Goal: Book appointment/travel/reservation

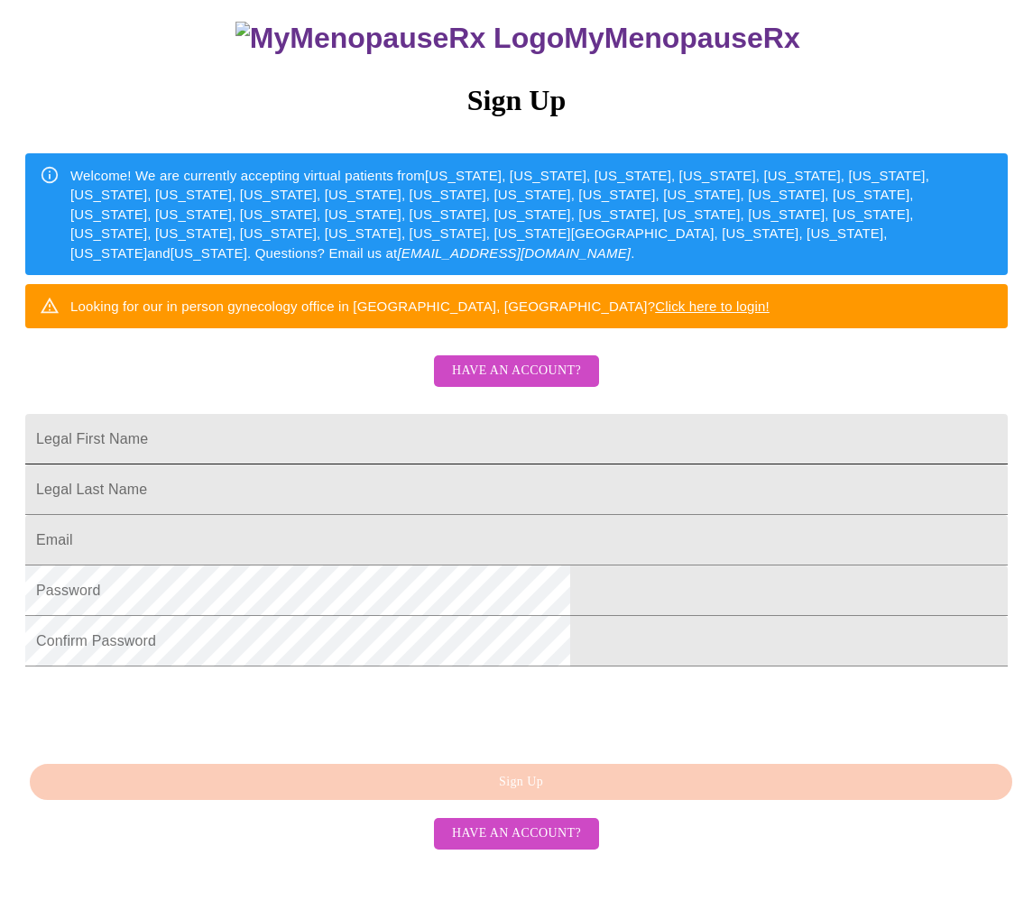
scroll to position [253, 0]
click at [697, 299] on link "Click here to login!" at bounding box center [712, 306] width 115 height 15
click at [483, 414] on input "Legal First Name" at bounding box center [516, 439] width 982 height 51
type input "[PERSON_NAME]"
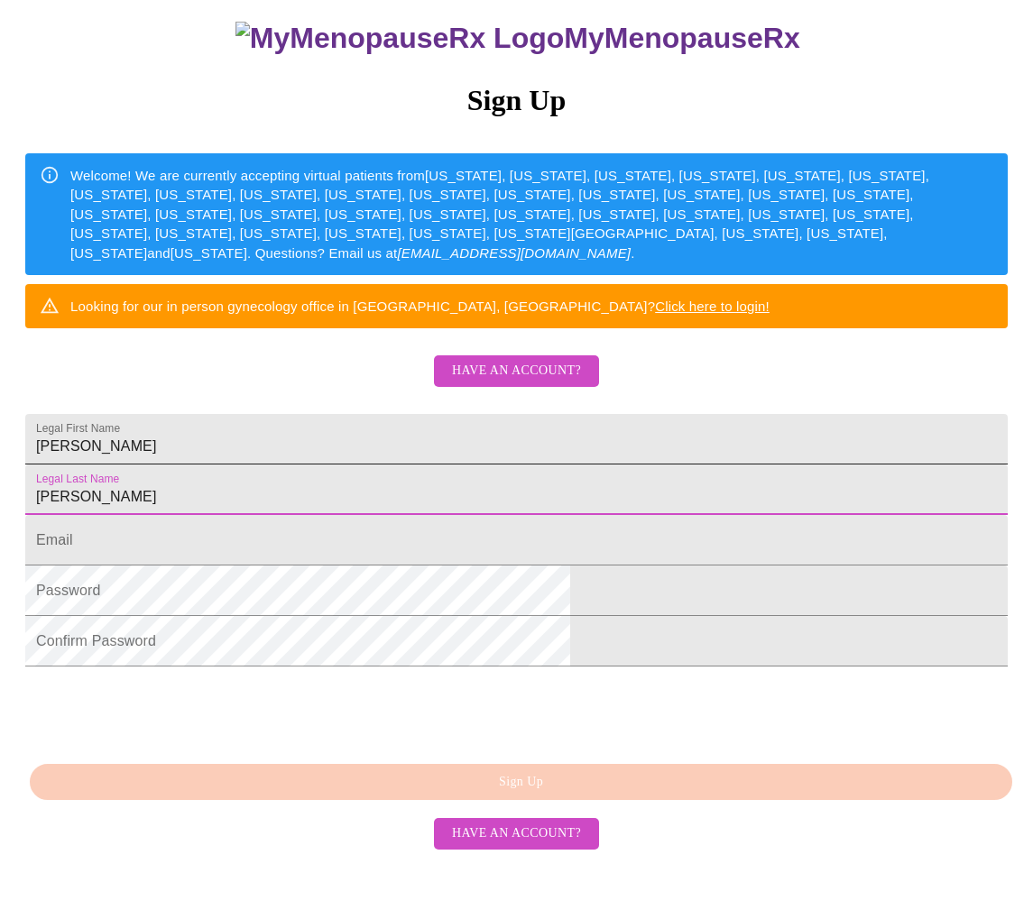
type input "[PERSON_NAME]"
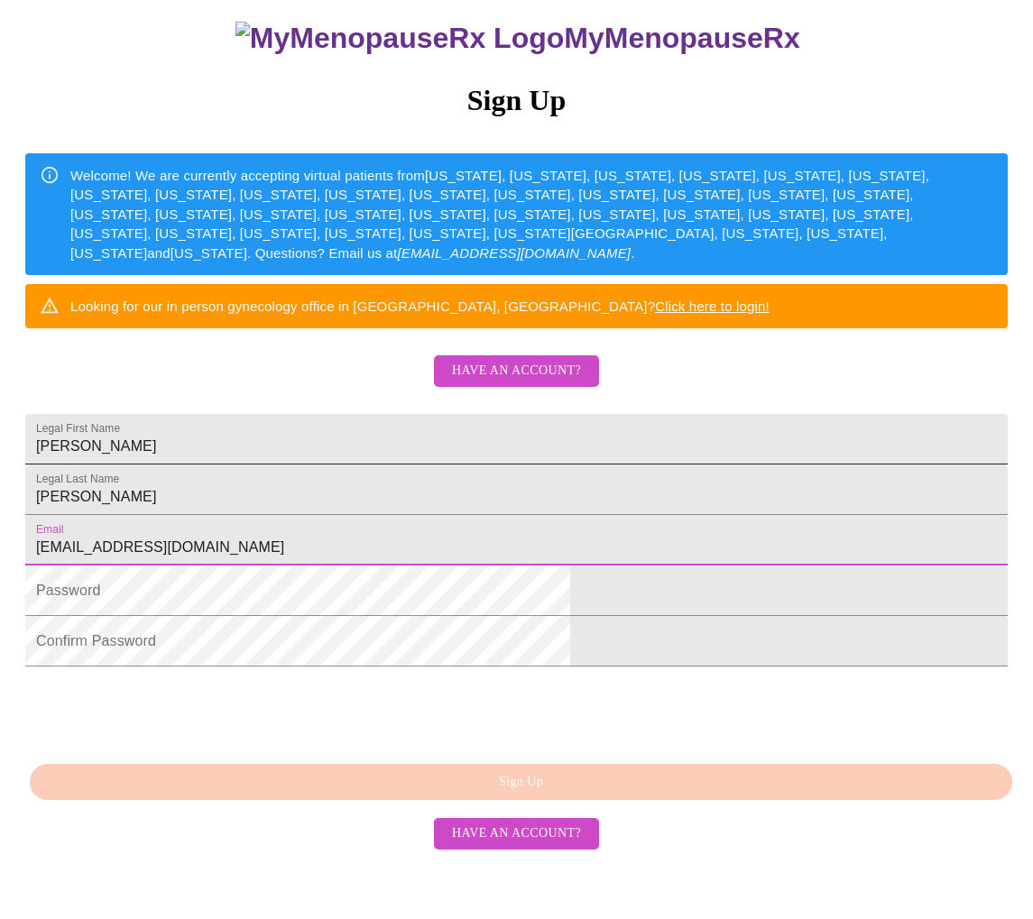
type input "[EMAIL_ADDRESS][DOMAIN_NAME]"
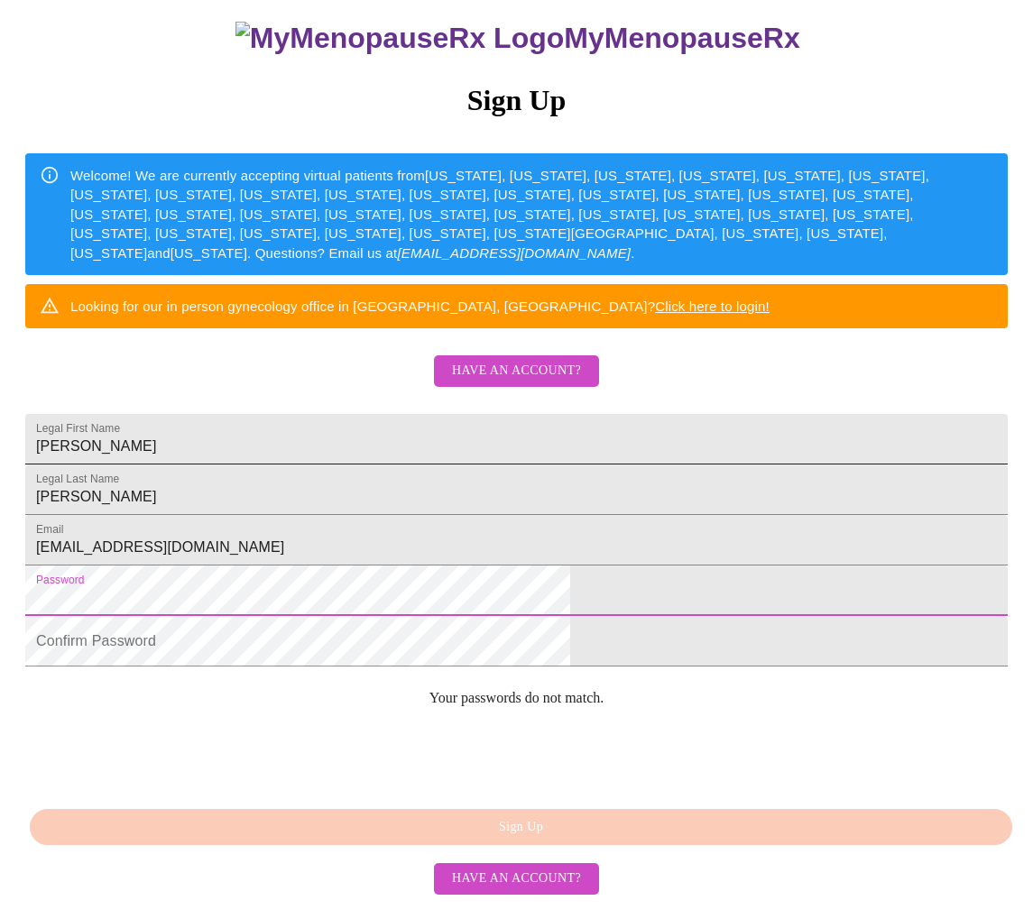
scroll to position [246, 0]
click at [184, 611] on div "MyMenopauseRx Sign Up Welcome! We are currently accepting virtual patients from…" at bounding box center [516, 360] width 1018 height 1103
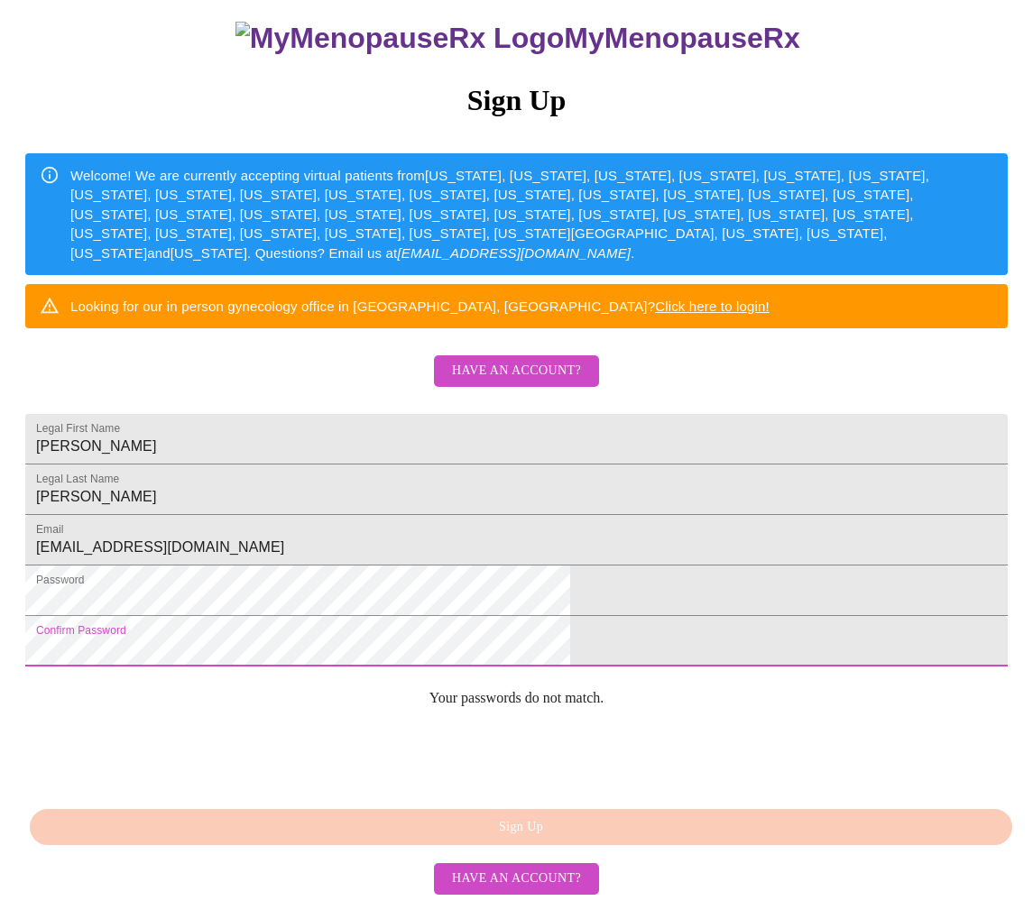
scroll to position [234, 0]
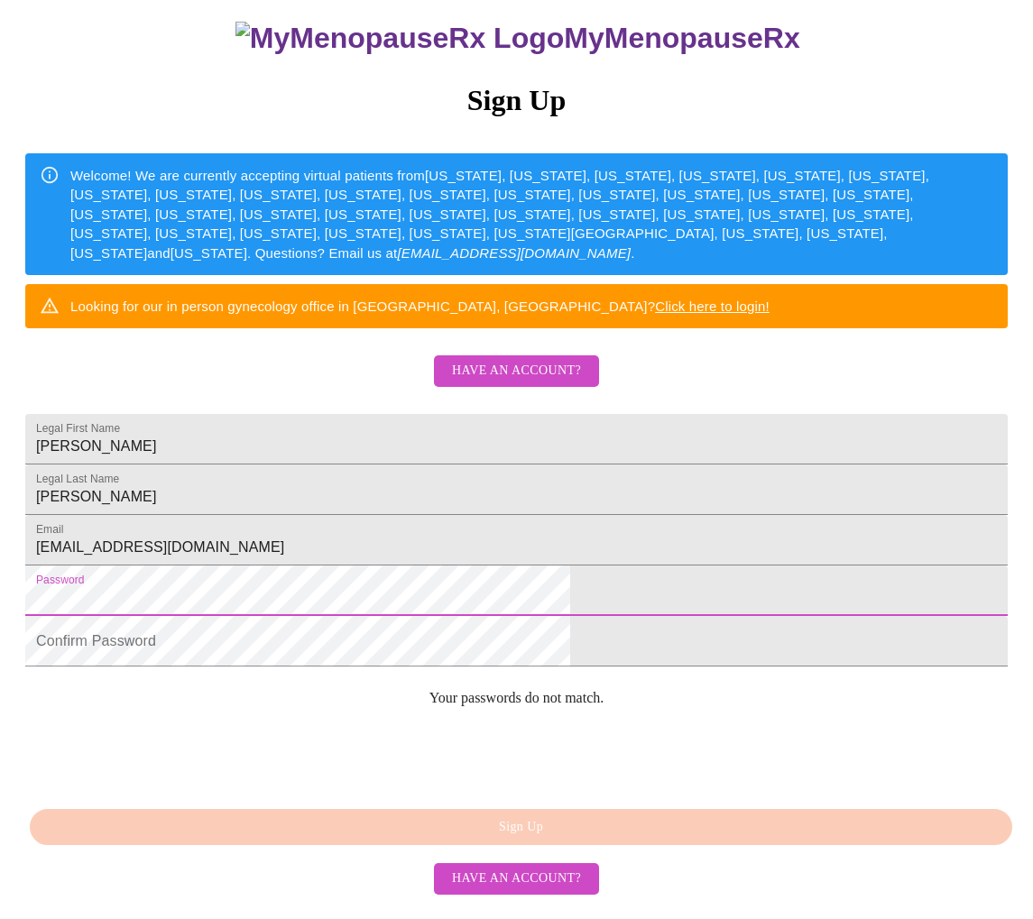
click at [92, 616] on div "MyMenopauseRx Sign Up Welcome! We are currently accepting virtual patients from…" at bounding box center [516, 360] width 1018 height 1103
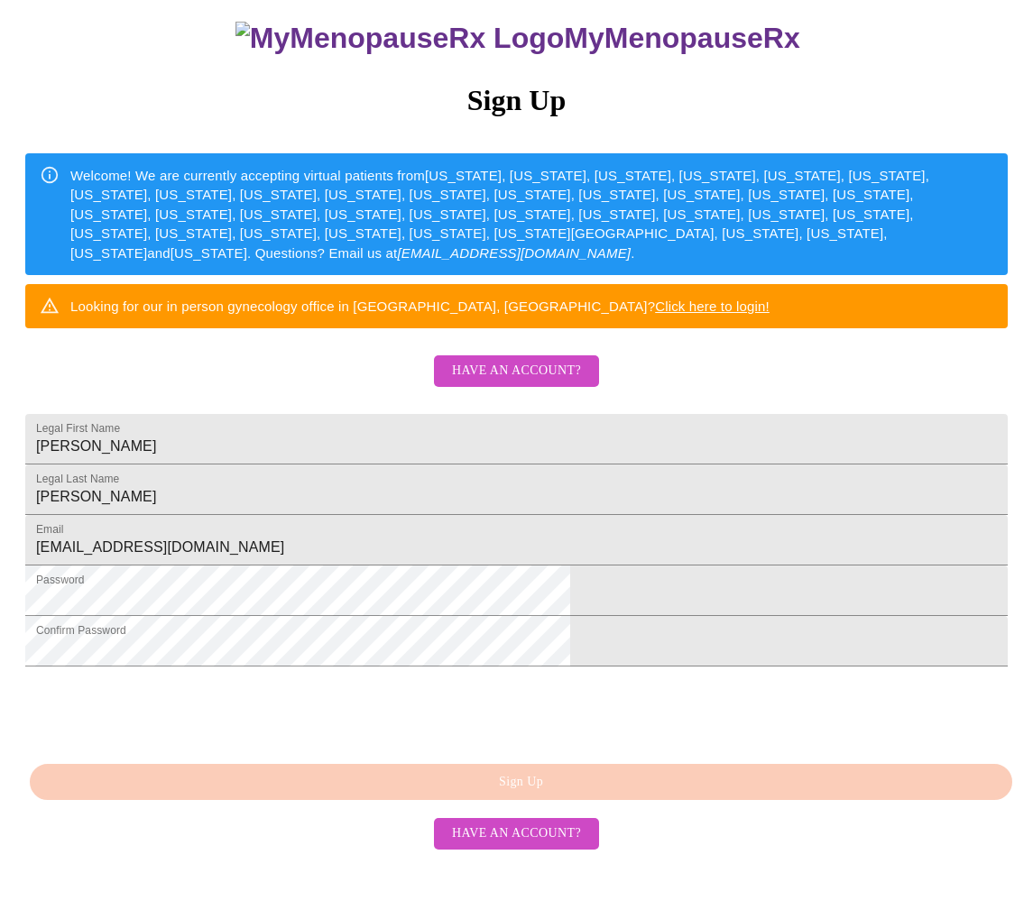
scroll to position [225, 0]
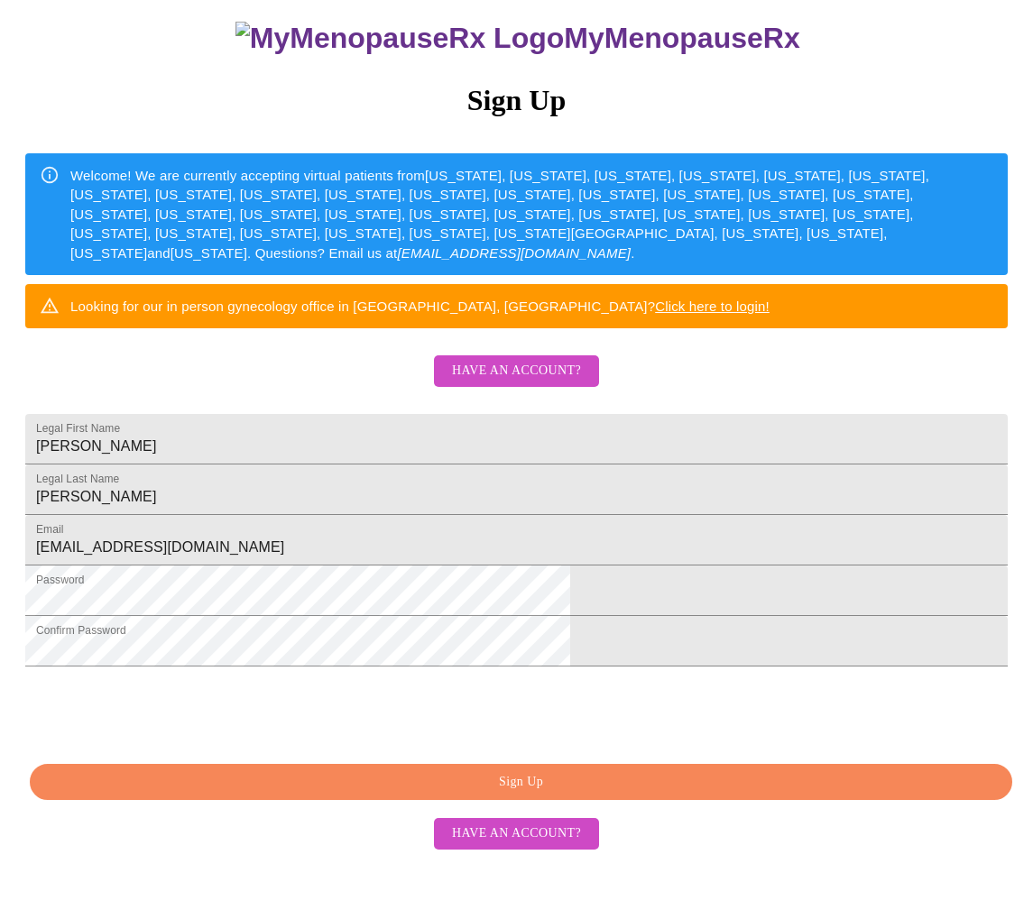
click at [355, 794] on span "Sign Up" at bounding box center [521, 782] width 941 height 23
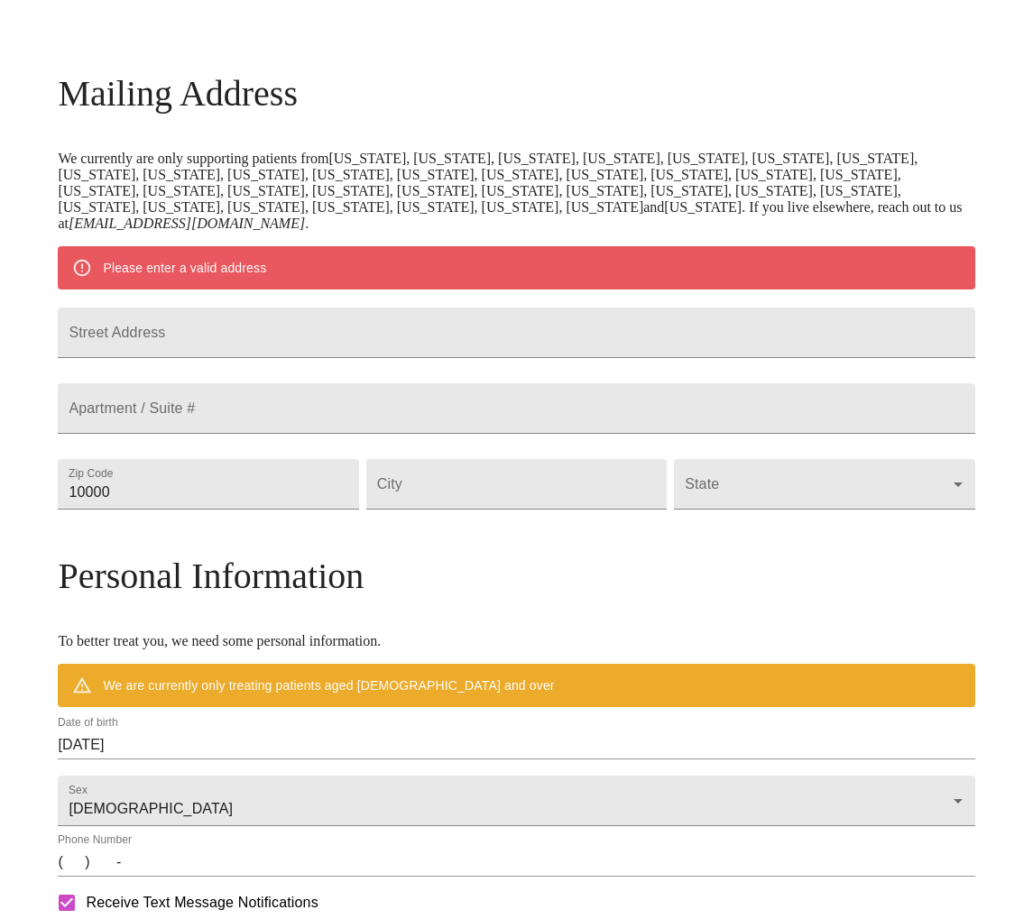
scroll to position [183, 0]
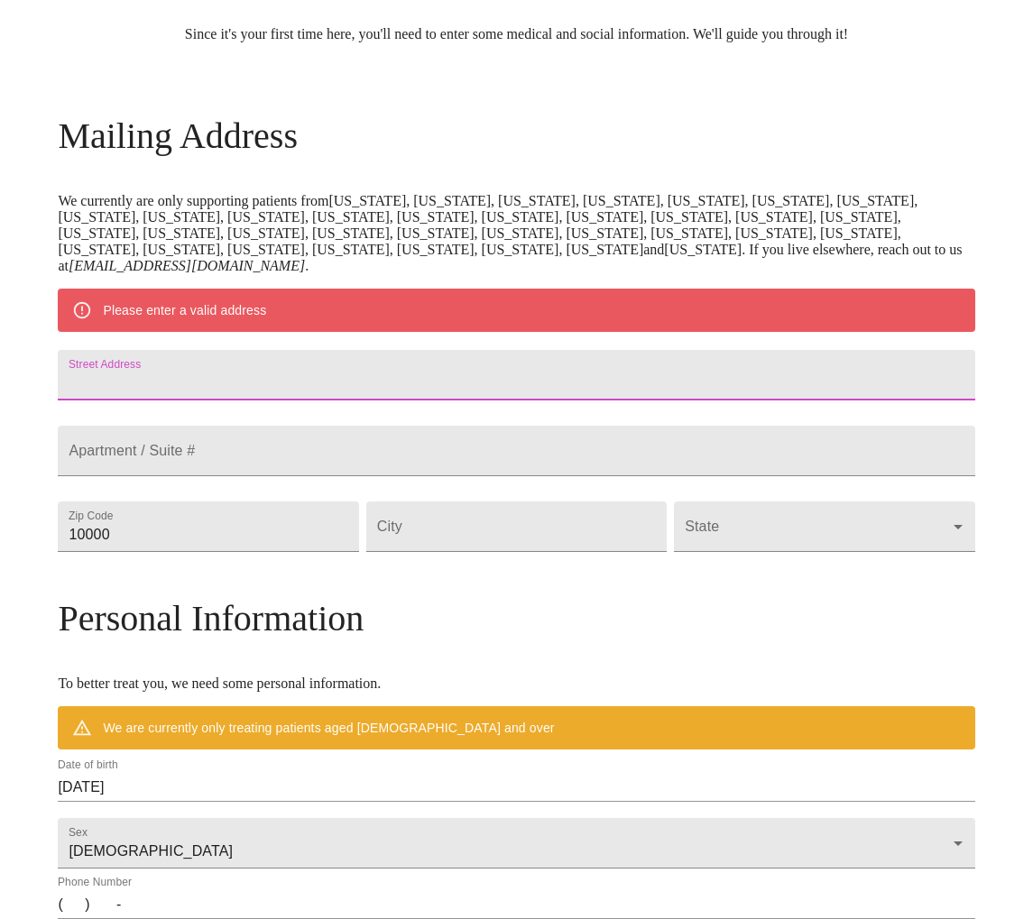
click at [340, 400] on input "Street Address" at bounding box center [516, 375] width 916 height 51
type input "1S532 Stillwell Rd."
type input "60181"
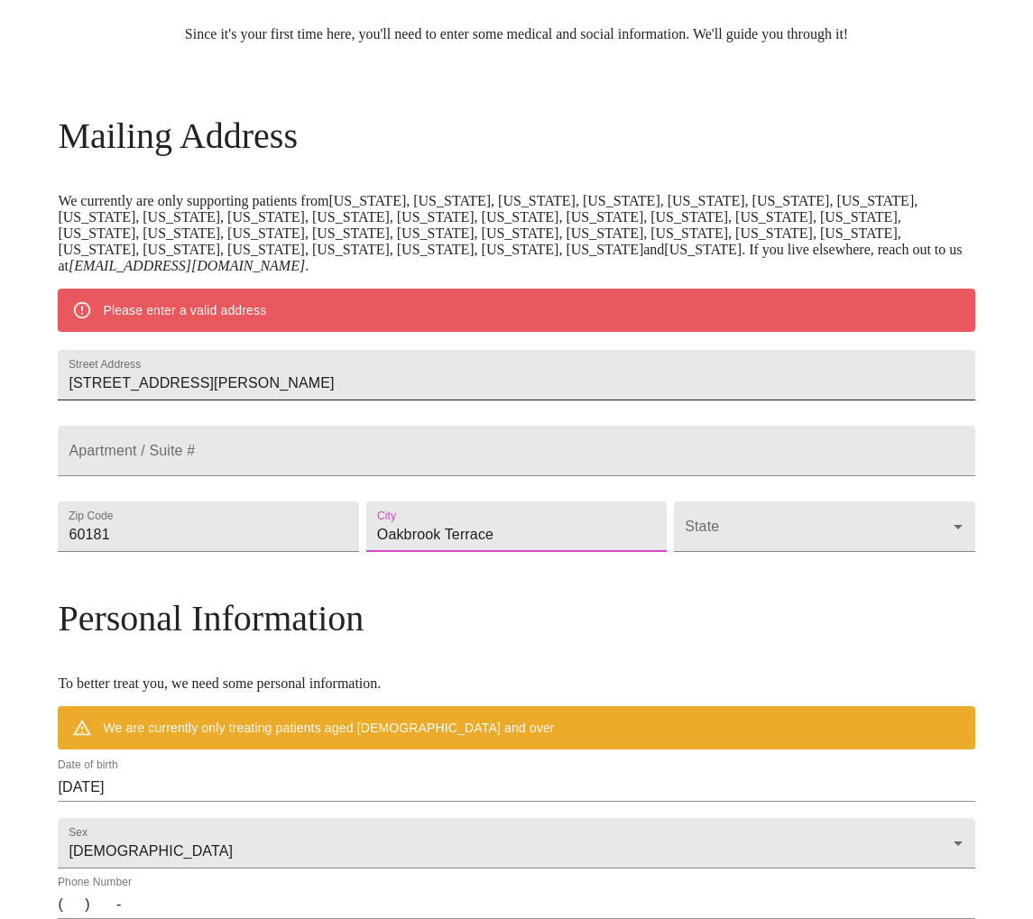
type input "Oakbrook Terrace"
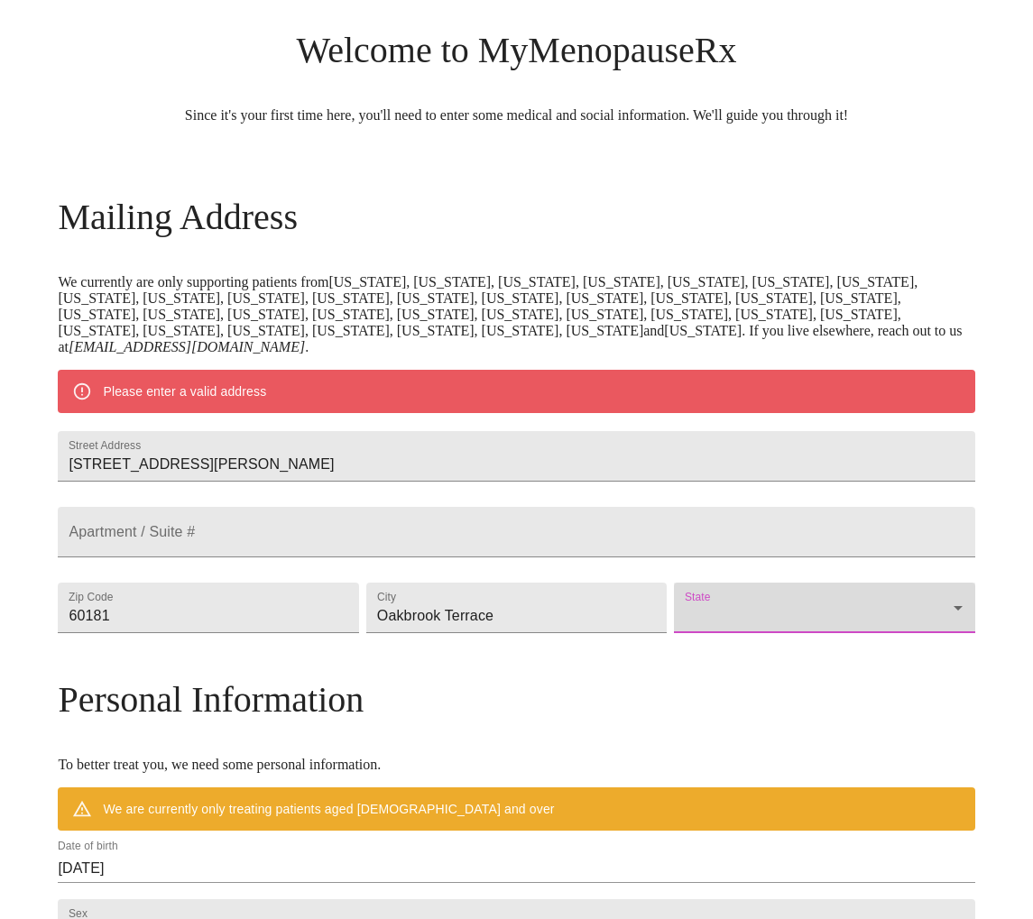
scroll to position [97, 0]
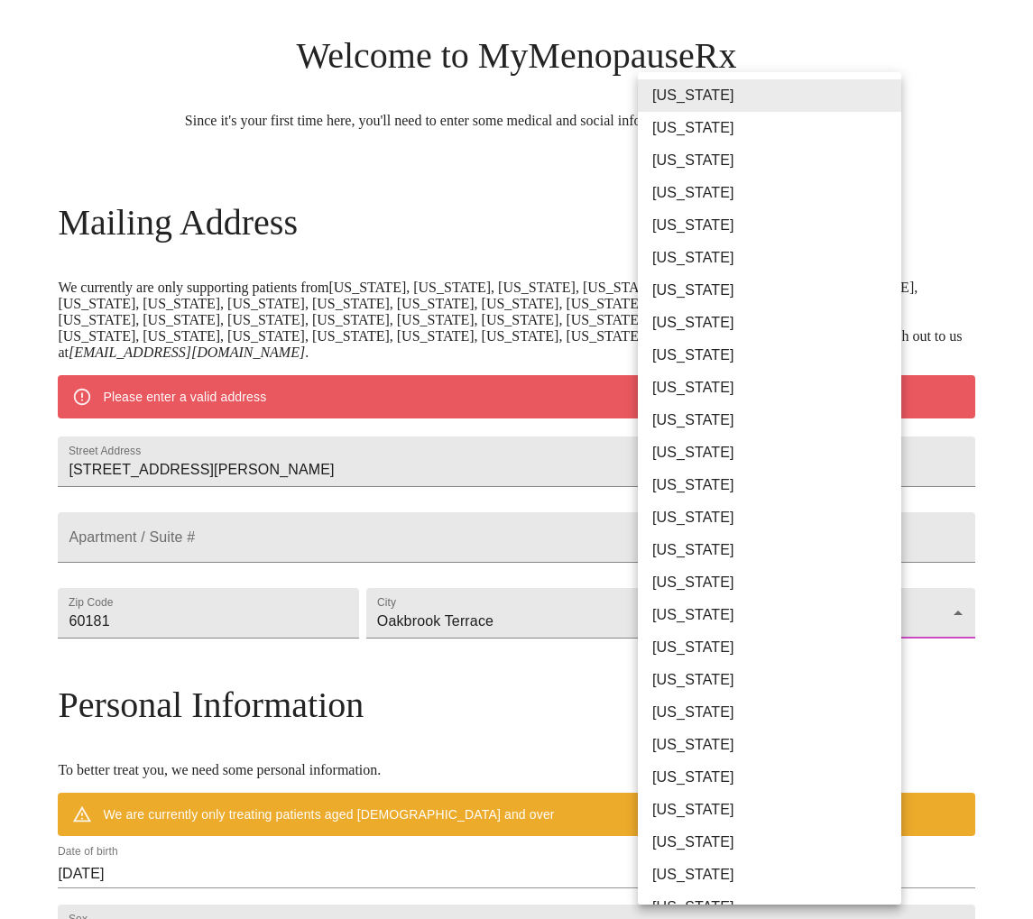
click at [681, 695] on body "MyMenopauseRx Welcome to MyMenopauseRx Since it's your first time here, you'll …" at bounding box center [516, 630] width 1018 height 1439
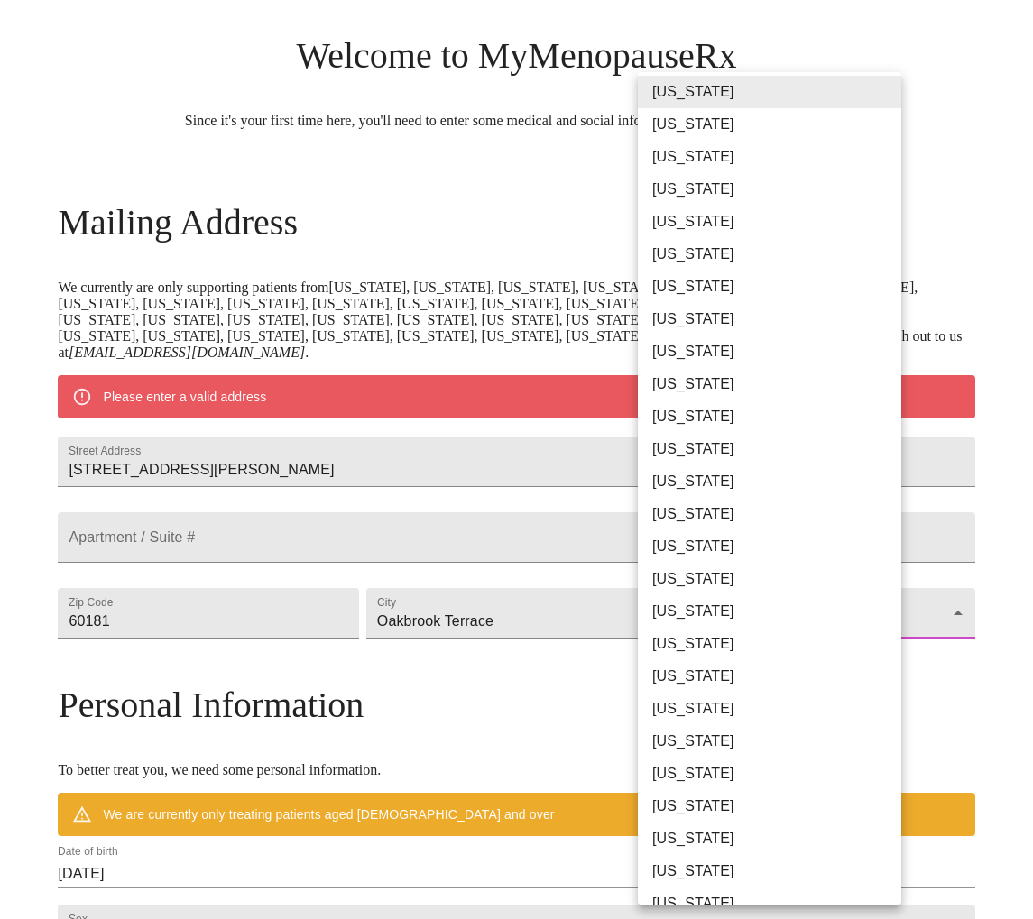
click at [695, 475] on li "[US_STATE]" at bounding box center [769, 481] width 263 height 32
type input "[US_STATE]"
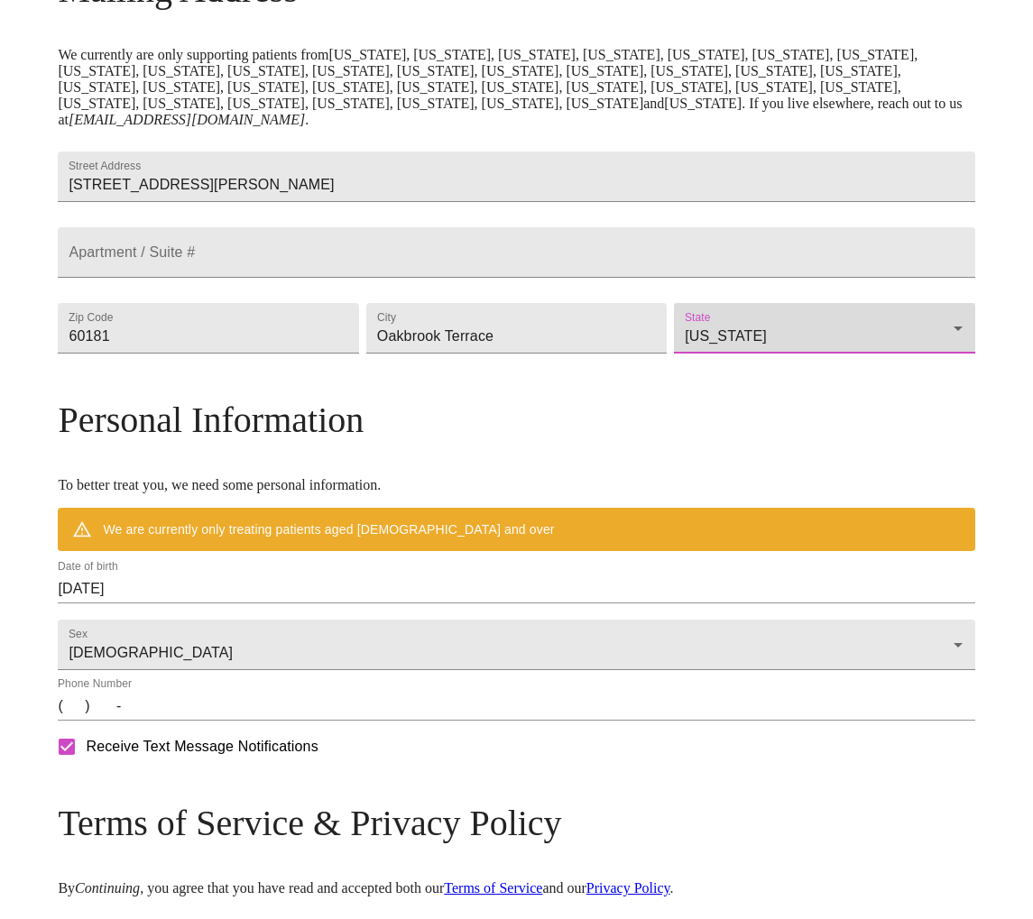
scroll to position [349, 0]
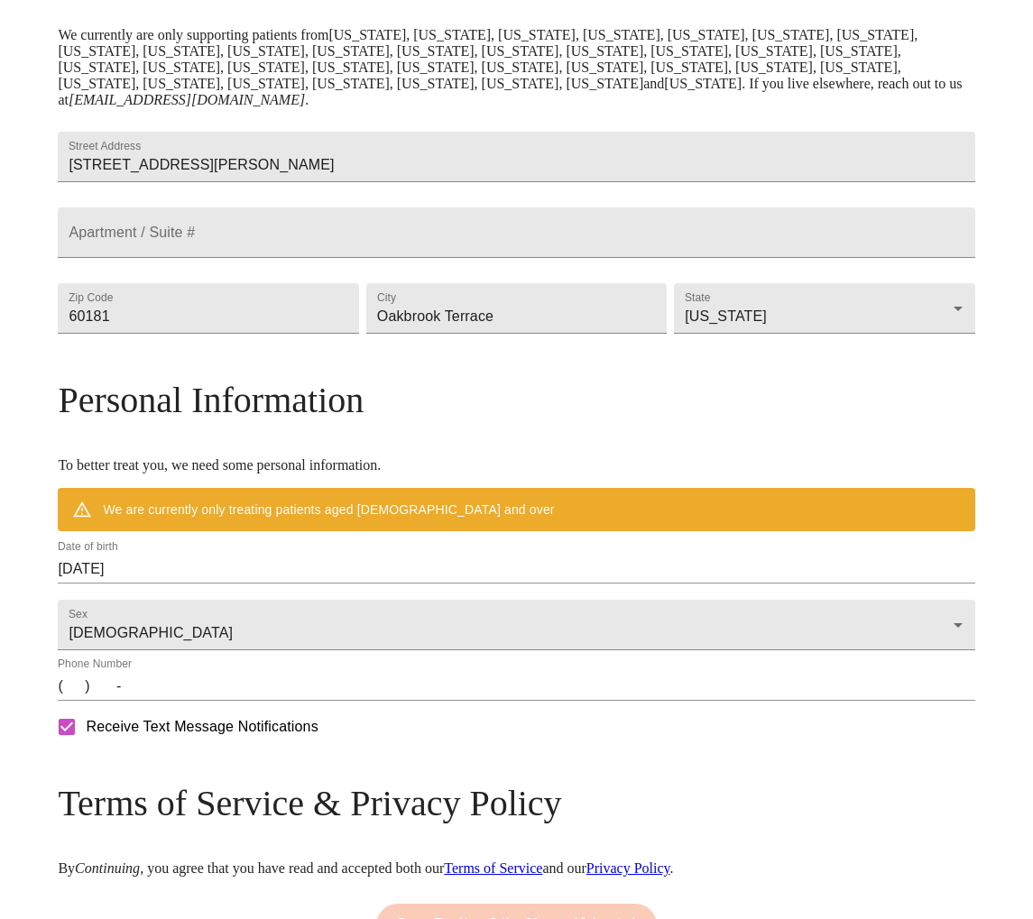
click at [164, 587] on div "Date of birth 10/09/2025" at bounding box center [516, 562] width 924 height 51
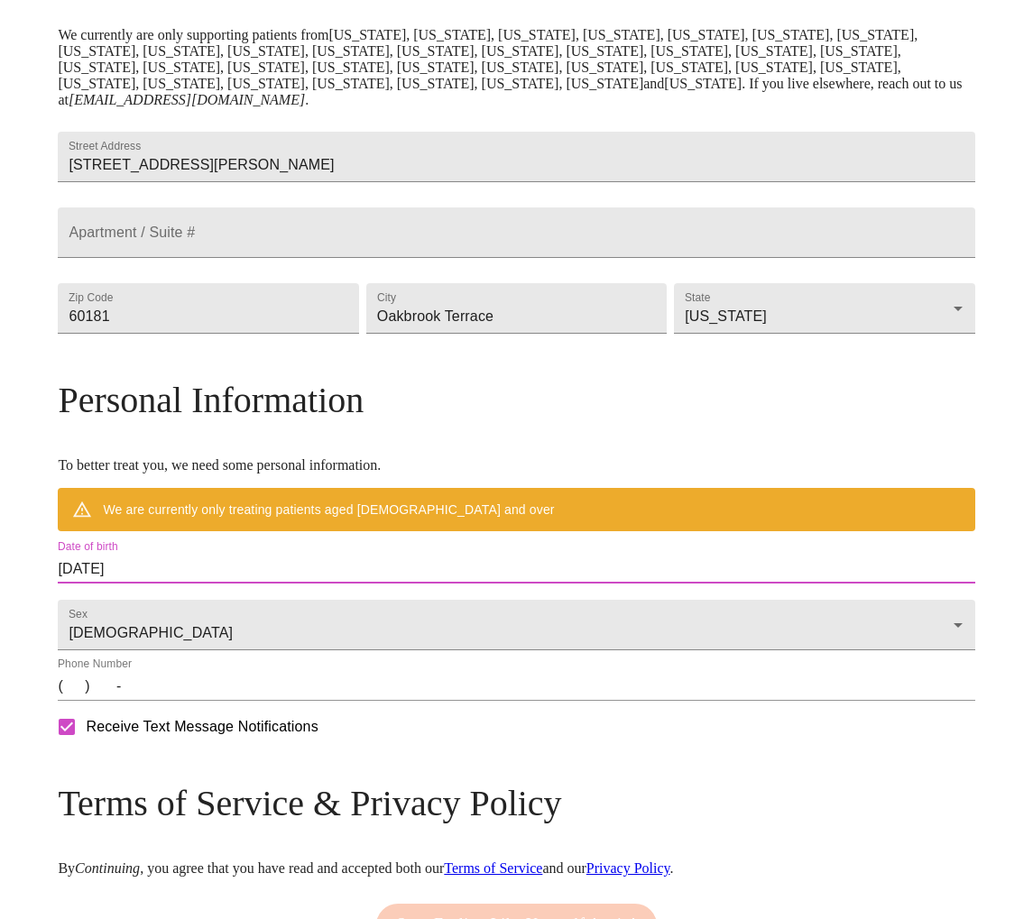
click at [190, 584] on input "10/09/2025" at bounding box center [516, 569] width 916 height 29
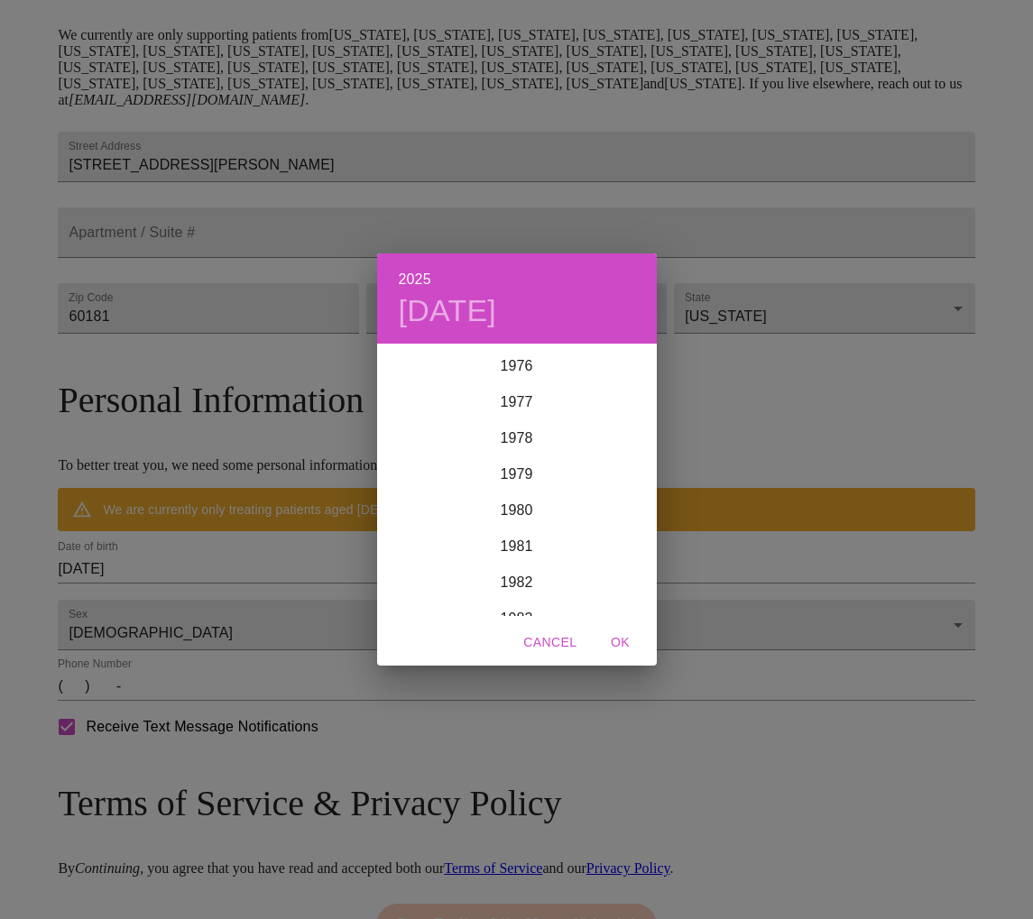
scroll to position [2776, 0]
click at [510, 580] on div "1982" at bounding box center [517, 582] width 280 height 36
click at [422, 575] on div "Oct" at bounding box center [423, 582] width 93 height 68
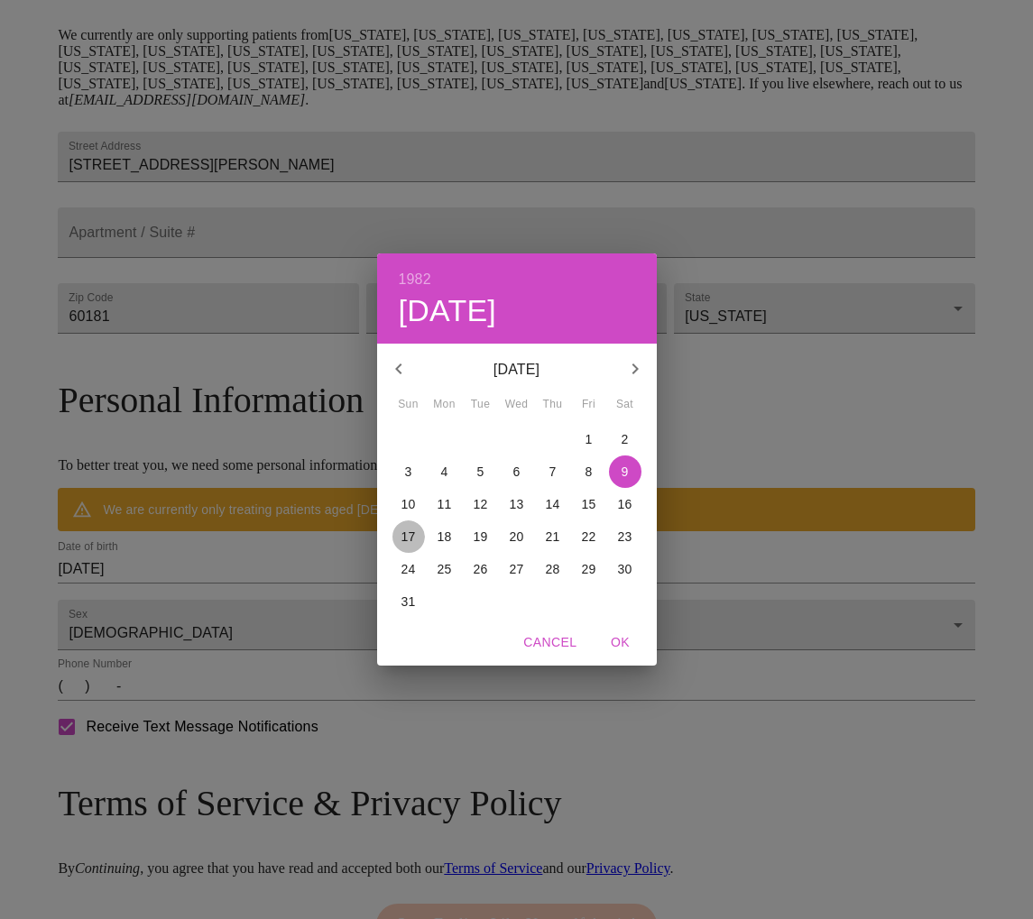
click at [417, 538] on span "17" at bounding box center [408, 537] width 32 height 18
click at [626, 643] on span "OK" at bounding box center [620, 642] width 43 height 23
type input "10/17/1982"
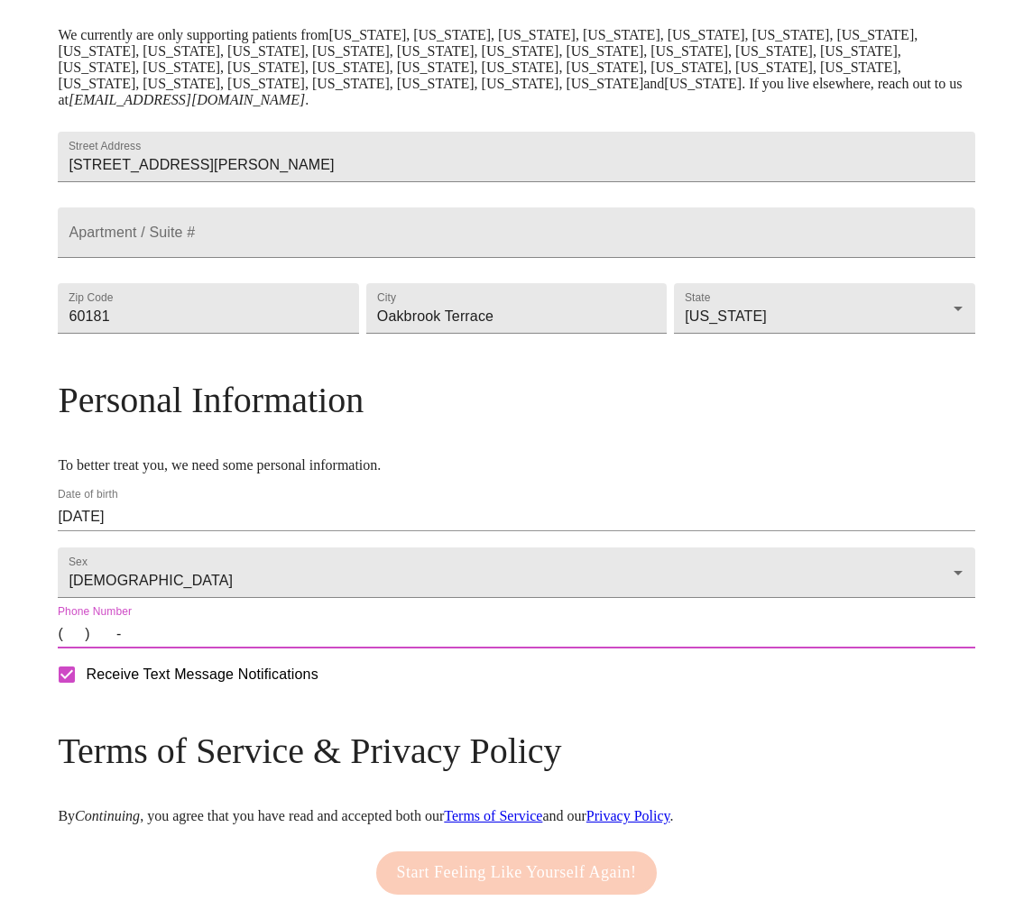
click at [179, 648] on input "(   )    -" at bounding box center [516, 634] width 916 height 29
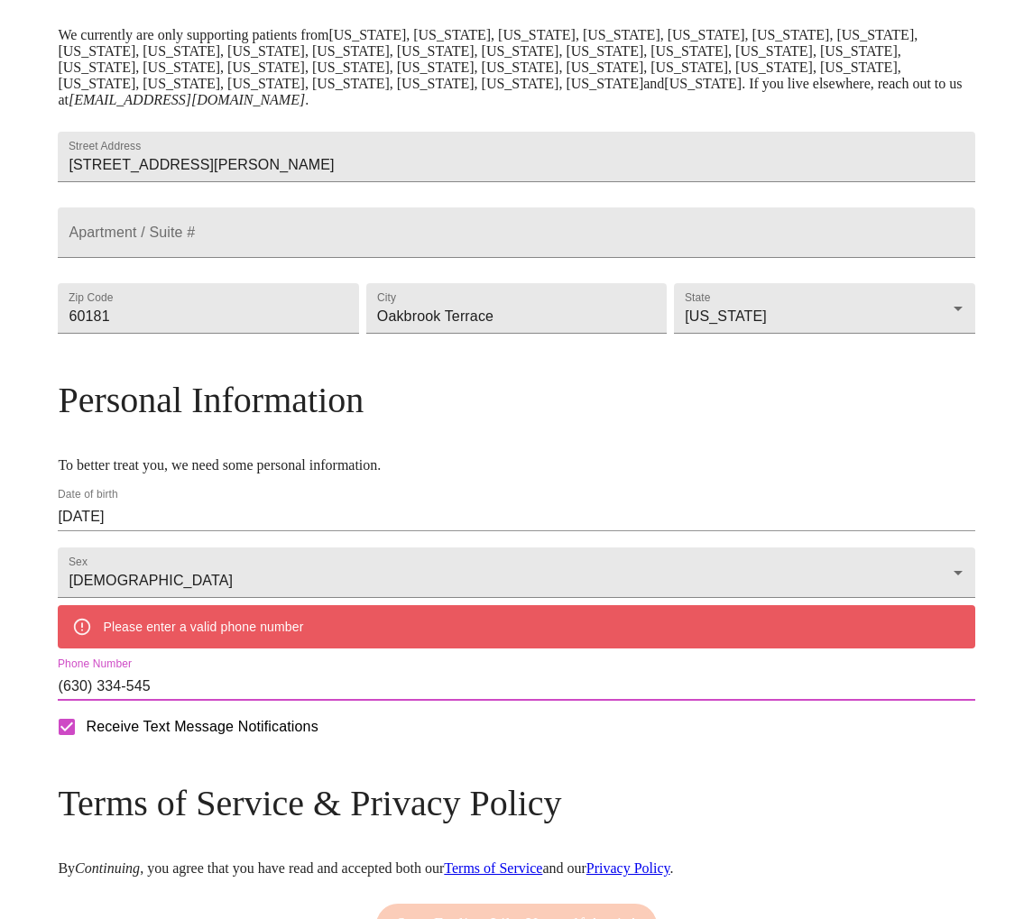
type input "(630) 334-5455"
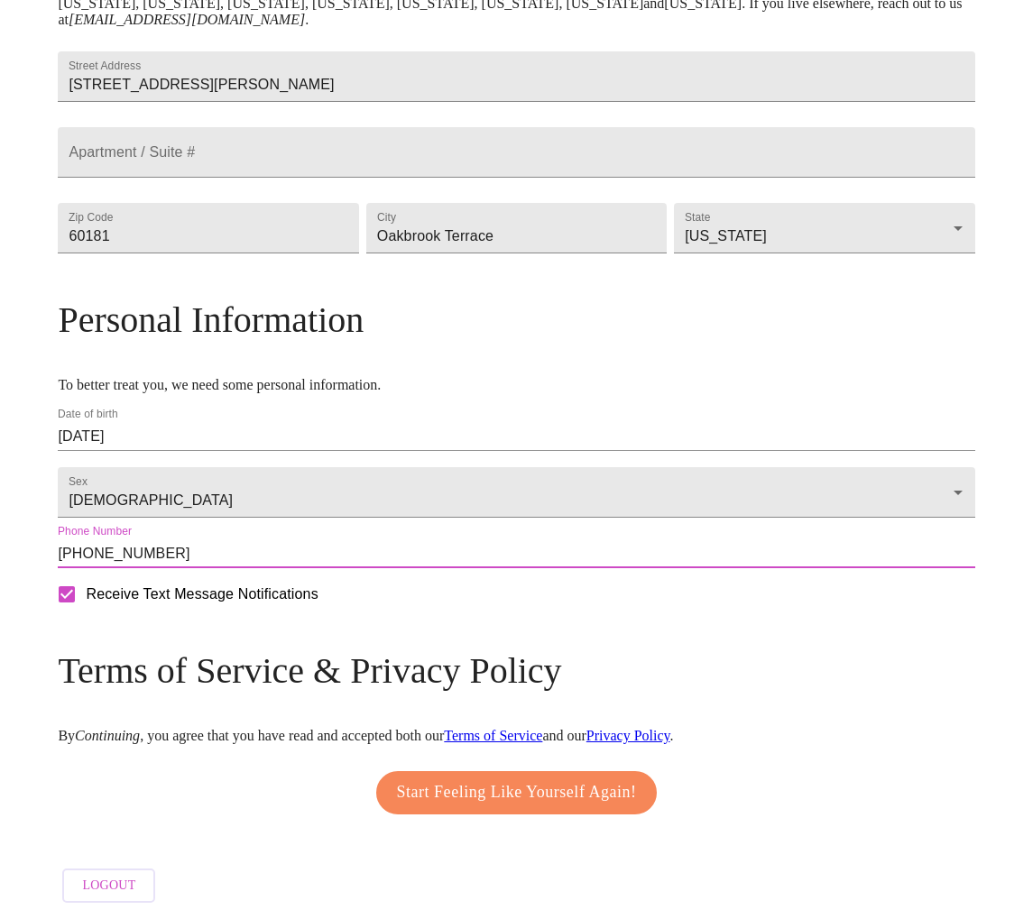
scroll to position [501, 0]
click at [480, 801] on span "Start Feeling Like Yourself Again!" at bounding box center [517, 792] width 240 height 29
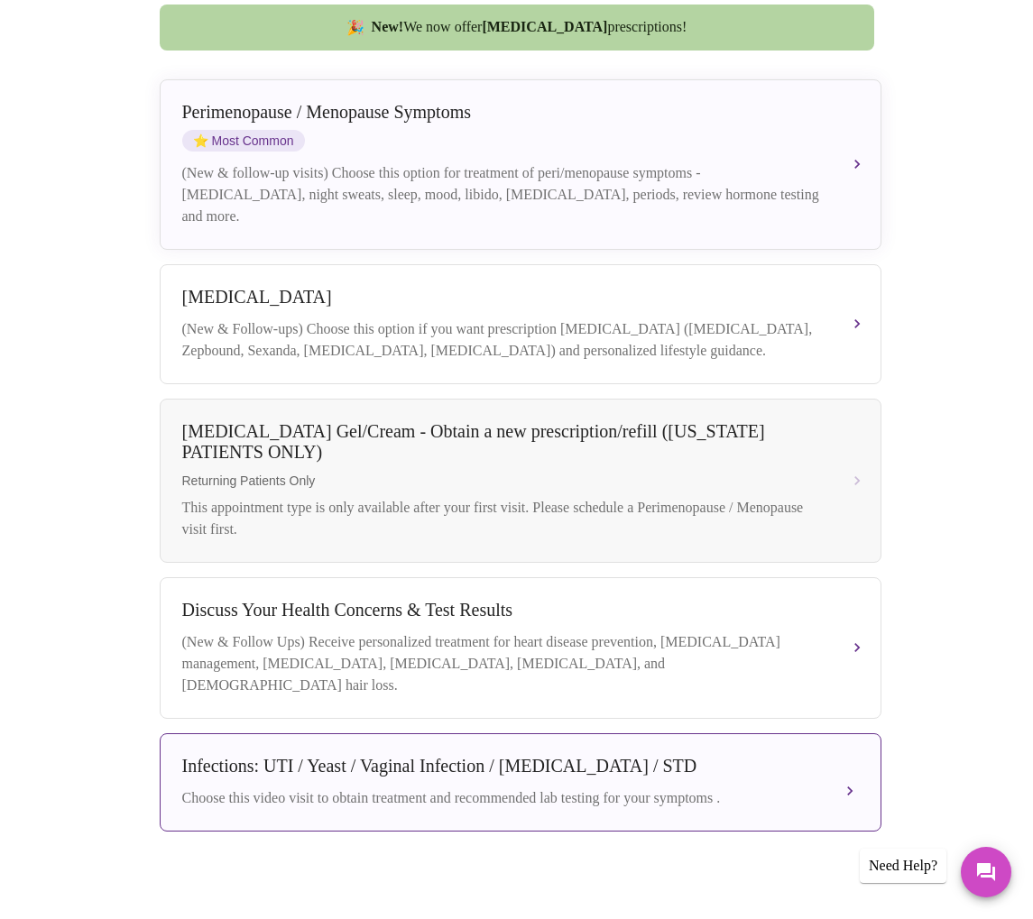
scroll to position [497, 0]
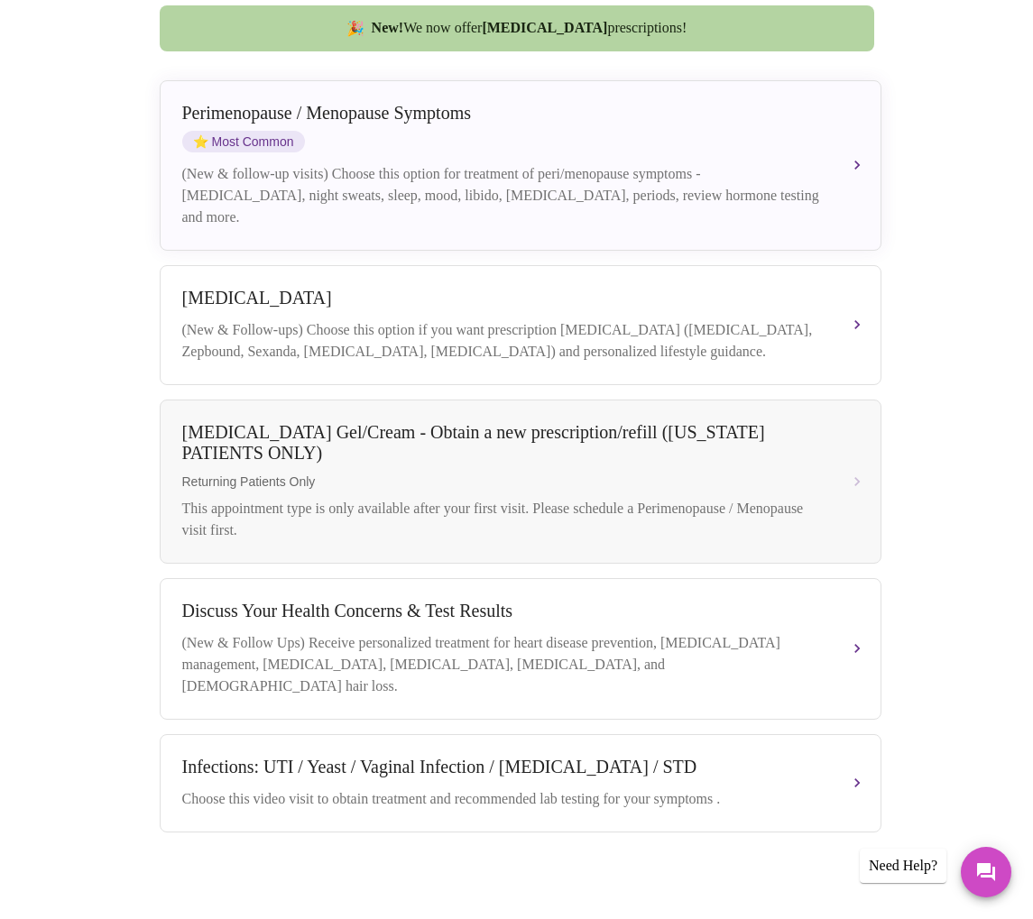
click at [458, 116] on div "Perimenopause / Menopause Symptoms ⭐ Most Common" at bounding box center [502, 128] width 640 height 50
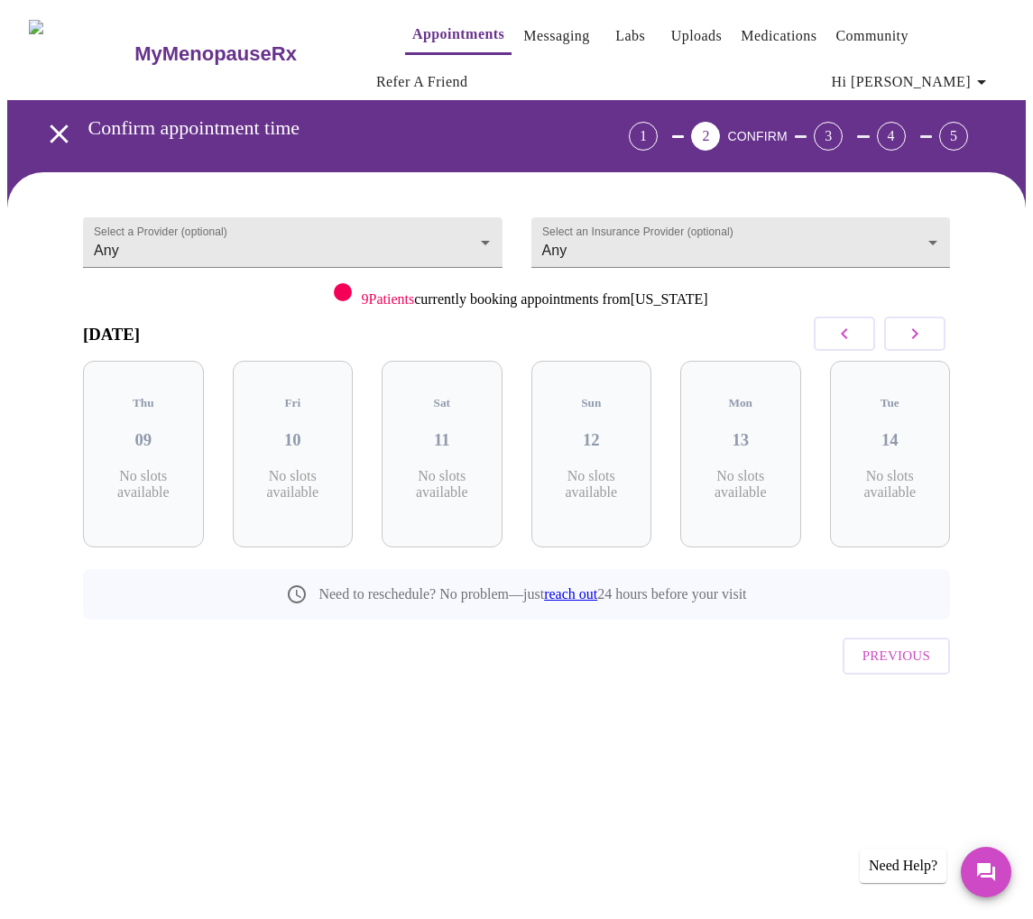
scroll to position [0, 0]
click at [453, 232] on body "MyMenopauseRx Appointments Messaging Labs Uploads Medications Community Refer a…" at bounding box center [516, 386] width 1018 height 758
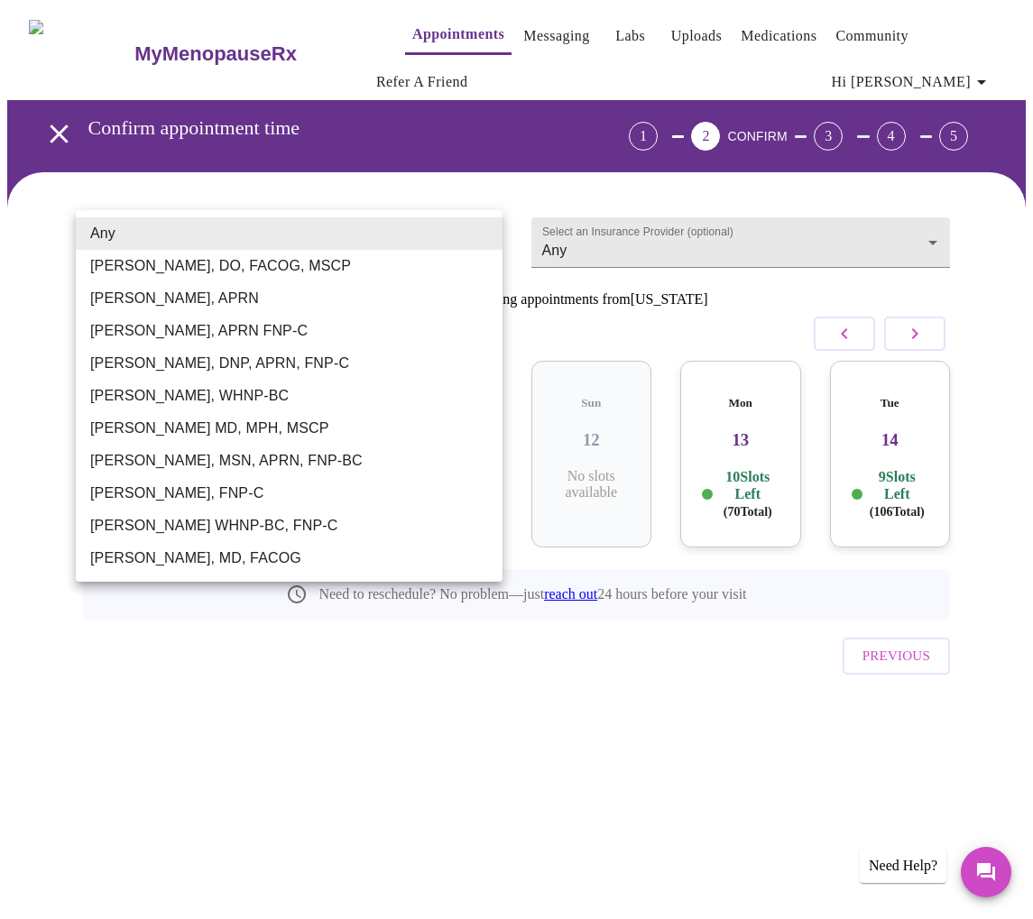
click at [575, 239] on div at bounding box center [516, 459] width 1033 height 919
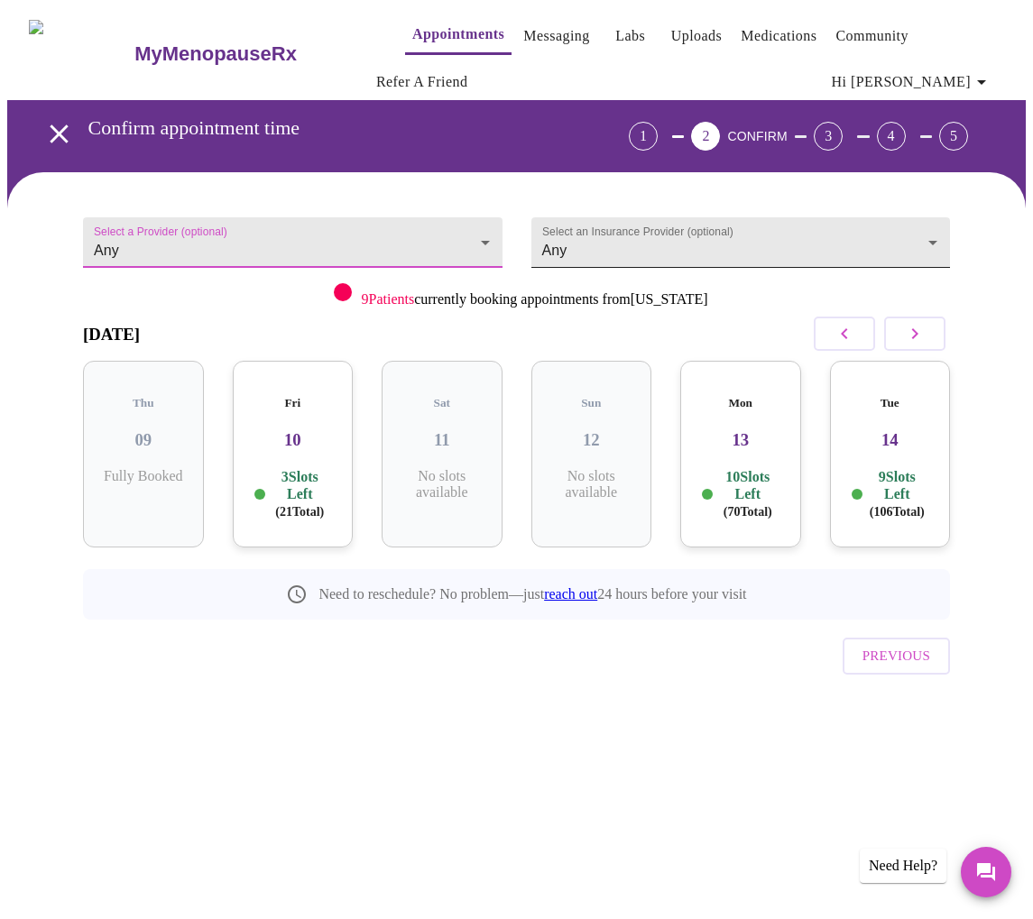
click at [825, 249] on body "MyMenopauseRx Appointments Messaging Labs Uploads Medications Community Refer a…" at bounding box center [516, 386] width 1018 height 758
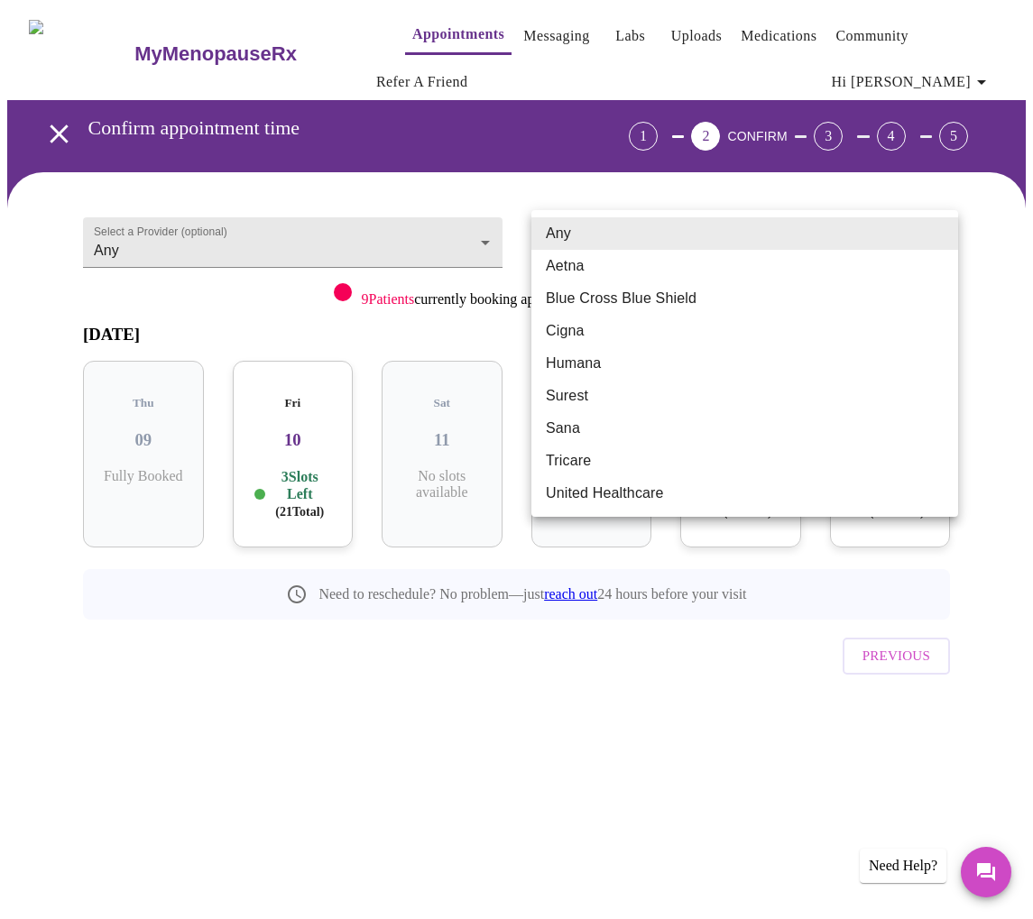
click at [784, 310] on li "Blue Cross Blue Shield" at bounding box center [744, 298] width 427 height 32
type input "Blue Cross Blue Shield"
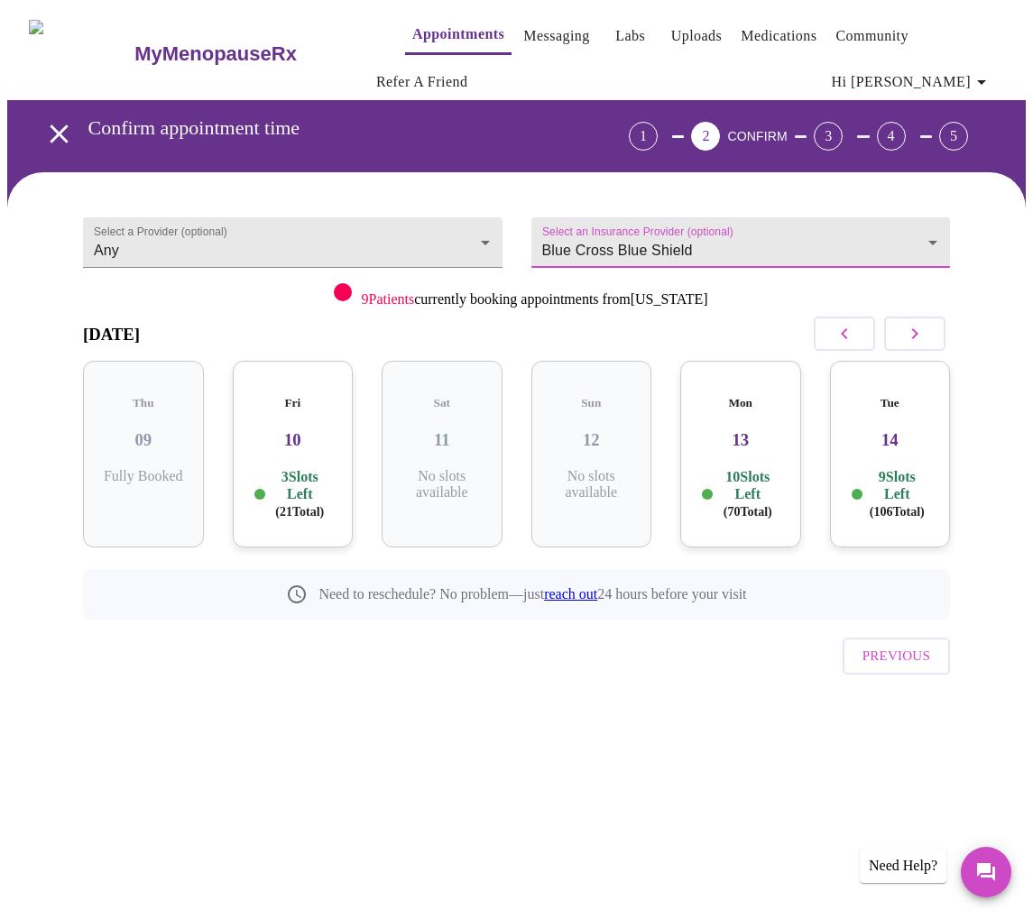
click at [936, 339] on button "button" at bounding box center [914, 334] width 61 height 34
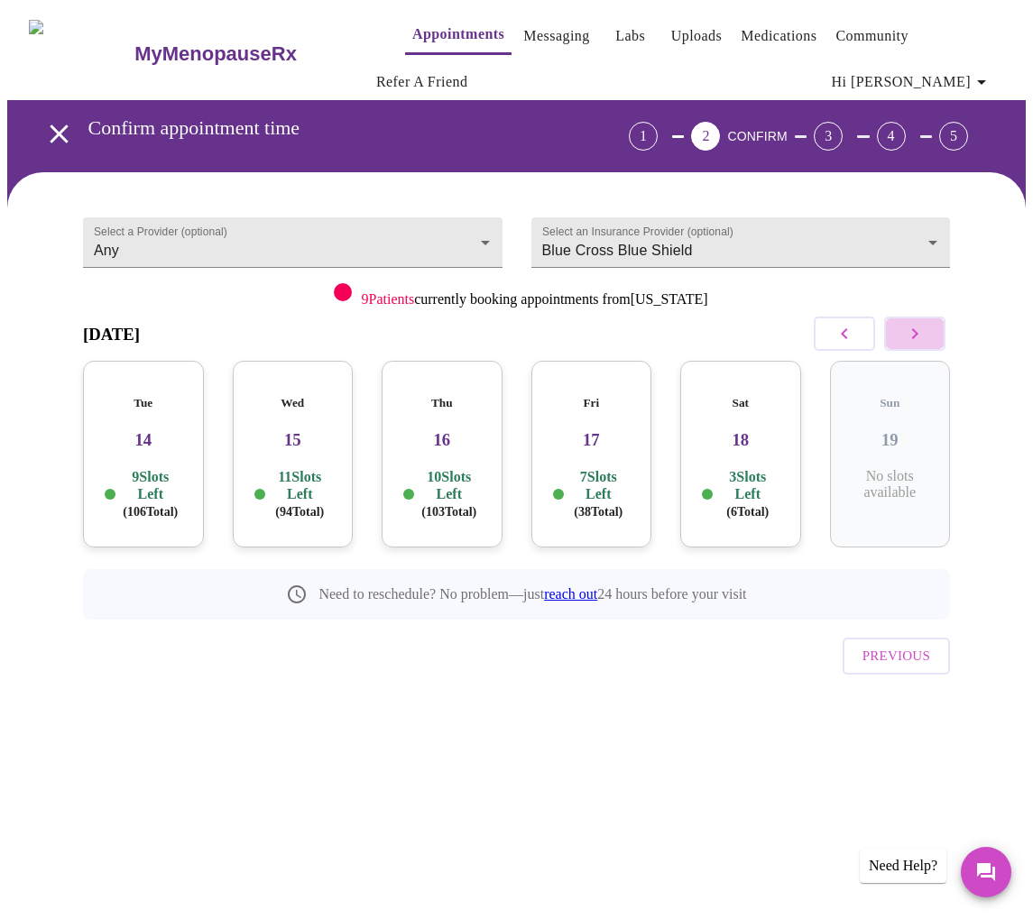
click at [936, 339] on button "button" at bounding box center [914, 334] width 61 height 34
click at [863, 338] on button "button" at bounding box center [844, 334] width 61 height 34
click at [863, 337] on button "button" at bounding box center [844, 334] width 61 height 34
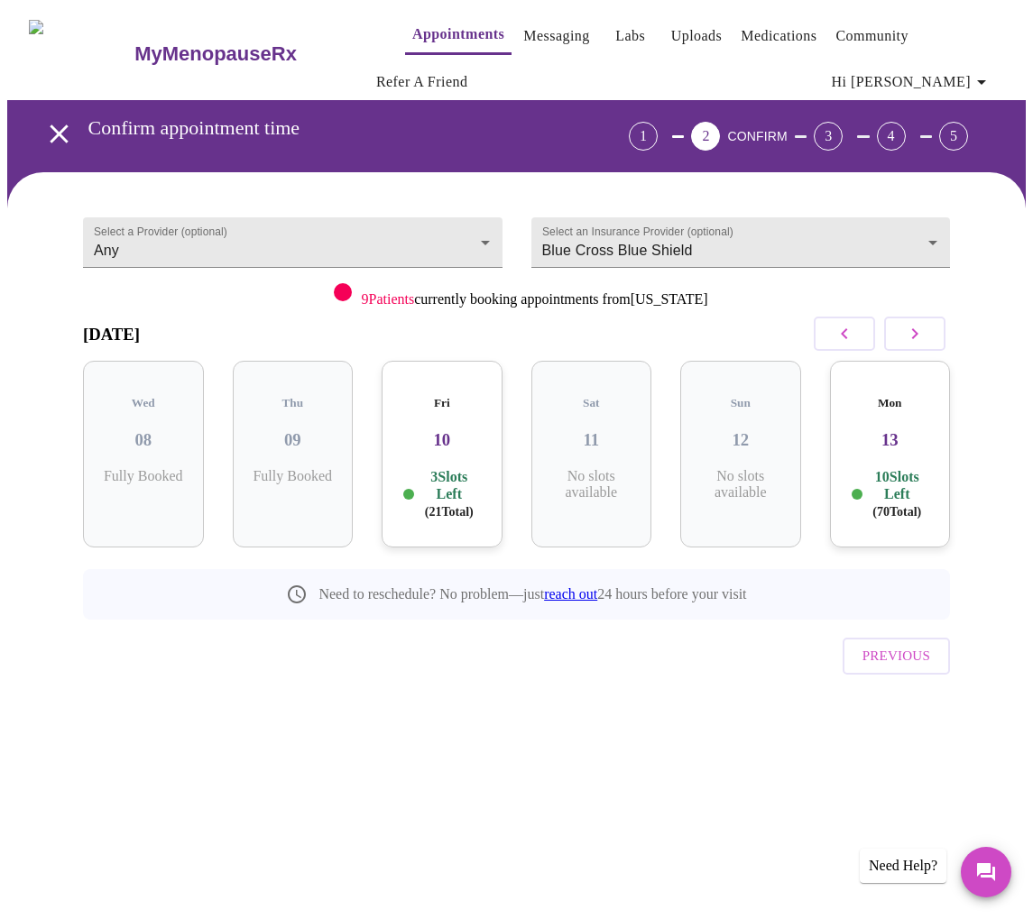
click at [933, 342] on button "button" at bounding box center [914, 334] width 61 height 34
click at [838, 341] on button "button" at bounding box center [844, 334] width 61 height 34
click at [866, 430] on h3 "13" at bounding box center [890, 440] width 92 height 20
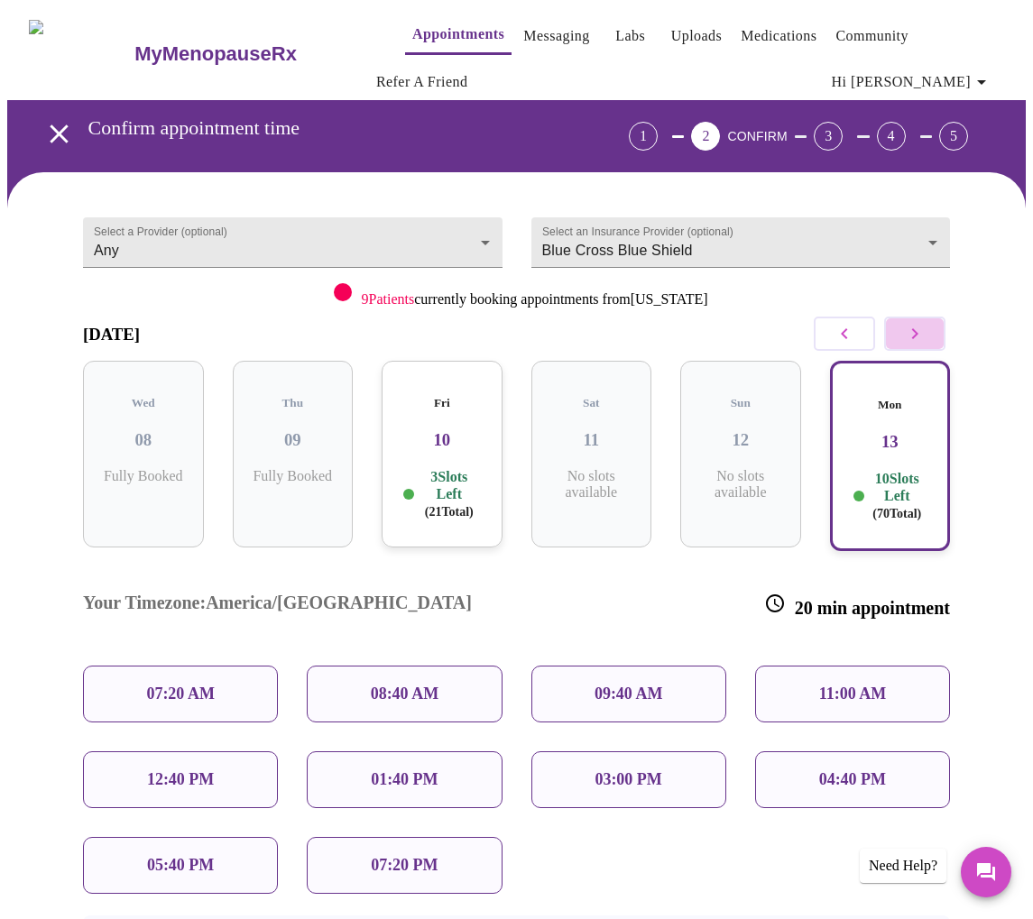
click at [918, 336] on icon "button" at bounding box center [915, 333] width 6 height 11
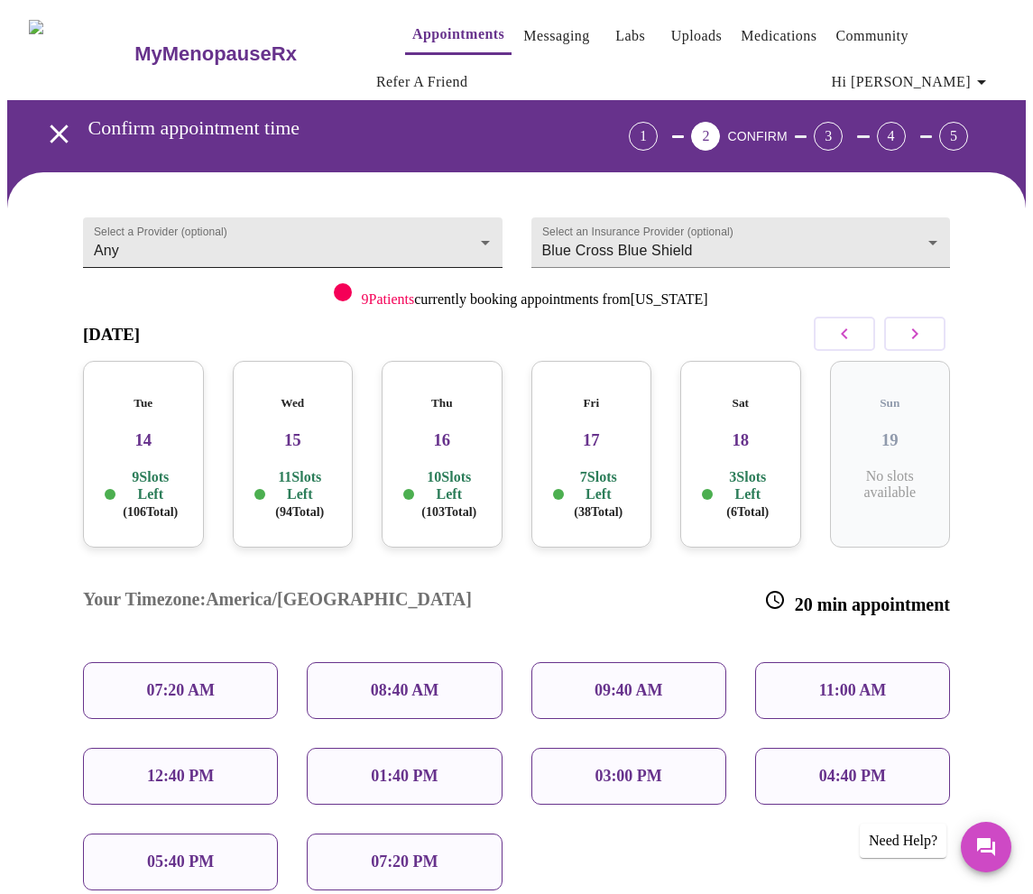
click at [483, 237] on body "MyMenopauseRx Appointments Messaging Labs Uploads Medications Community Refer a…" at bounding box center [516, 557] width 1018 height 1100
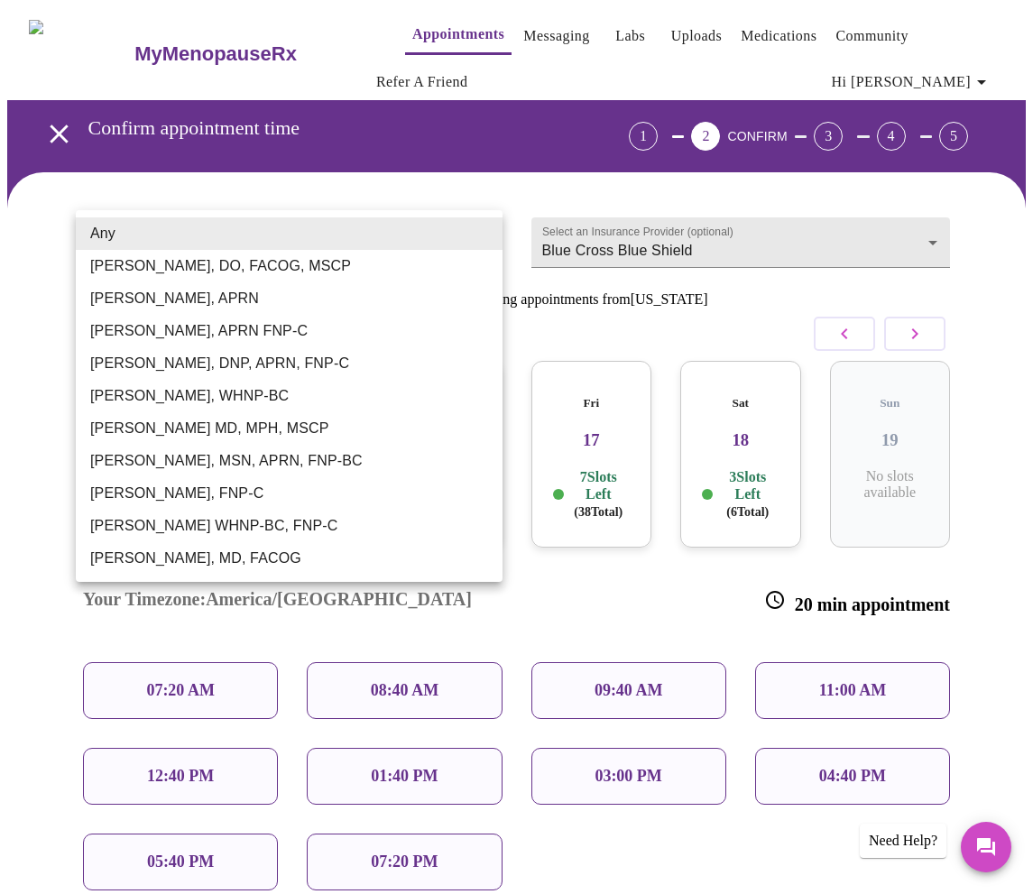
click at [378, 167] on div at bounding box center [516, 447] width 1033 height 894
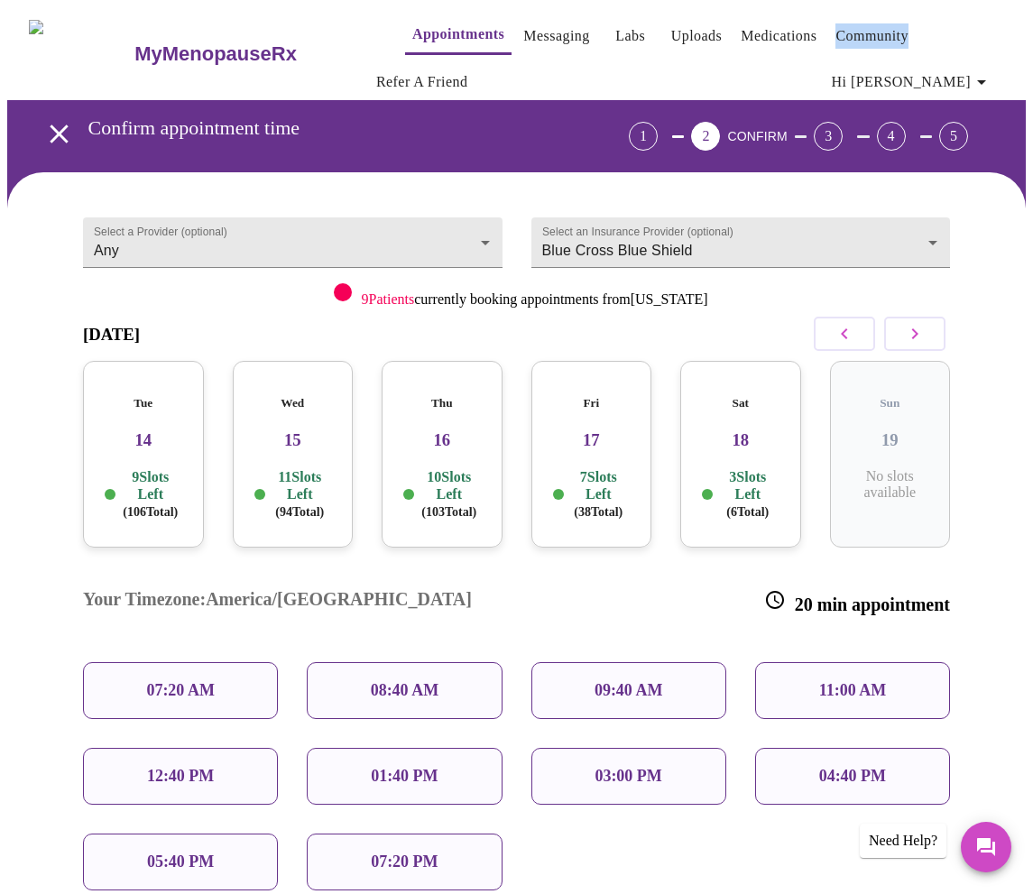
click at [849, 326] on icon "button" at bounding box center [844, 334] width 22 height 22
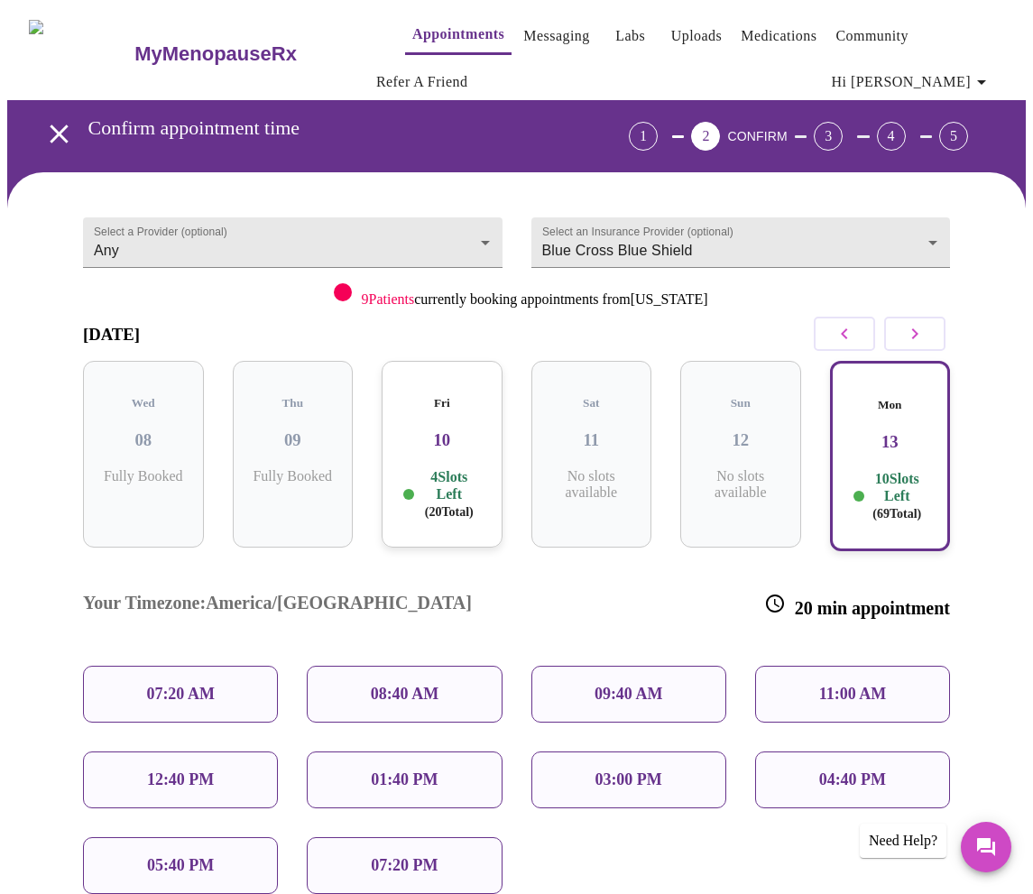
click at [879, 477] on p "10 Slots Left ( 69 Total)" at bounding box center [898, 496] width 60 height 52
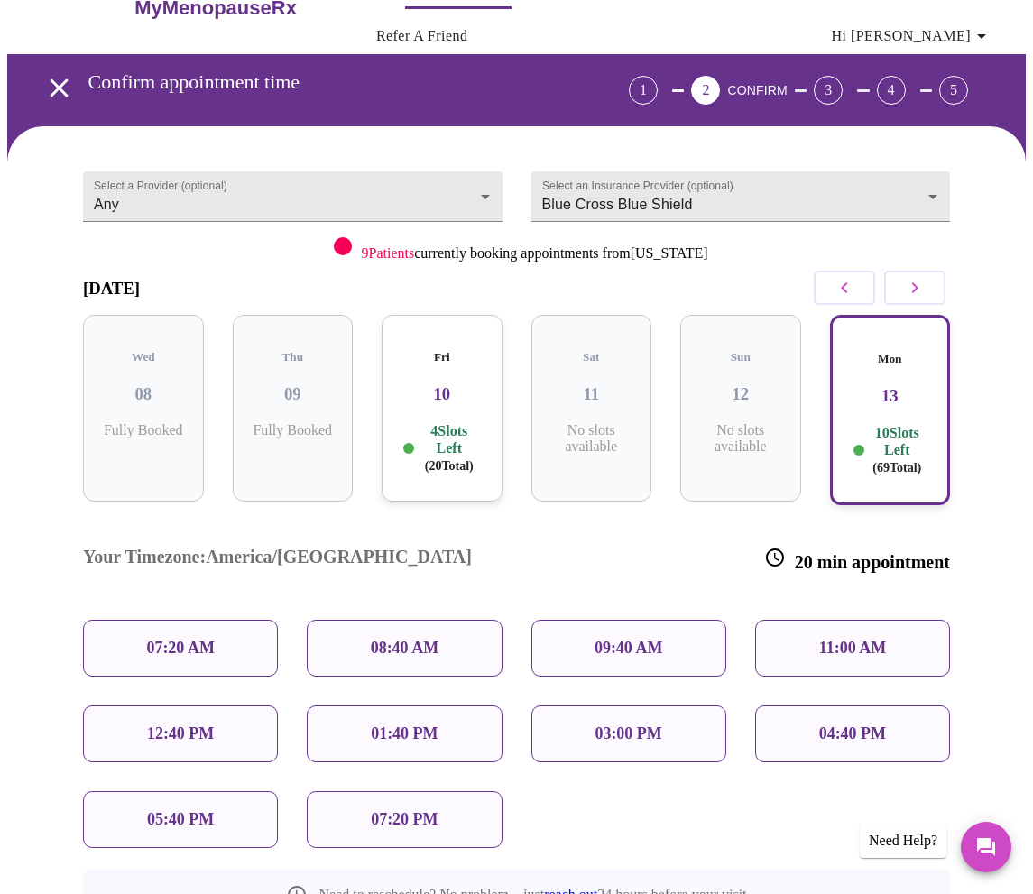
scroll to position [45, 0]
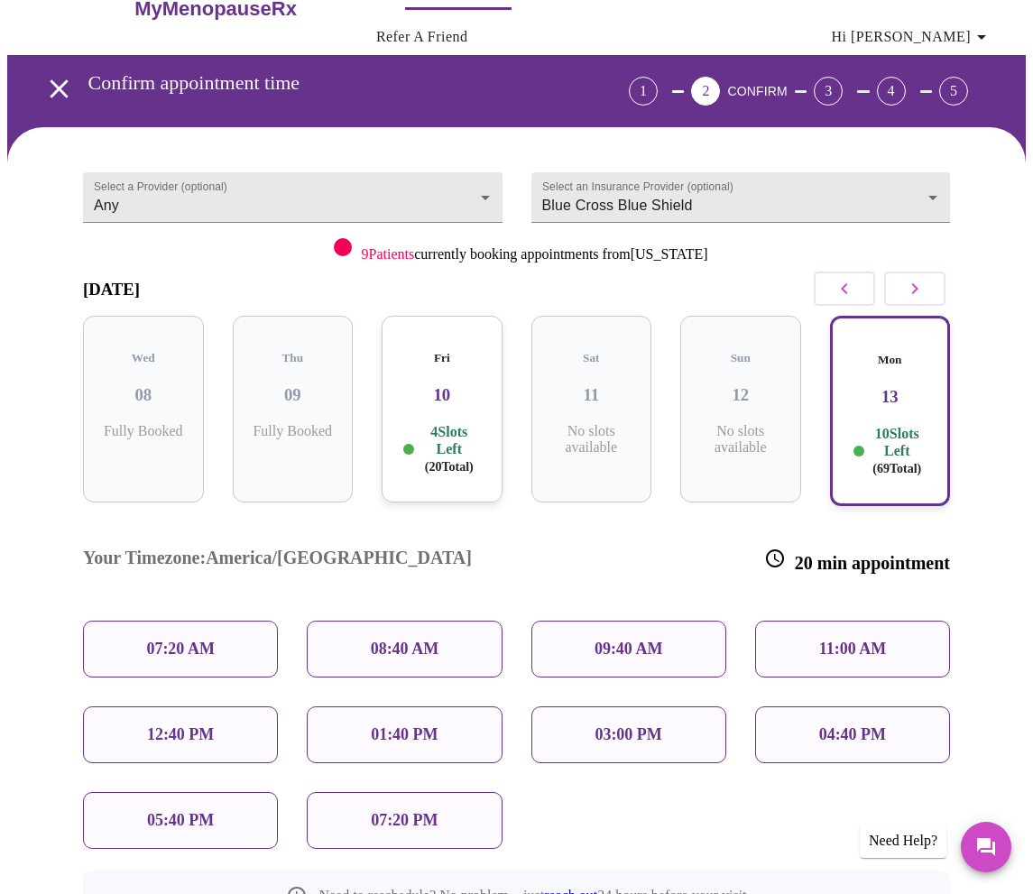
click at [920, 290] on icon "button" at bounding box center [915, 289] width 22 height 22
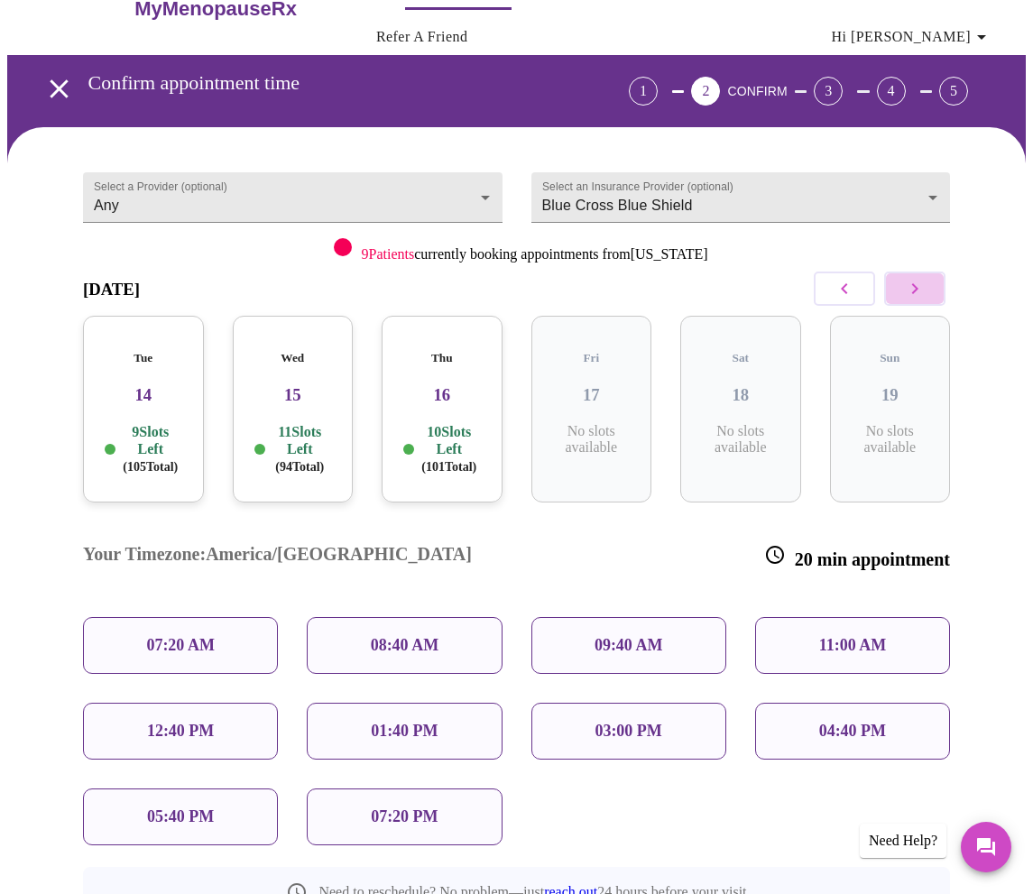
click at [920, 290] on icon "button" at bounding box center [915, 289] width 22 height 22
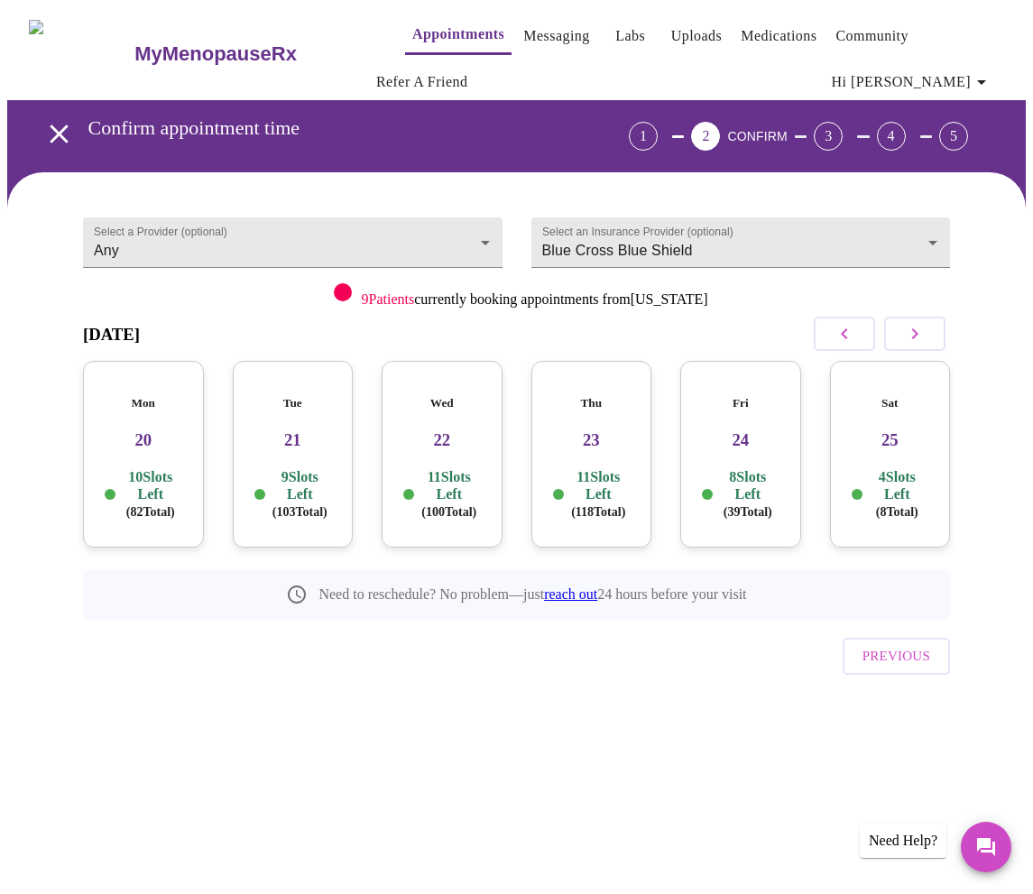
scroll to position [0, 0]
click at [411, 399] on div "Wed 22 11 Slots Left ( 100 Total)" at bounding box center [442, 454] width 121 height 187
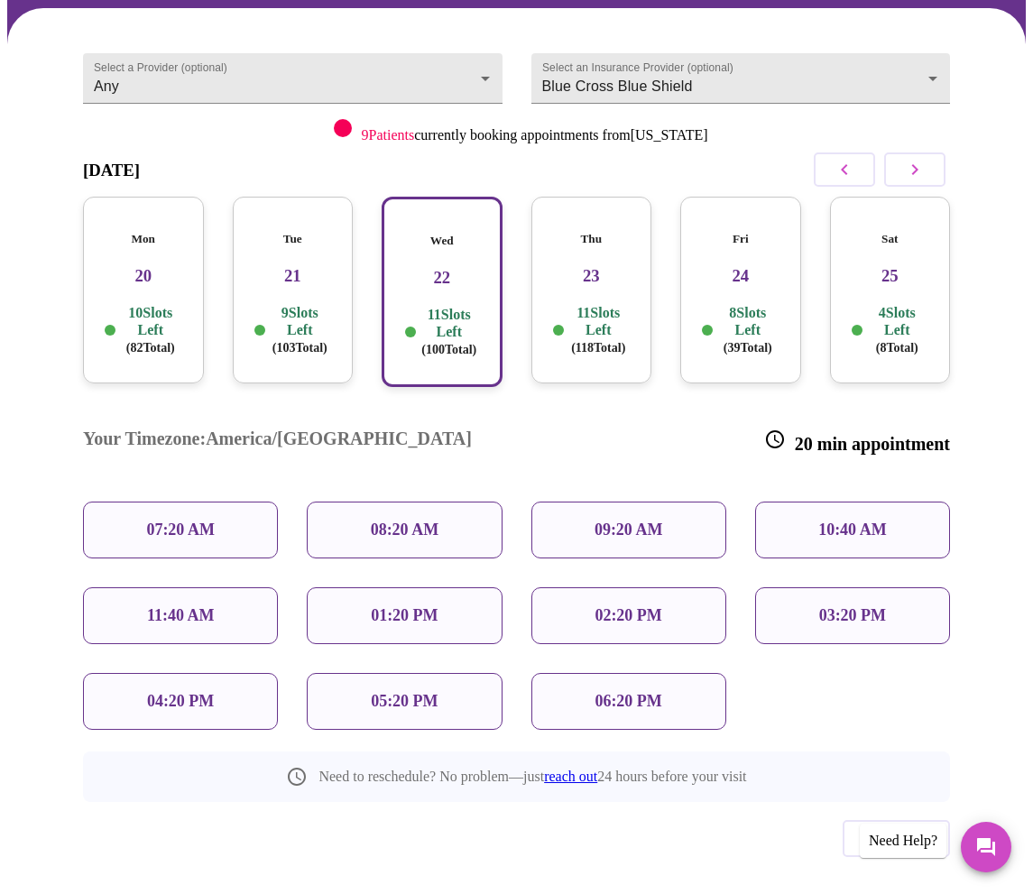
scroll to position [167, 1]
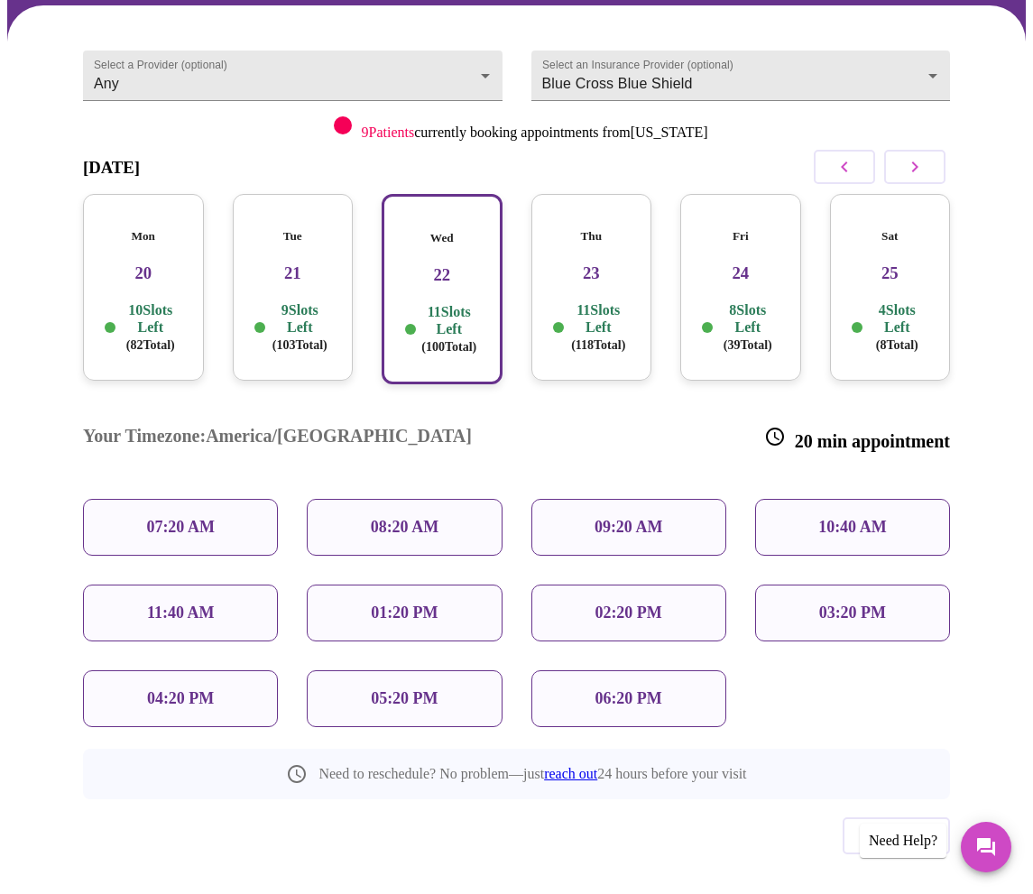
click at [605, 689] on p "06:20 PM" at bounding box center [627, 698] width 67 height 19
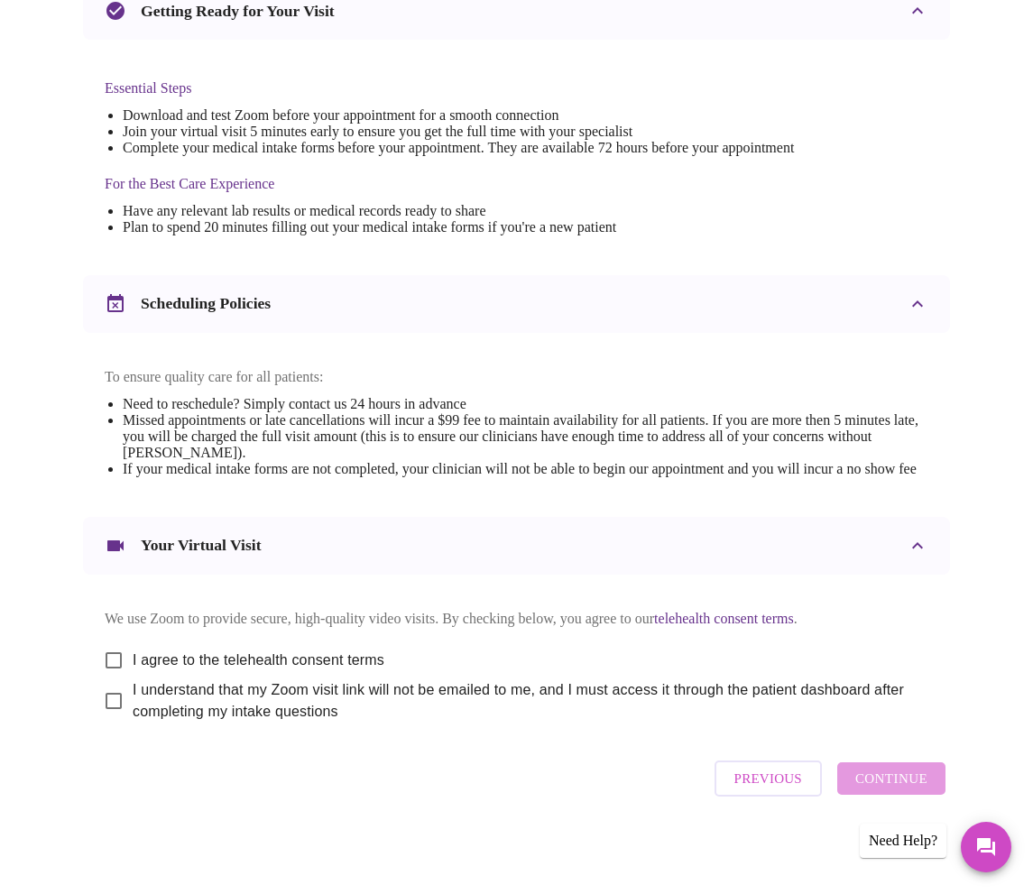
scroll to position [509, 0]
click at [110, 652] on input "I agree to the telehealth consent terms" at bounding box center [114, 660] width 38 height 38
checkbox input "true"
click at [106, 701] on input "I understand that my Zoom visit link will not be emailed to me, and I must acce…" at bounding box center [114, 701] width 38 height 38
checkbox input "true"
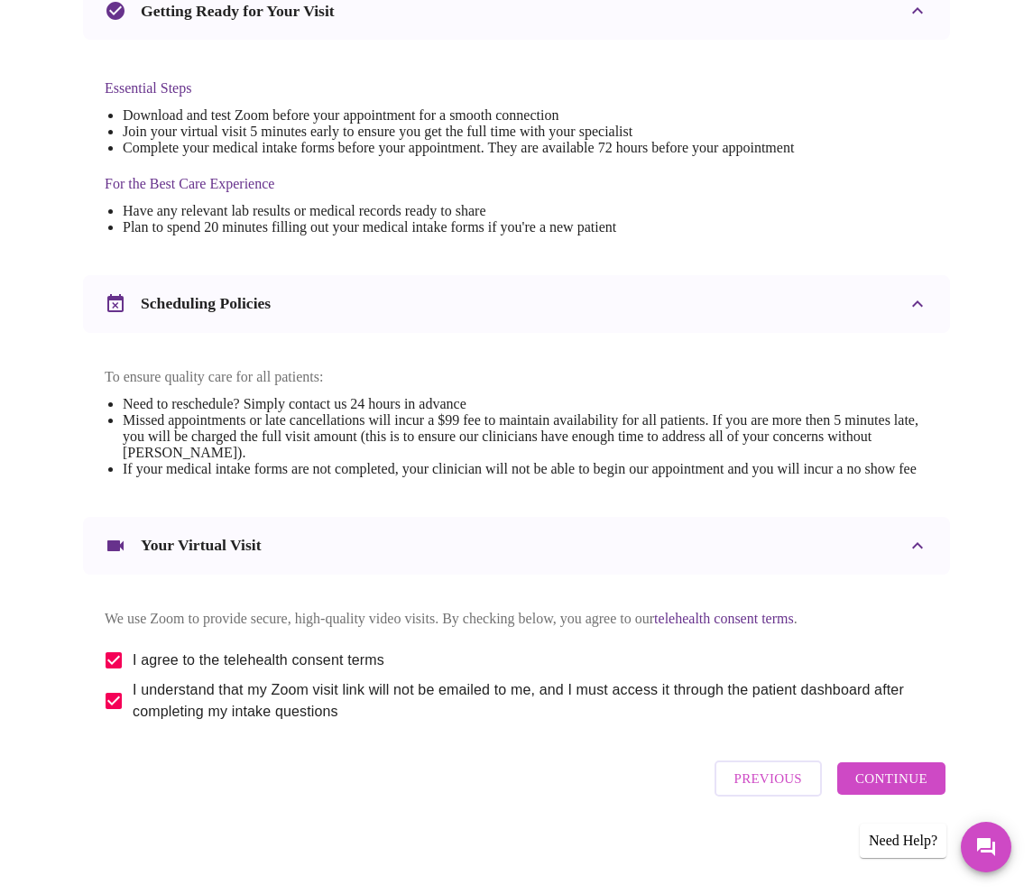
scroll to position [500, 0]
click at [908, 788] on span "Continue" at bounding box center [891, 778] width 72 height 23
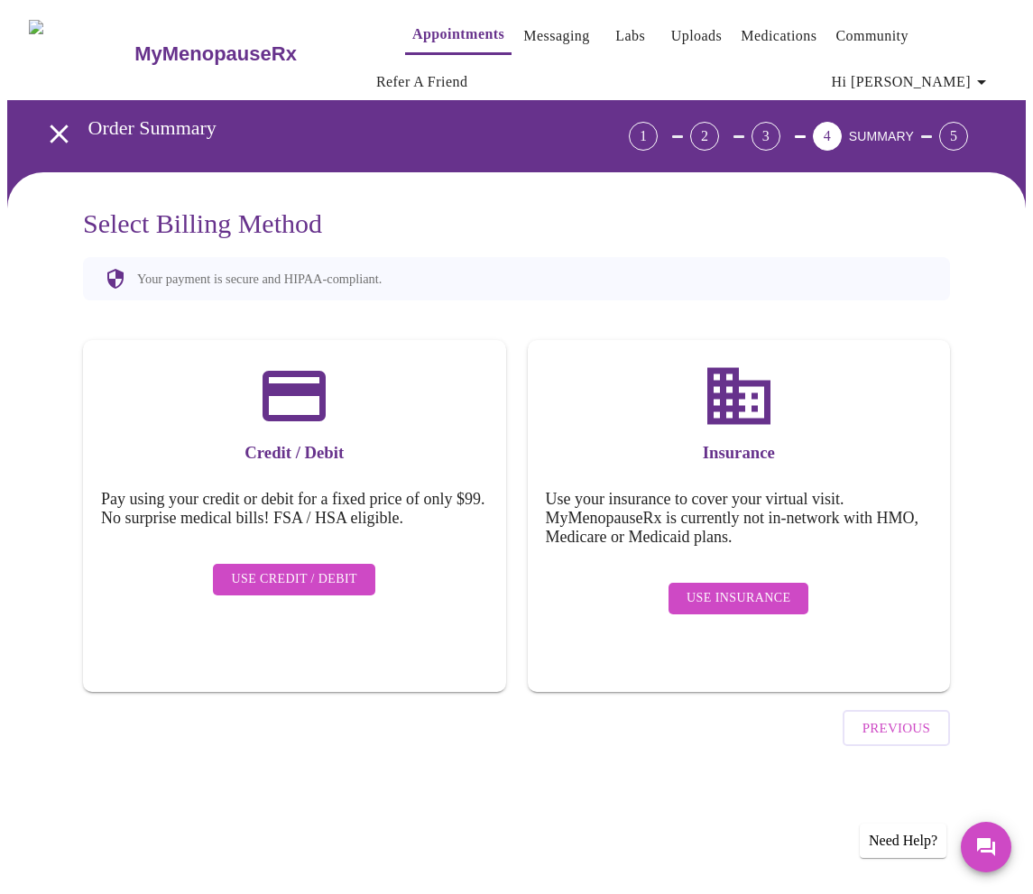
scroll to position [0, 0]
click at [262, 568] on span "Use Credit / Debit" at bounding box center [294, 579] width 126 height 23
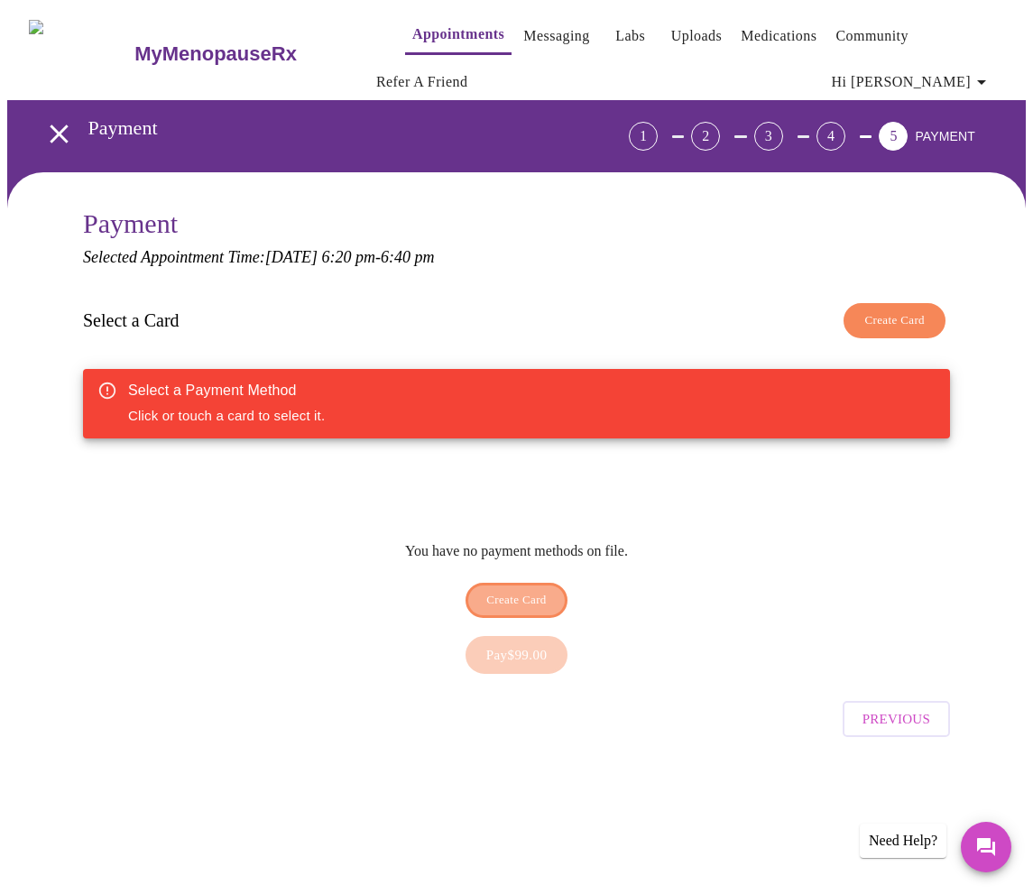
click at [532, 590] on span "Create Card" at bounding box center [516, 600] width 60 height 21
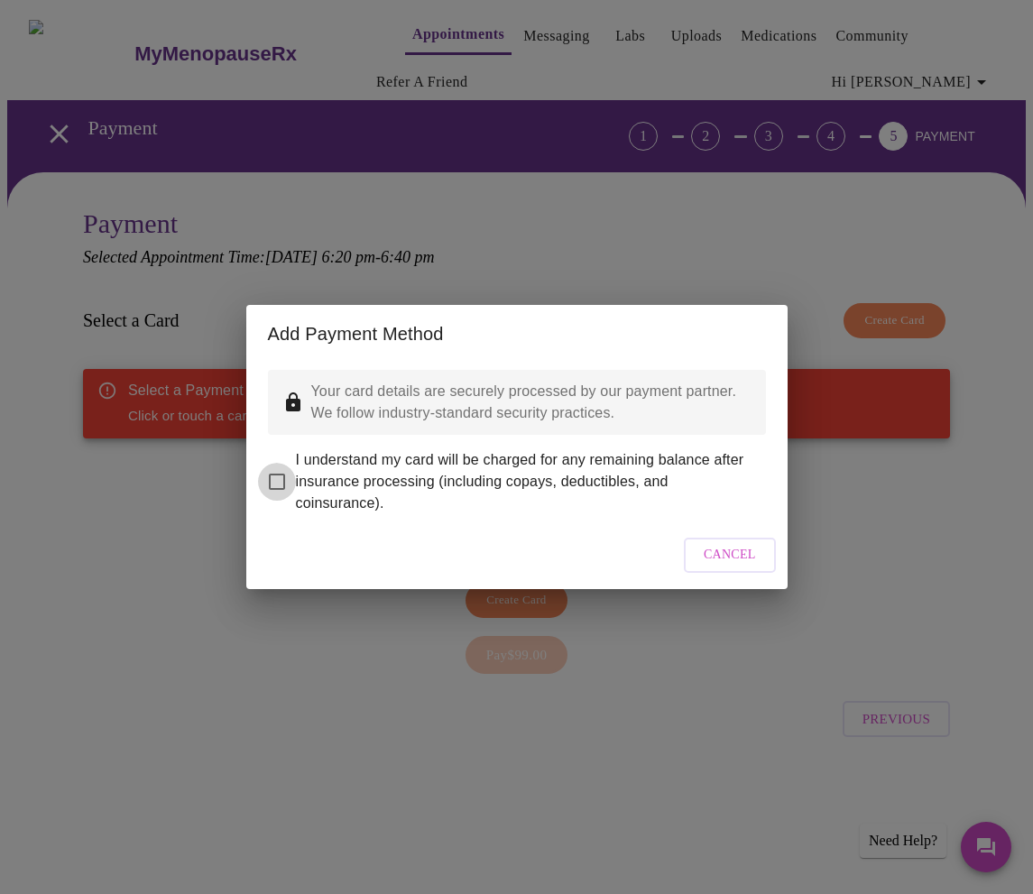
click at [278, 464] on input "I understand my card will be charged for any remaining balance after insurance …" at bounding box center [277, 482] width 38 height 38
checkbox input "true"
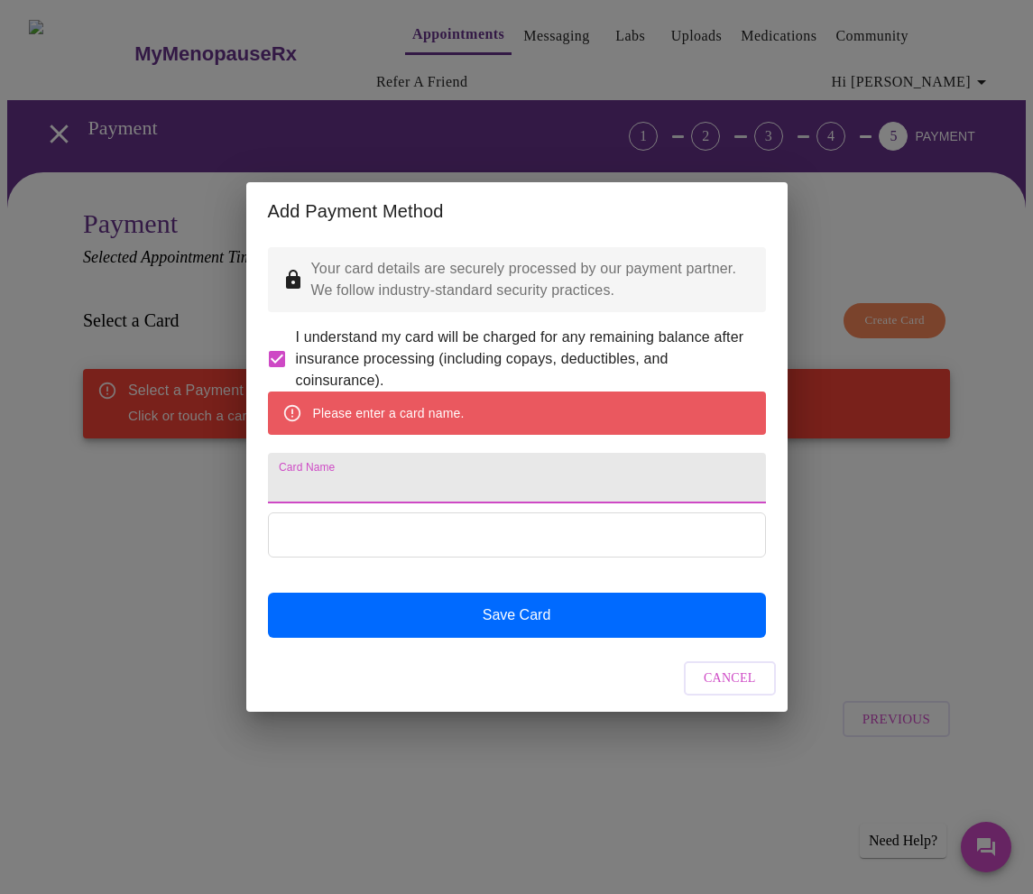
click at [292, 488] on input "Card Name" at bounding box center [517, 478] width 498 height 51
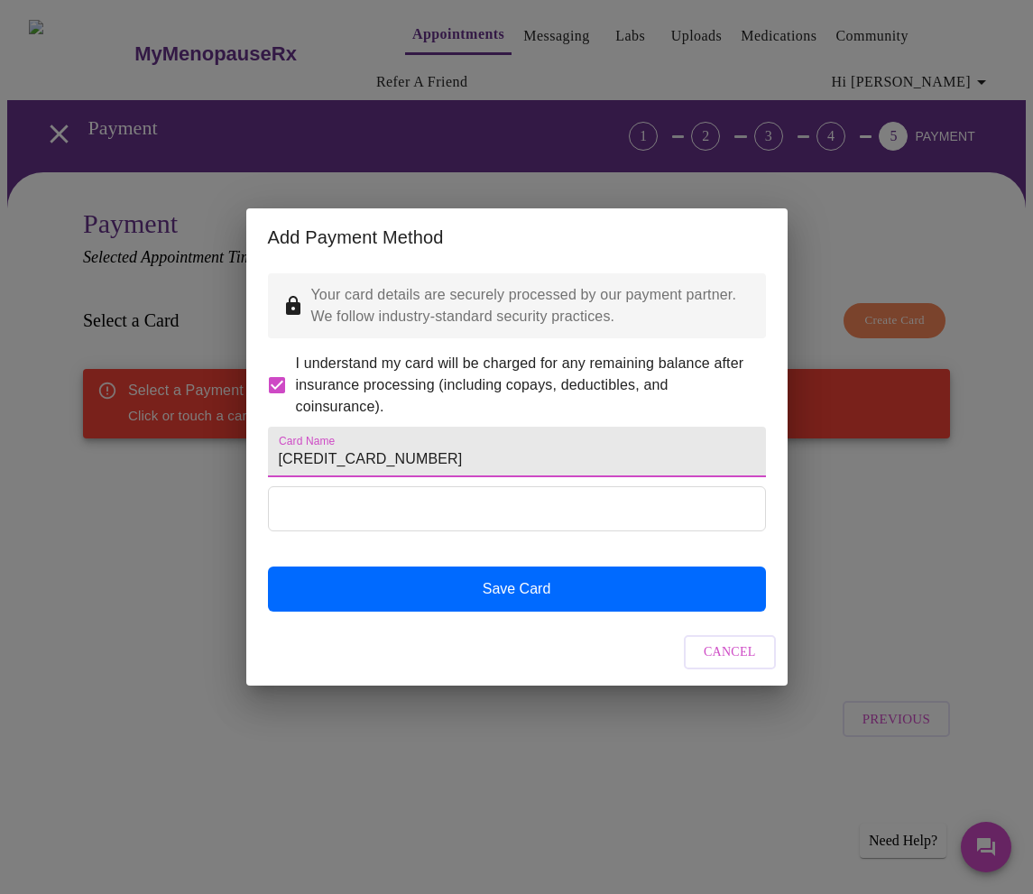
type input "4100390575871344"
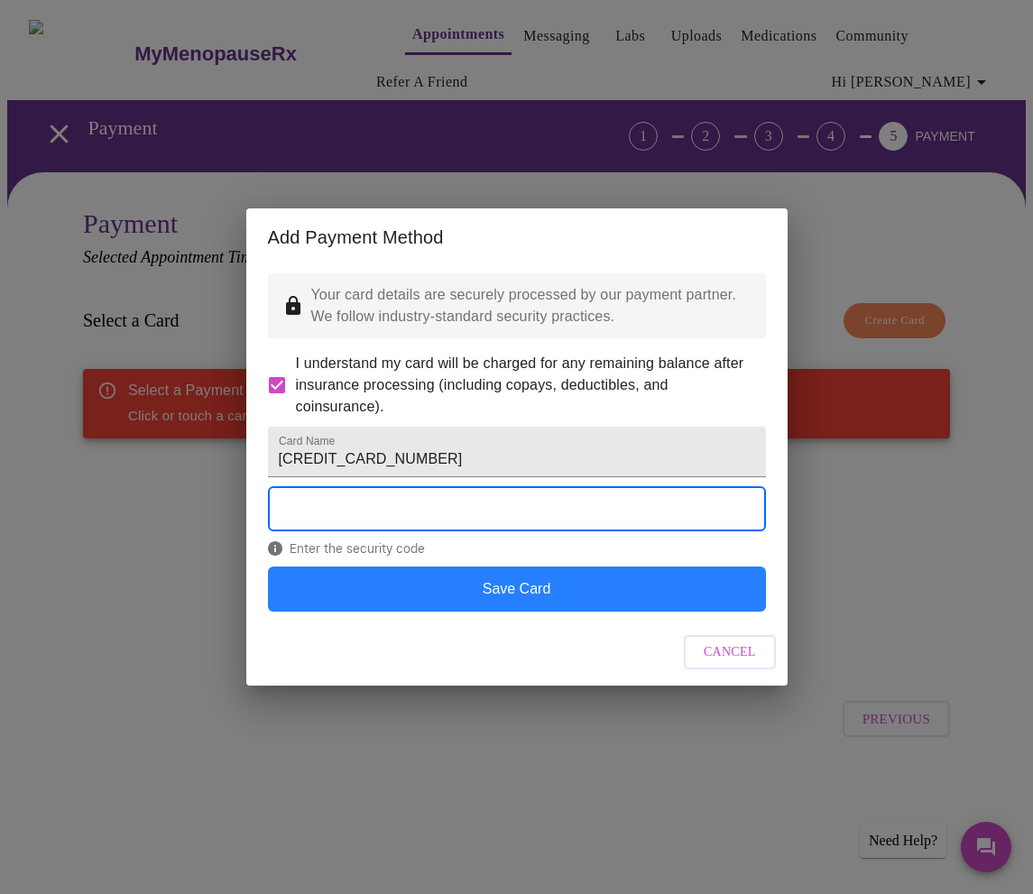
click at [533, 612] on button "Save Card" at bounding box center [517, 588] width 498 height 45
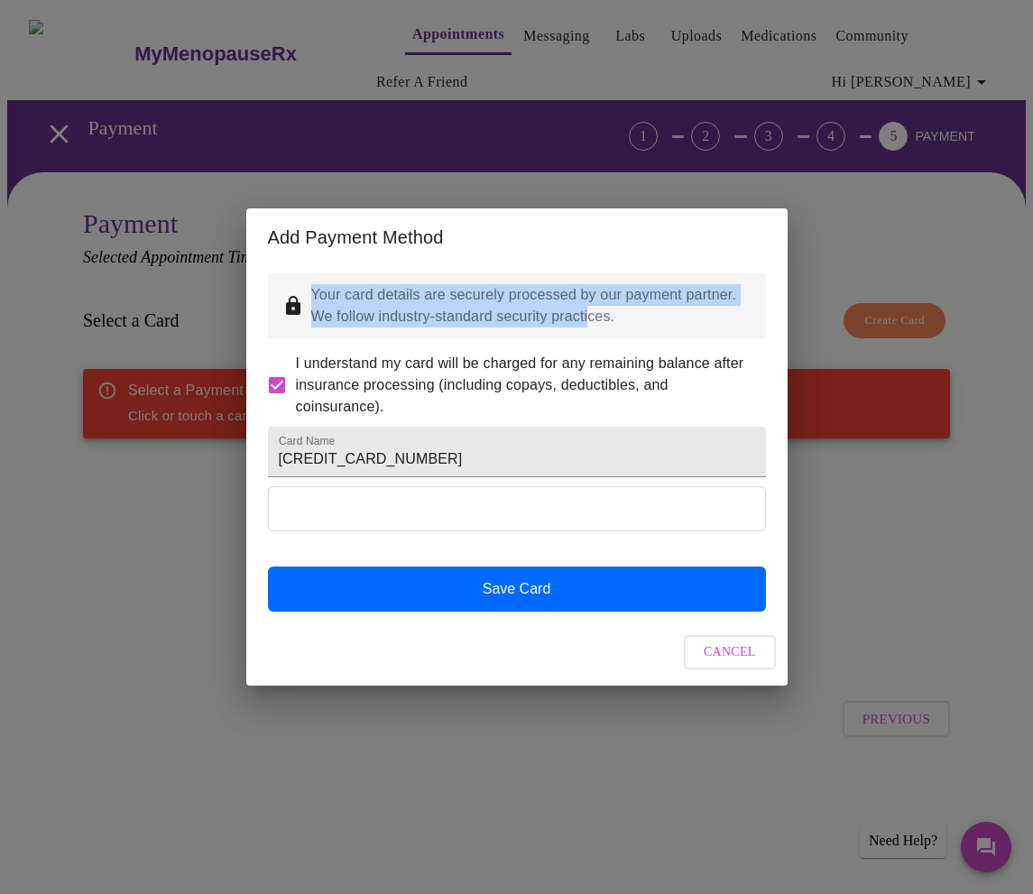
drag, startPoint x: 547, startPoint y: 204, endPoint x: 580, endPoint y: 304, distance: 105.2
click at [584, 300] on div "Add Payment Method Your card details are securely processed by our payment part…" at bounding box center [516, 447] width 541 height 478
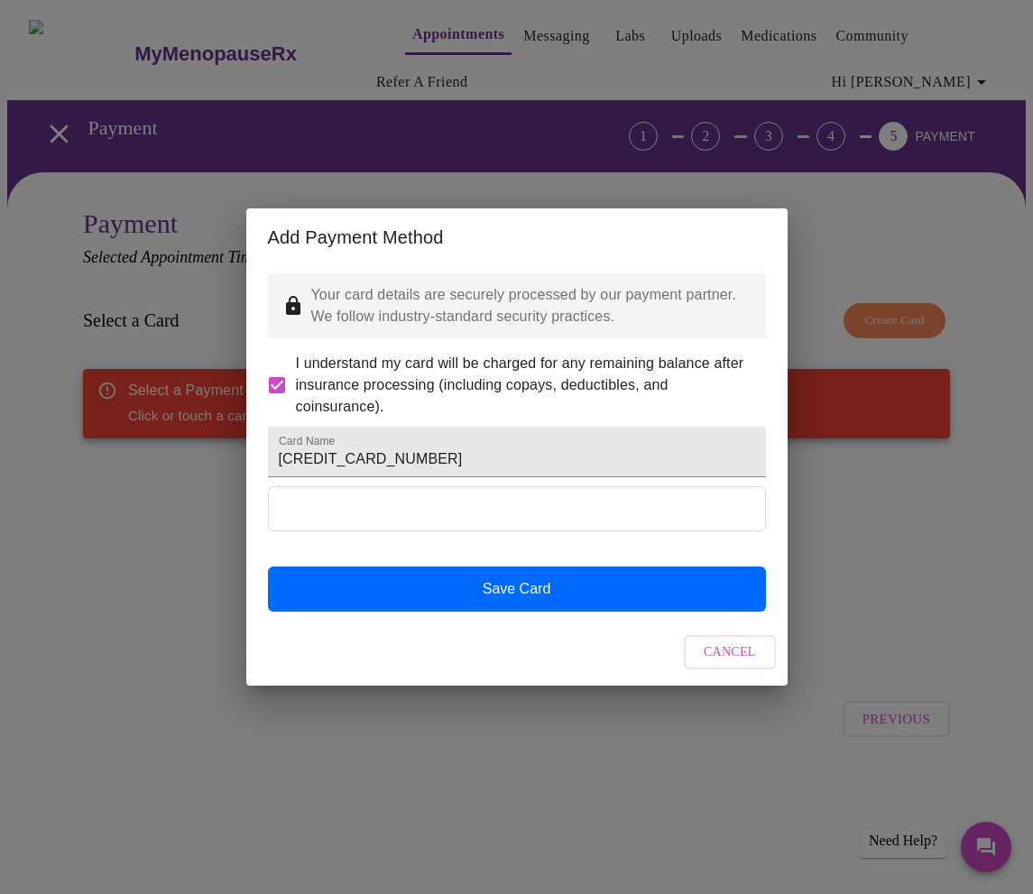
click at [553, 402] on div "Your card details are securely processed by our payment partner. We follow indu…" at bounding box center [516, 442] width 541 height 353
drag, startPoint x: 428, startPoint y: 469, endPoint x: 256, endPoint y: 455, distance: 171.9
click at [256, 455] on div "Your card details are securely processed by our payment partner. We follow indu…" at bounding box center [516, 442] width 541 height 353
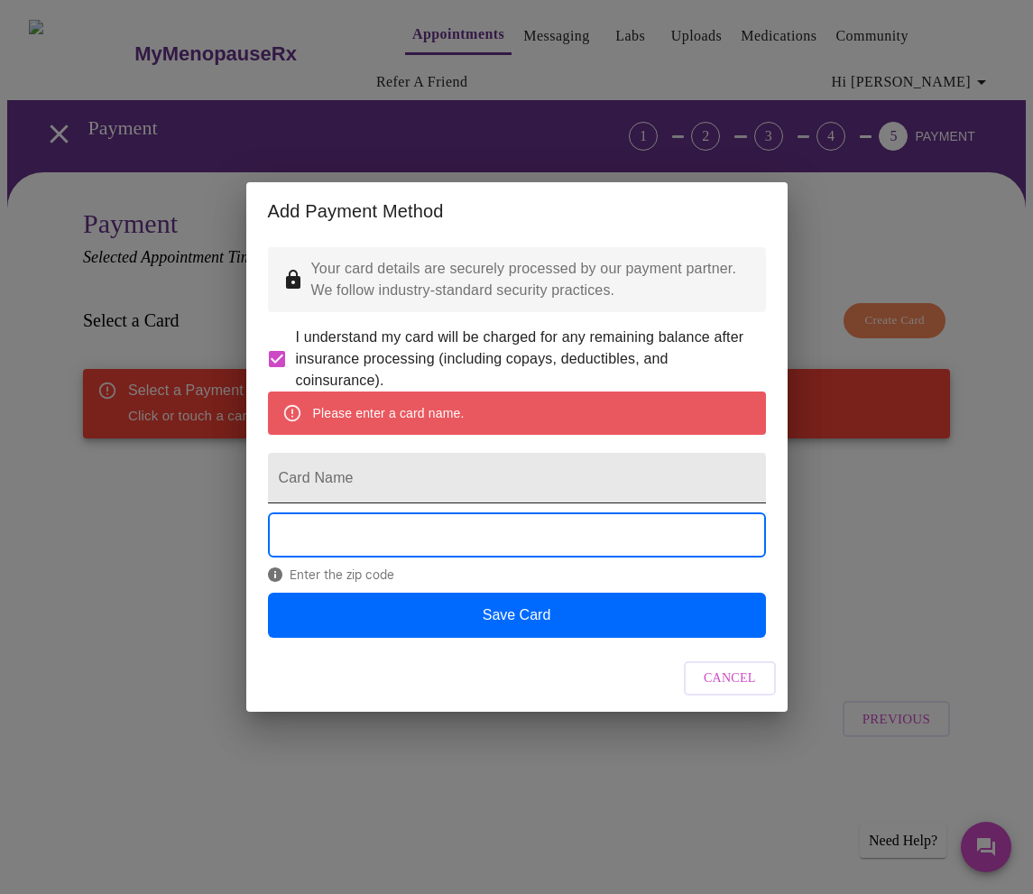
click at [447, 469] on input "Card Name" at bounding box center [517, 478] width 498 height 51
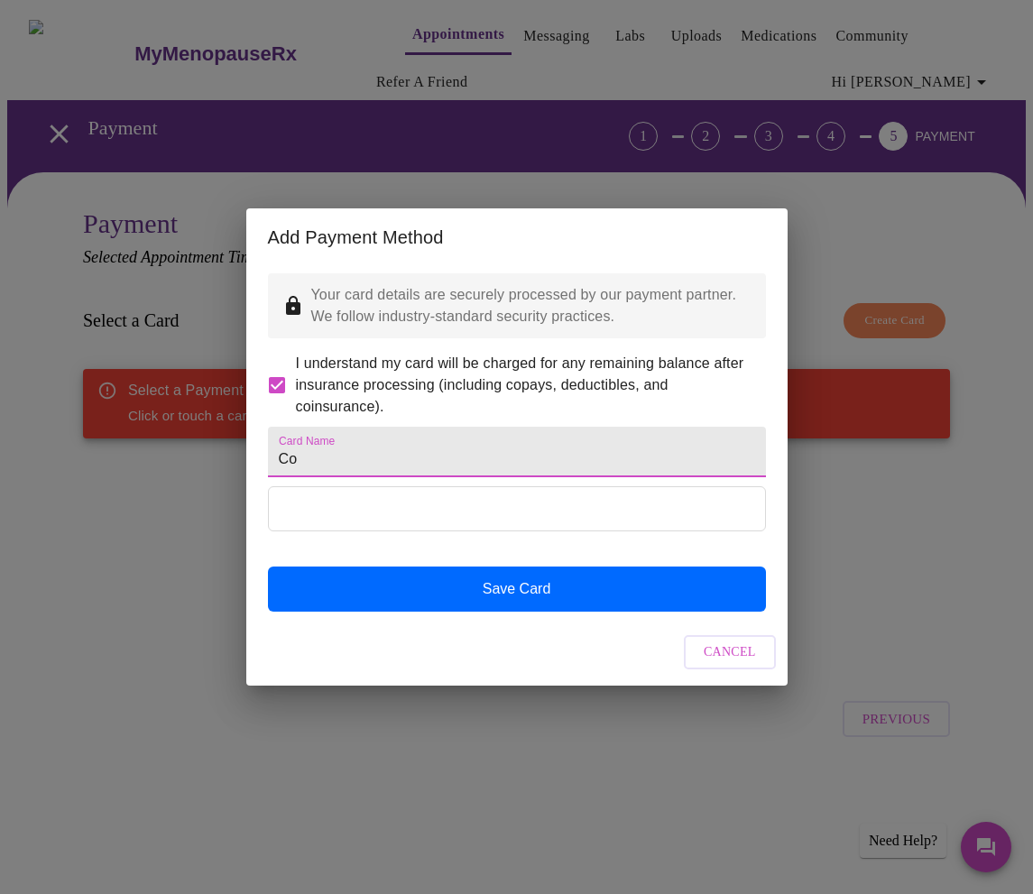
type input "C"
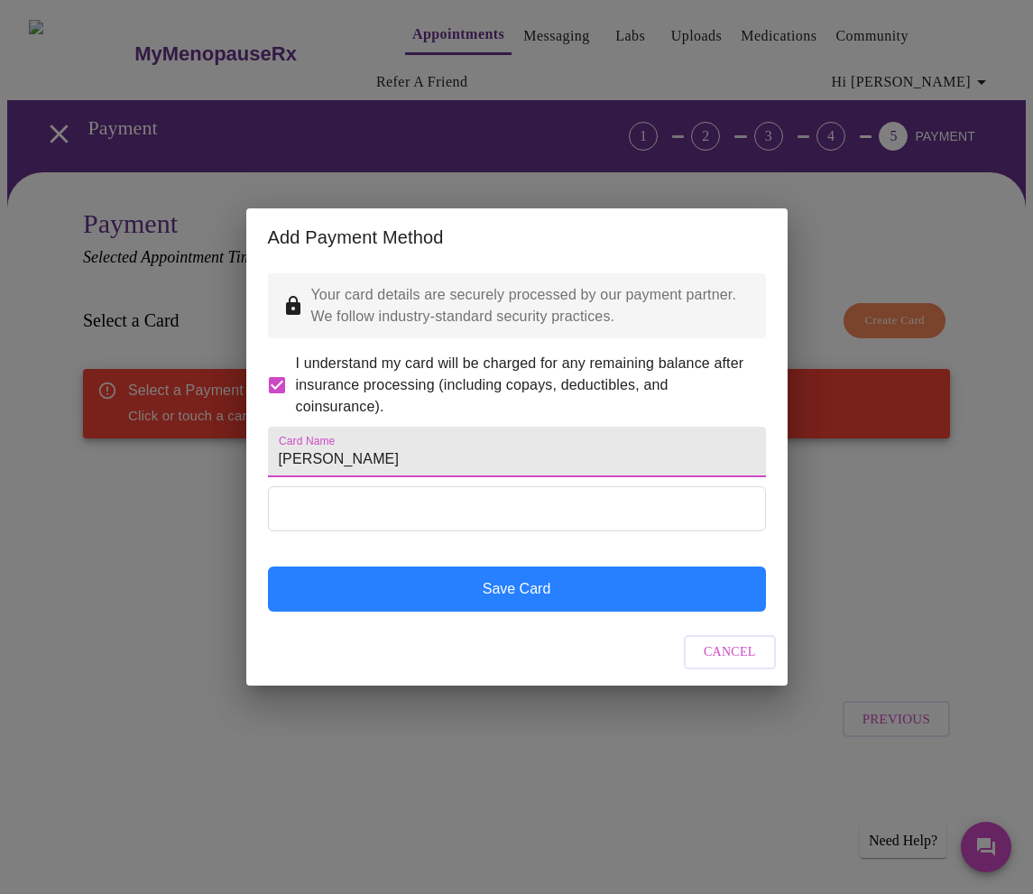
type input "Jillian Baker"
click at [590, 612] on button "Save Card" at bounding box center [517, 588] width 498 height 45
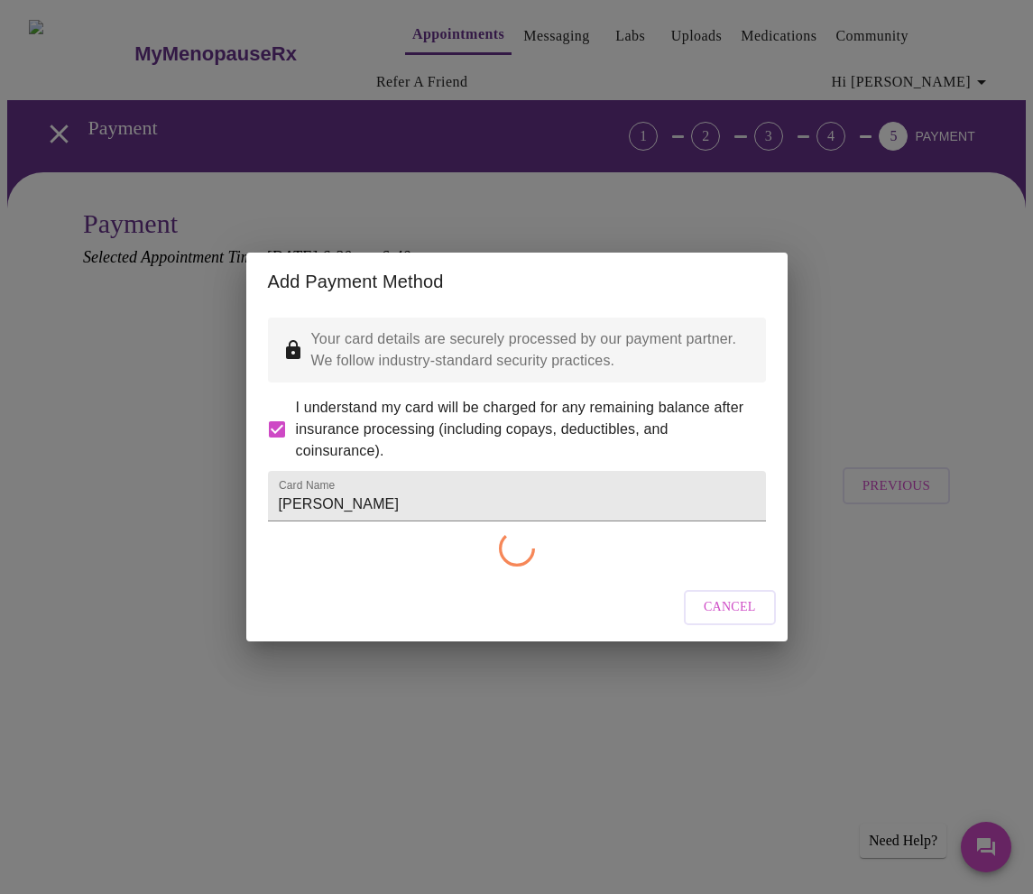
checkbox input "false"
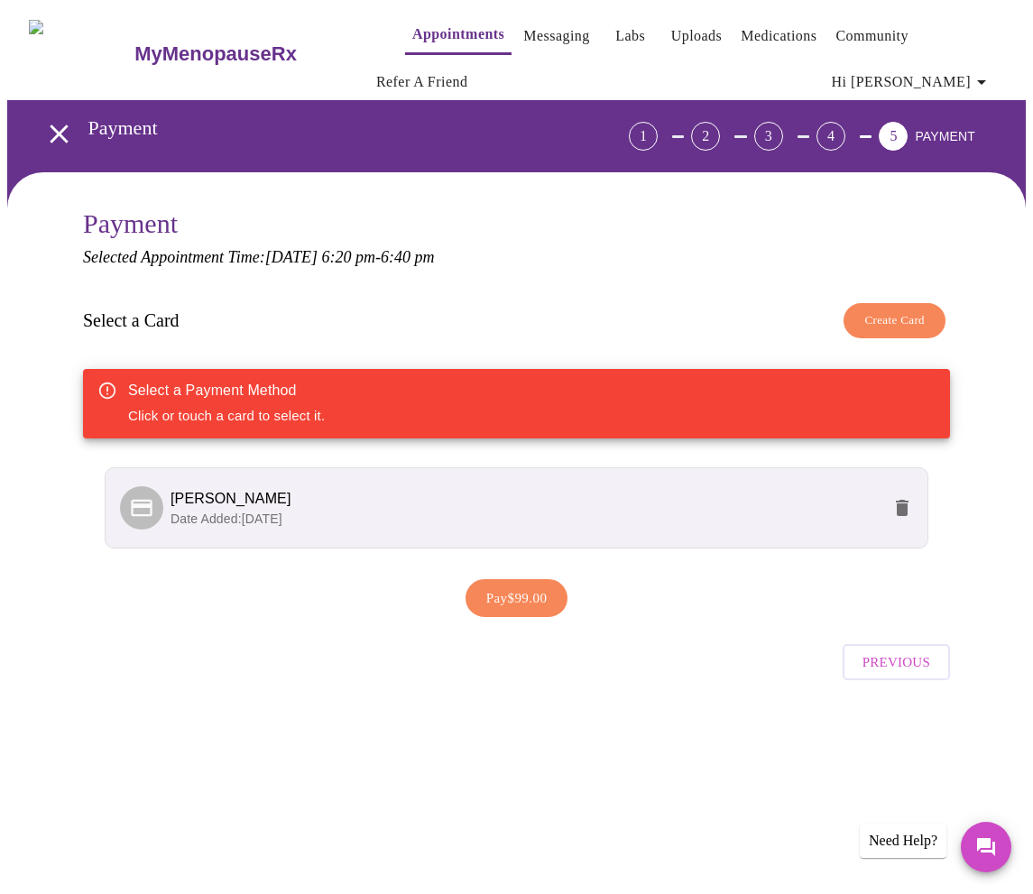
click at [531, 611] on button "Pay $99.00" at bounding box center [516, 598] width 103 height 38
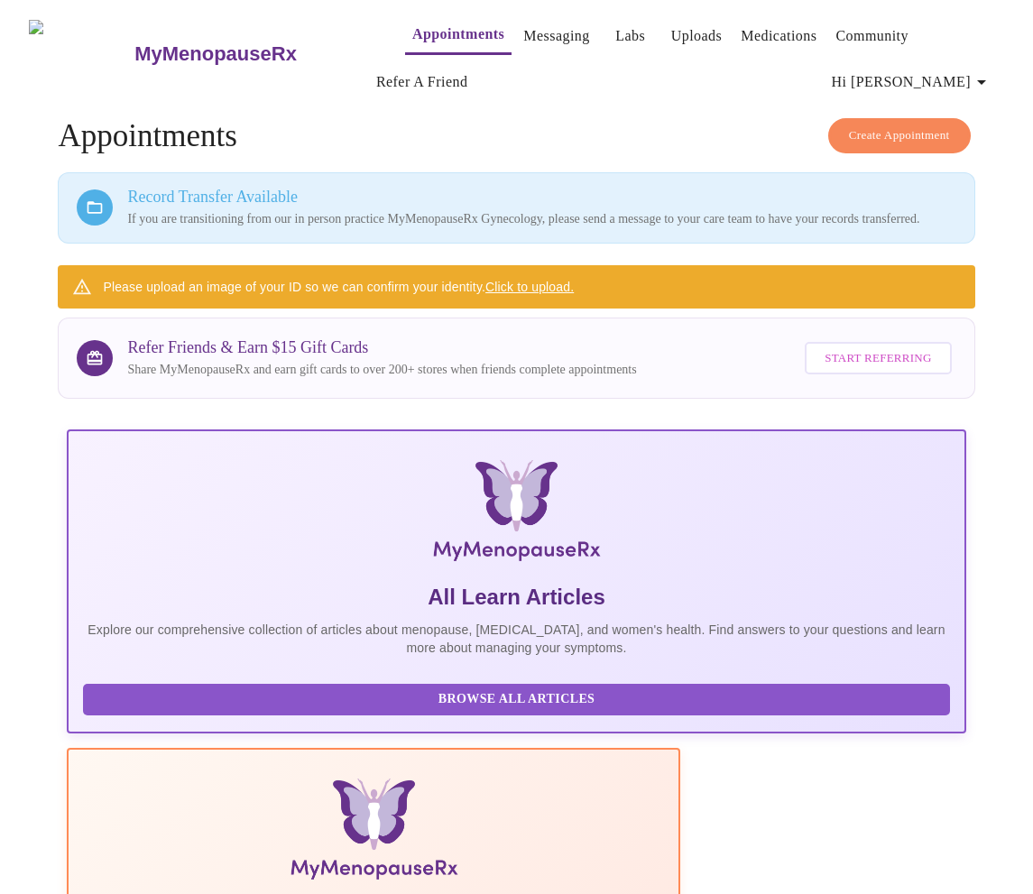
click at [944, 82] on span "Hi [PERSON_NAME]" at bounding box center [912, 81] width 161 height 25
click at [958, 178] on li "Log out" at bounding box center [958, 172] width 83 height 32
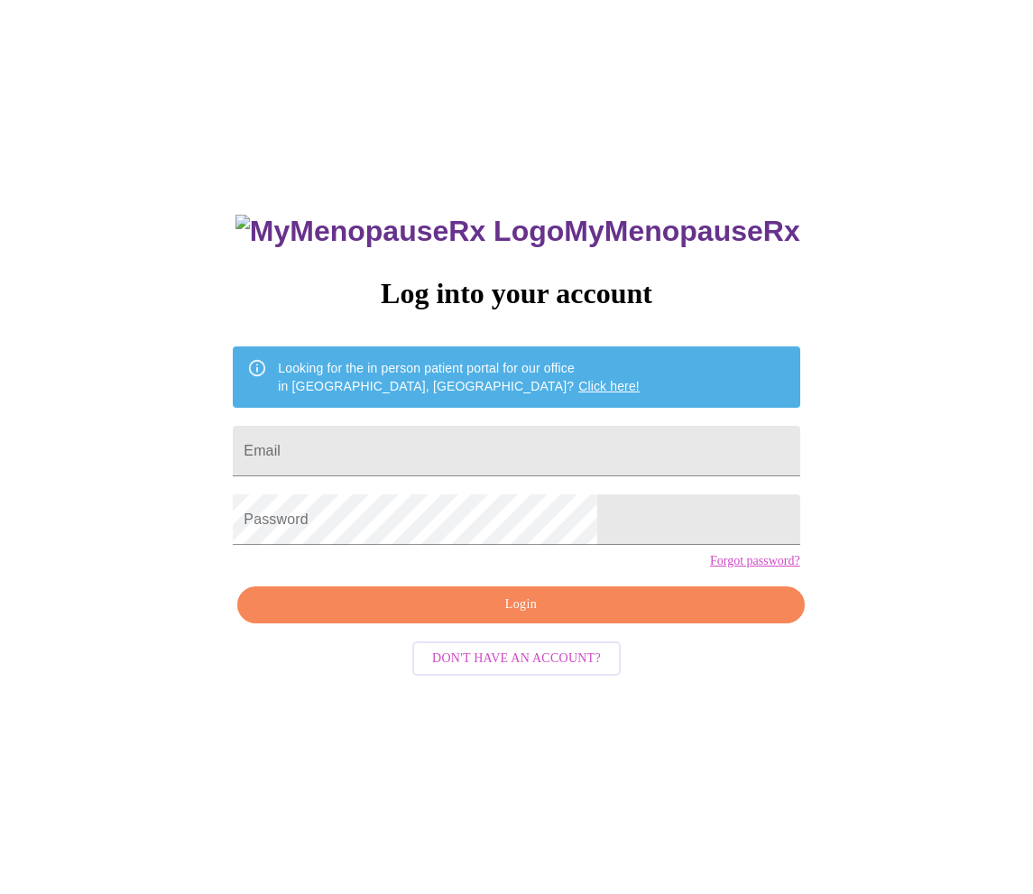
click at [537, 473] on form "Email" at bounding box center [516, 451] width 566 height 69
type input "jillianbaker@hotmail.com"
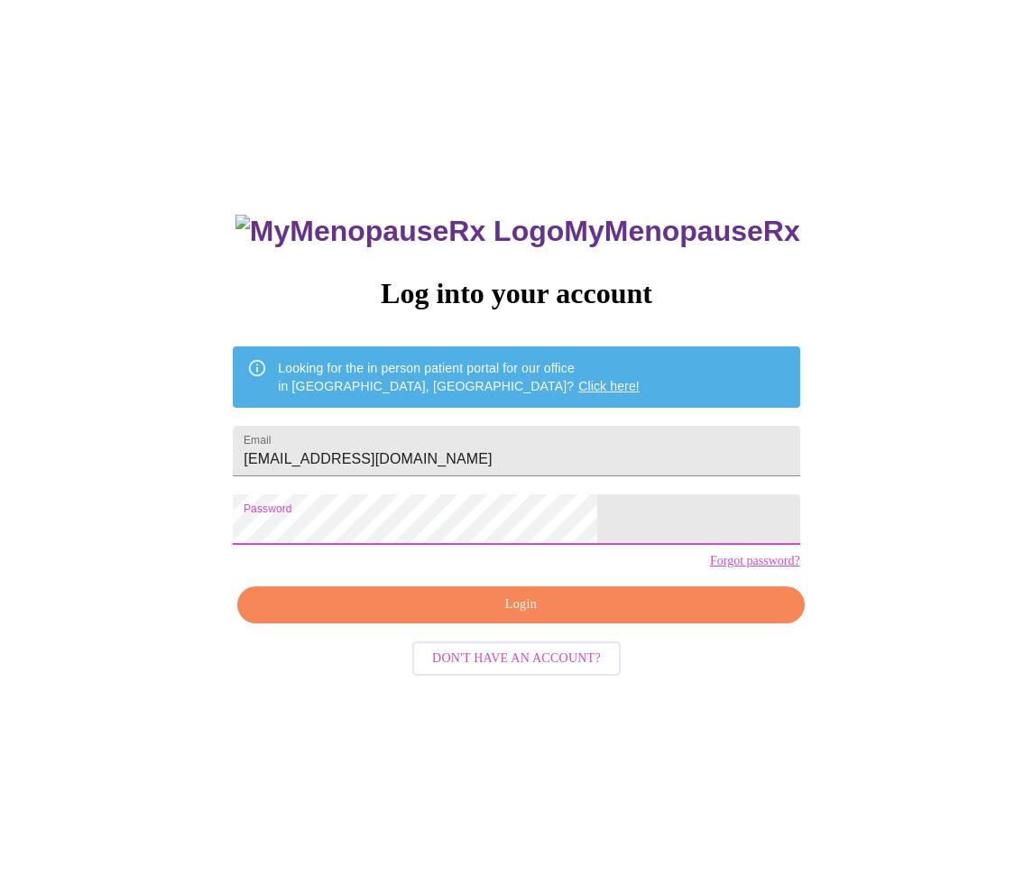
click at [534, 616] on span "Login" at bounding box center [520, 604] width 525 height 23
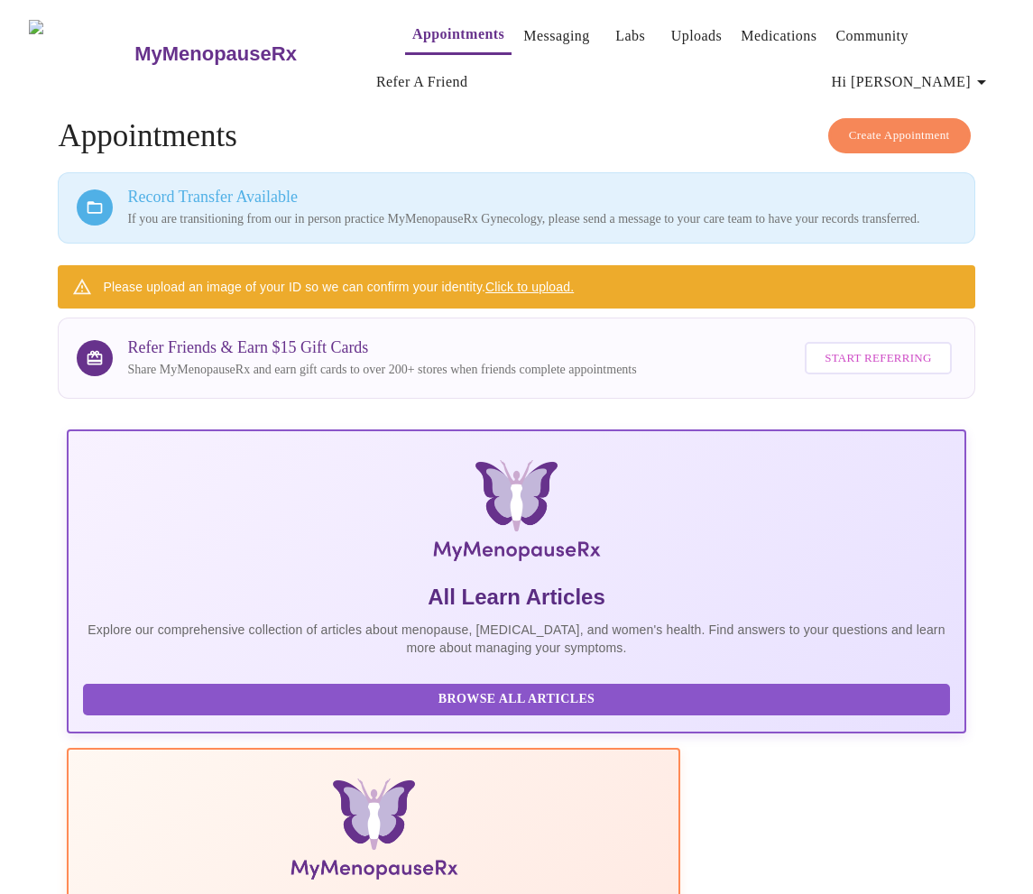
click at [412, 32] on link "Appointments" at bounding box center [458, 34] width 92 height 25
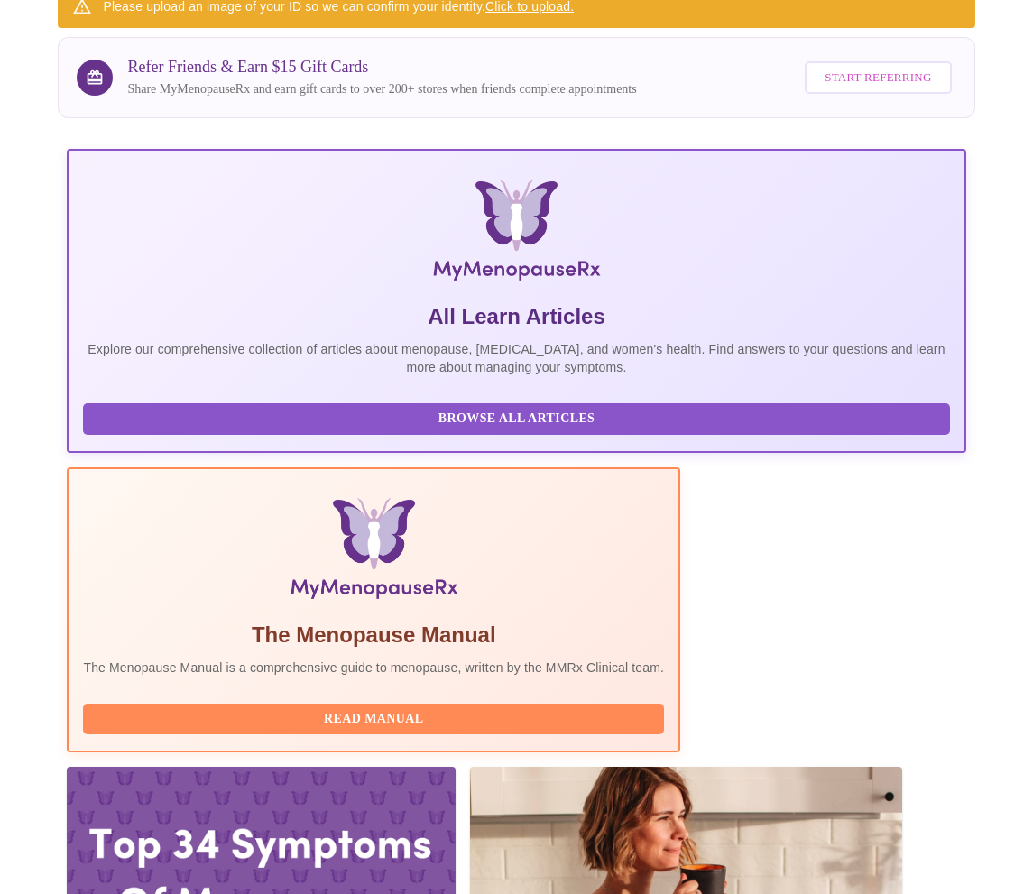
scroll to position [279, 0]
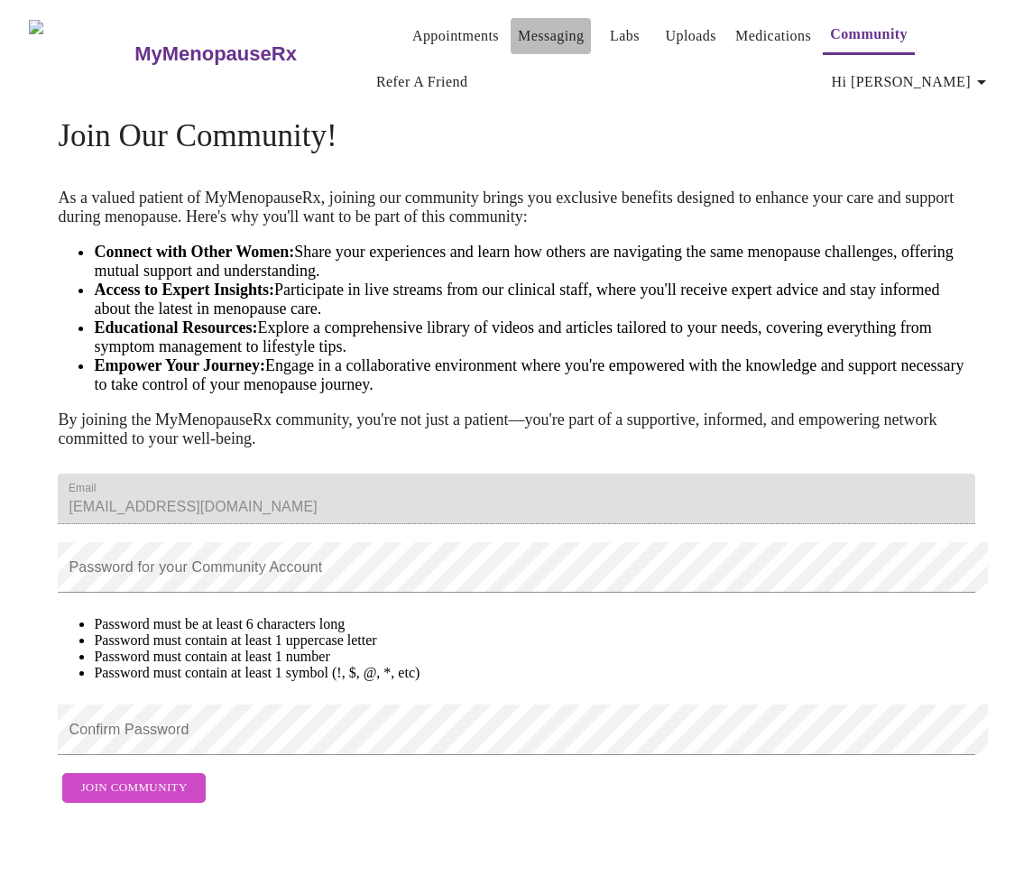
click at [540, 29] on link "Messaging" at bounding box center [551, 35] width 66 height 25
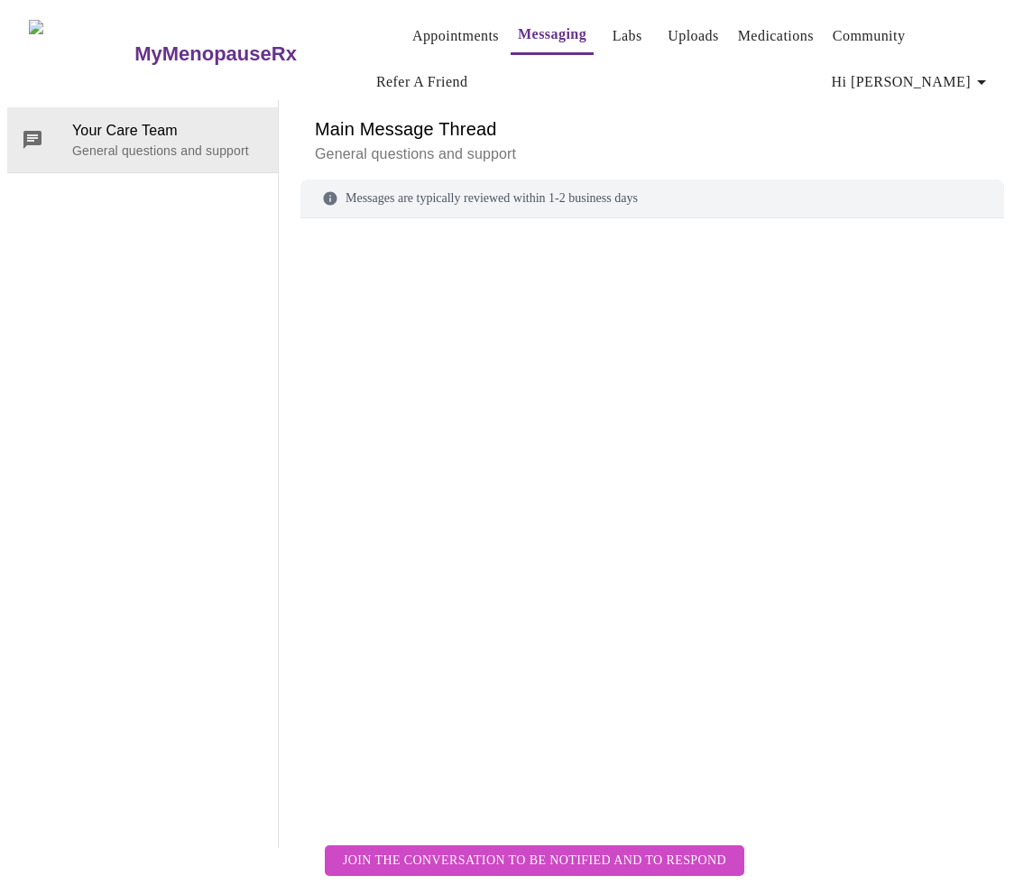
scroll to position [93, 0]
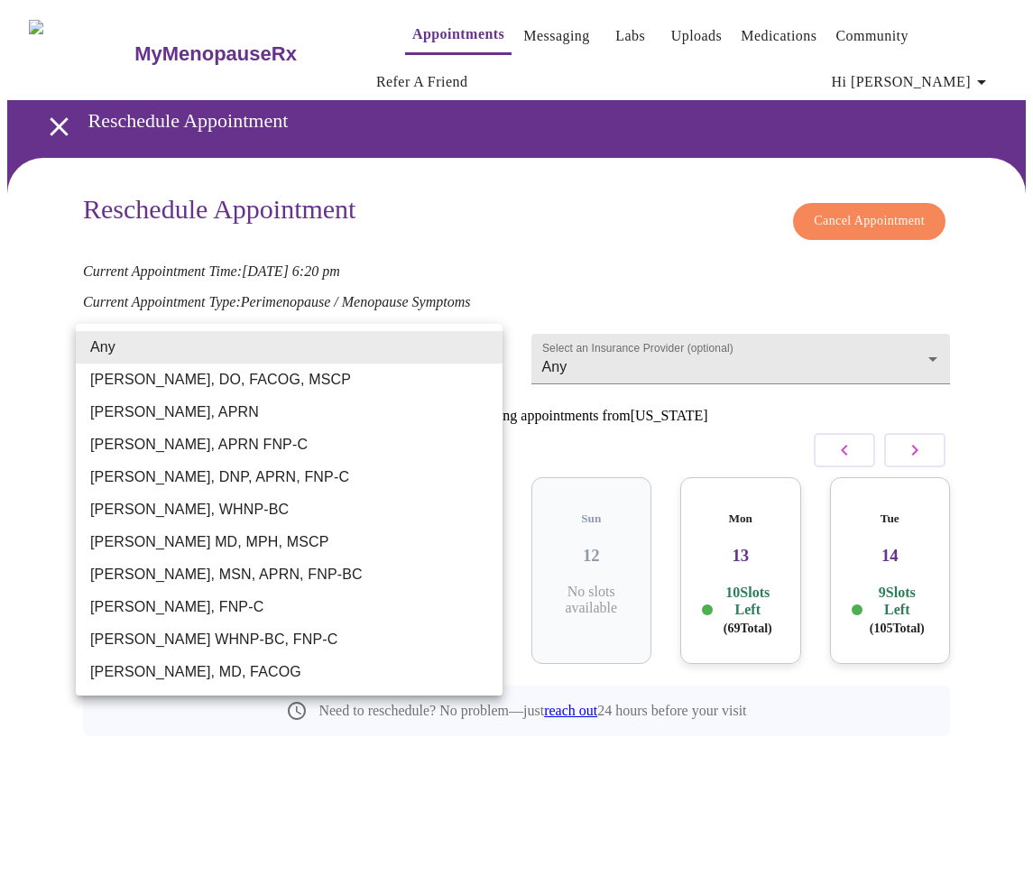
click at [431, 355] on body "MyMenopauseRx Appointments Messaging Labs Uploads Medications Community Refer a…" at bounding box center [516, 412] width 1018 height 810
click at [262, 612] on li "[PERSON_NAME], FNP-C" at bounding box center [289, 607] width 427 height 32
type input "[PERSON_NAME], FNP-C"
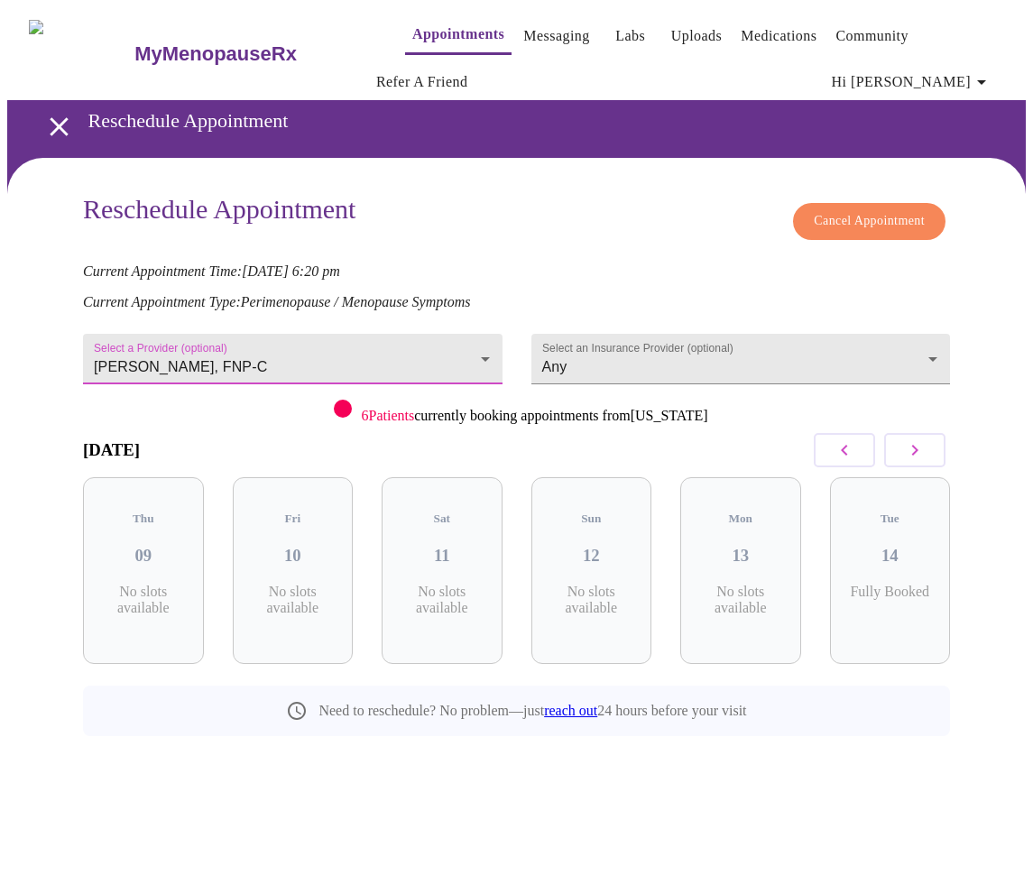
click at [918, 445] on icon "button" at bounding box center [915, 450] width 6 height 11
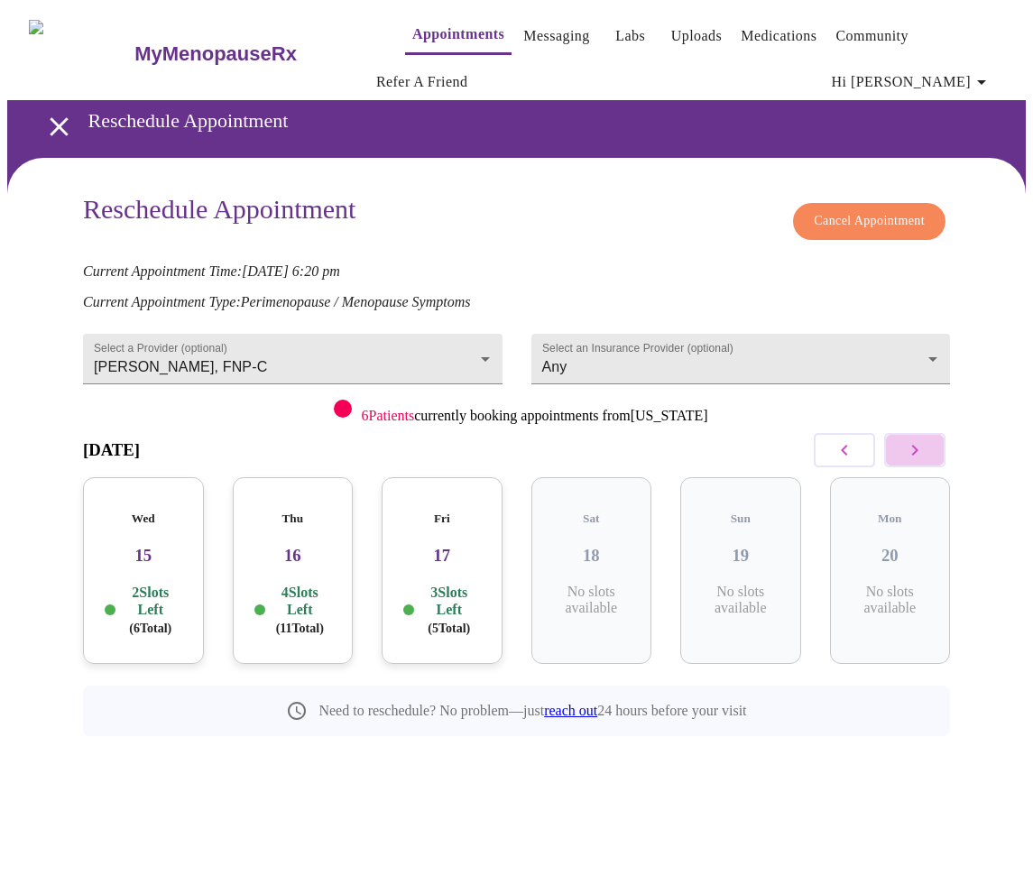
click at [918, 445] on icon "button" at bounding box center [915, 450] width 6 height 11
click at [460, 621] on span "( 14 Total)" at bounding box center [449, 628] width 49 height 14
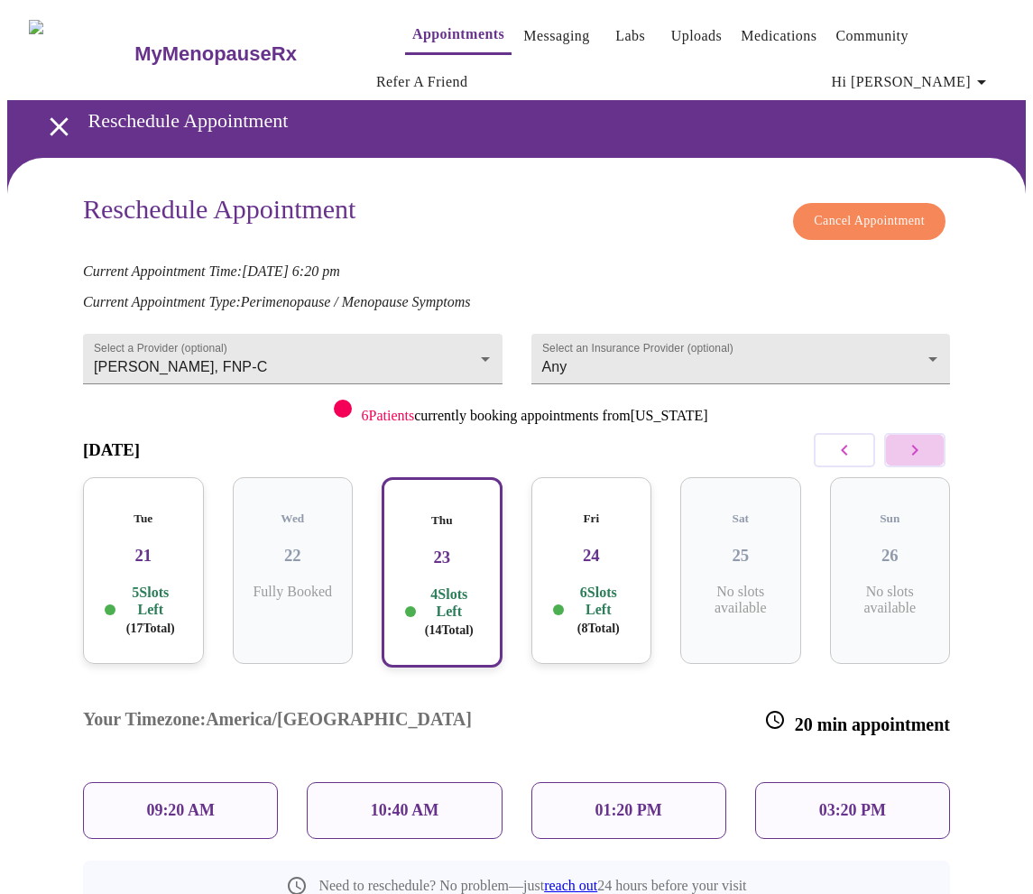
click at [915, 446] on icon "button" at bounding box center [915, 450] width 22 height 22
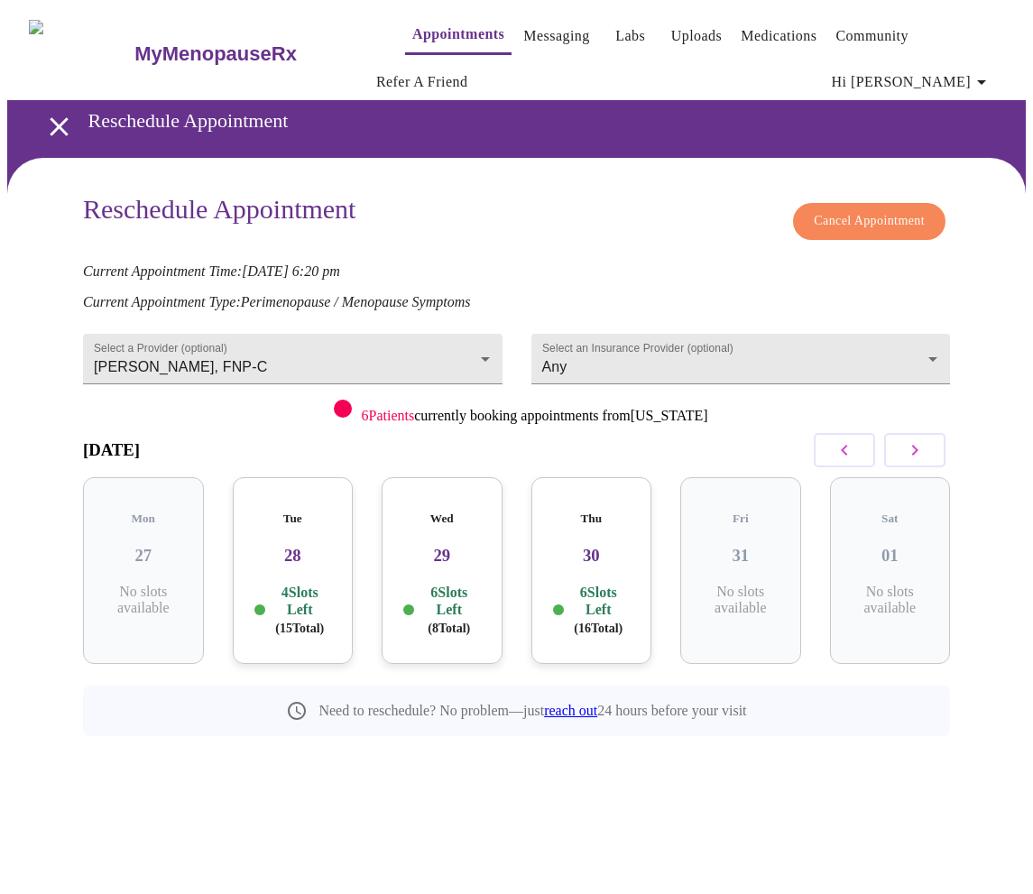
click at [454, 587] on p "6 Slots Left ( 8 Total)" at bounding box center [449, 610] width 63 height 52
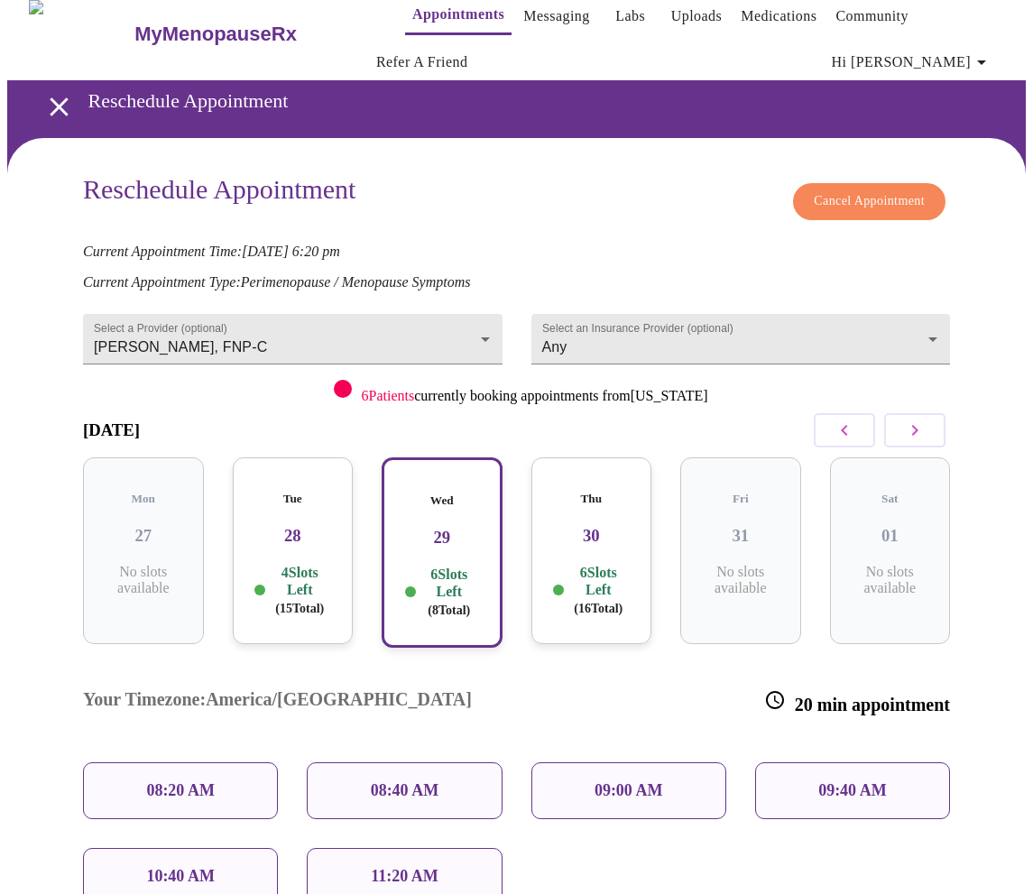
scroll to position [19, 0]
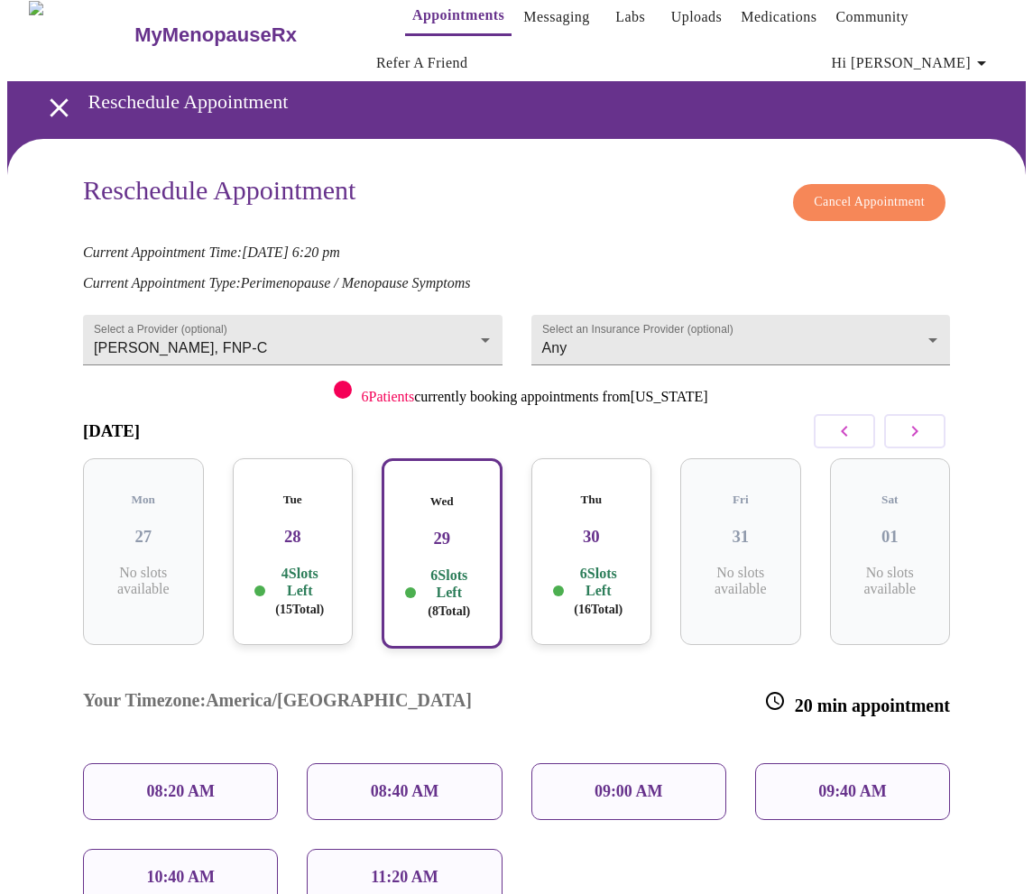
click at [584, 565] on p "6 Slots Left ( 16 Total)" at bounding box center [598, 591] width 63 height 52
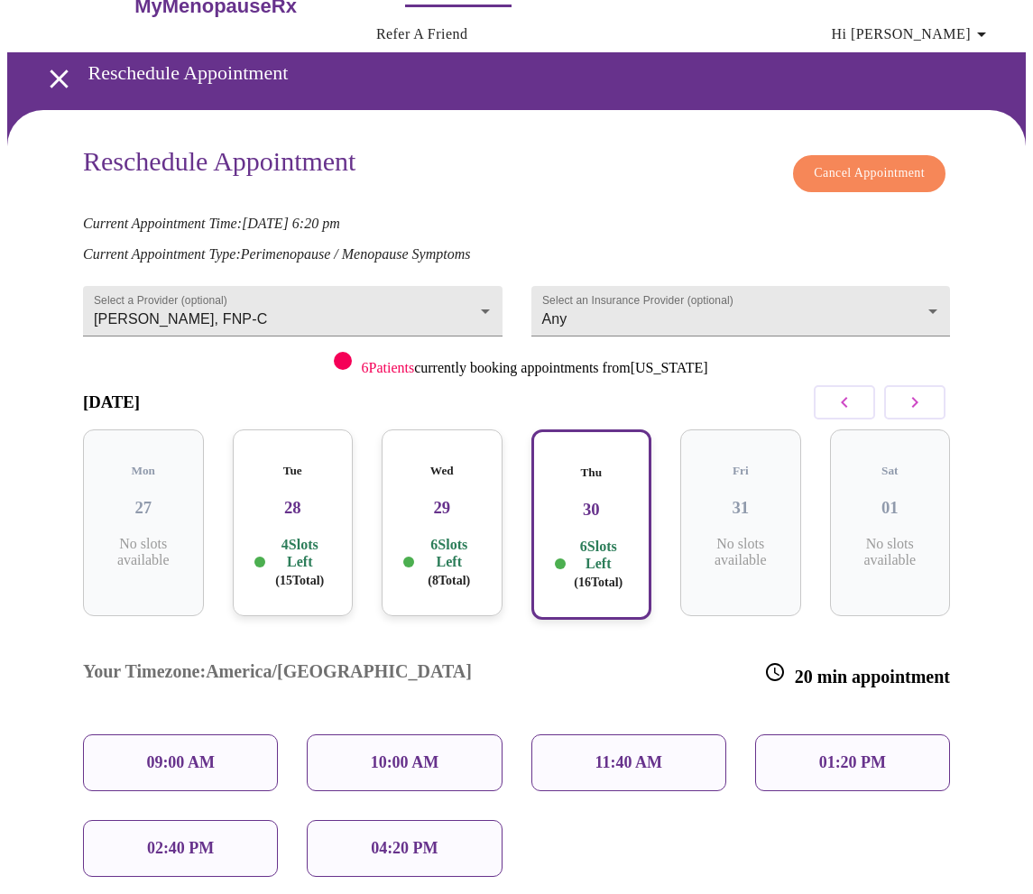
scroll to position [50, 0]
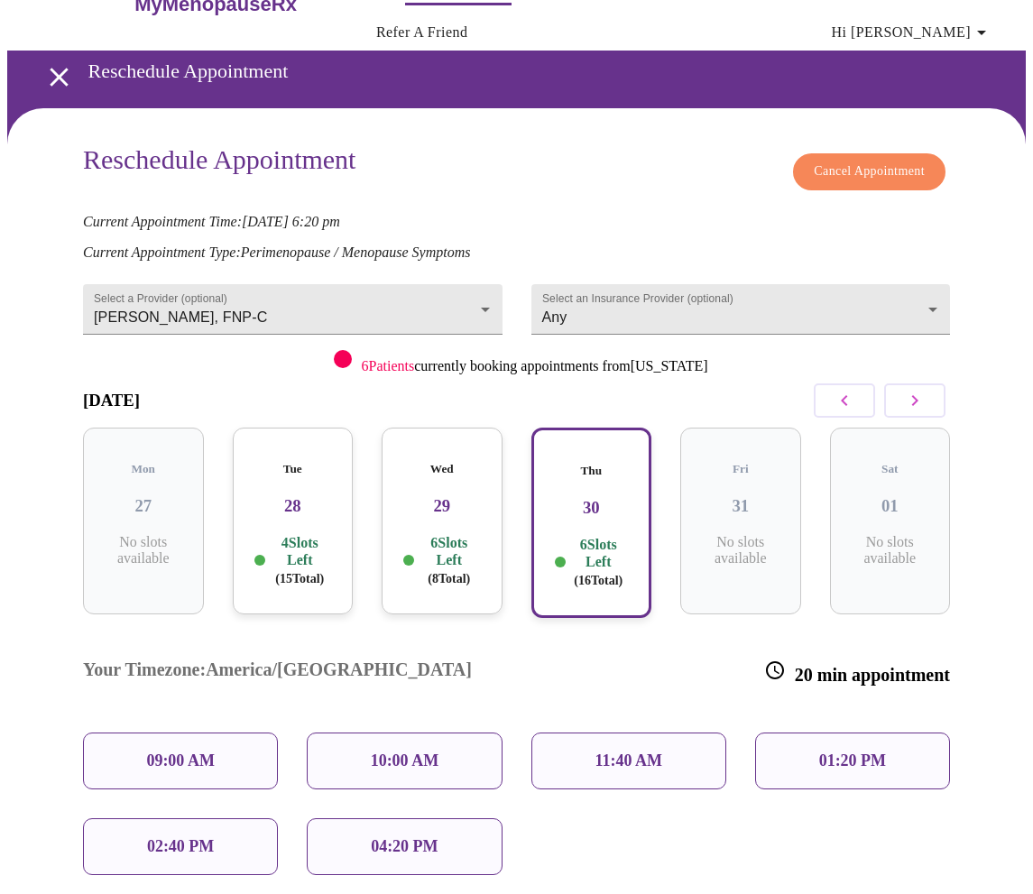
click at [367, 818] on div "04:20 PM" at bounding box center [404, 846] width 195 height 57
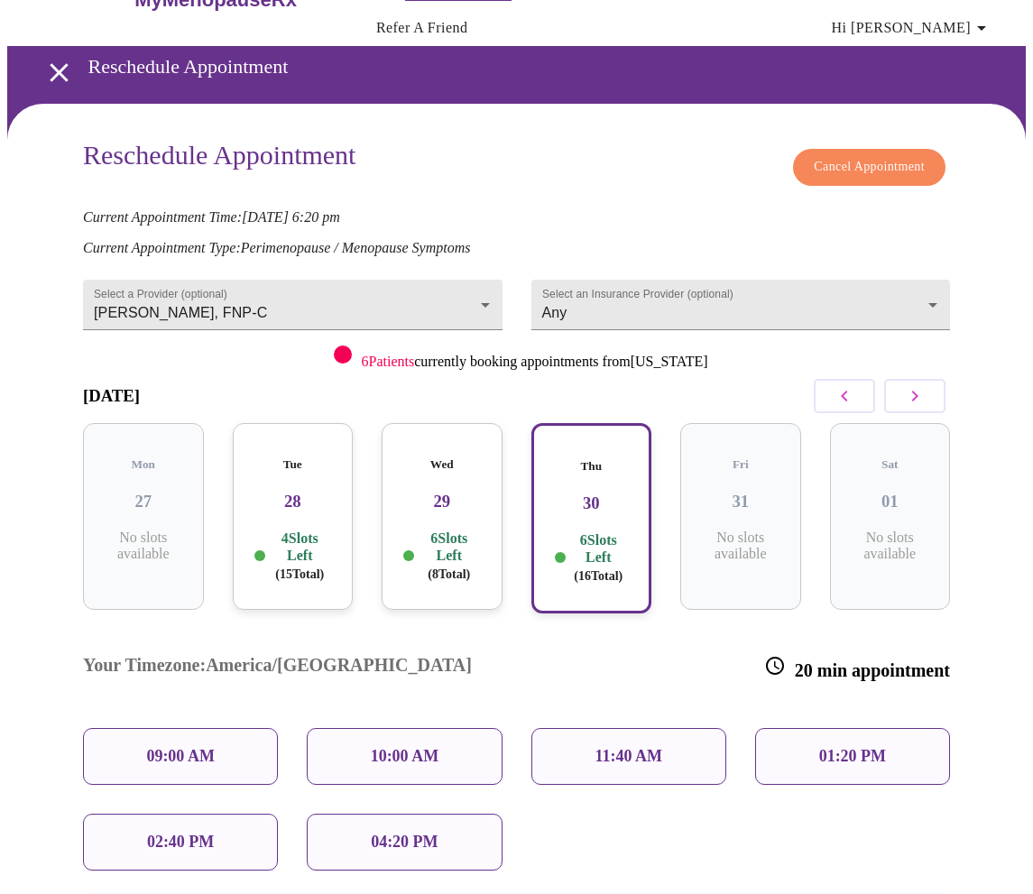
click at [391, 814] on div "04:20 PM" at bounding box center [404, 842] width 195 height 57
click at [430, 832] on p "04:20 PM" at bounding box center [404, 841] width 67 height 19
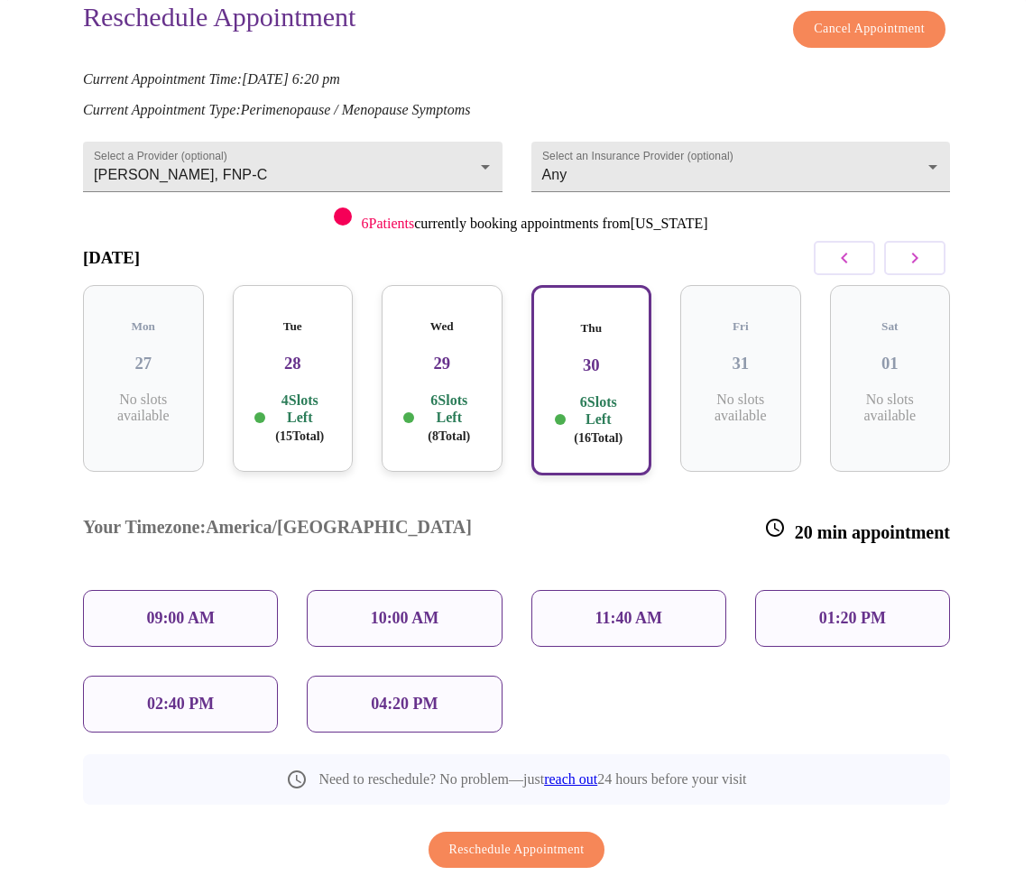
scroll to position [195, 0]
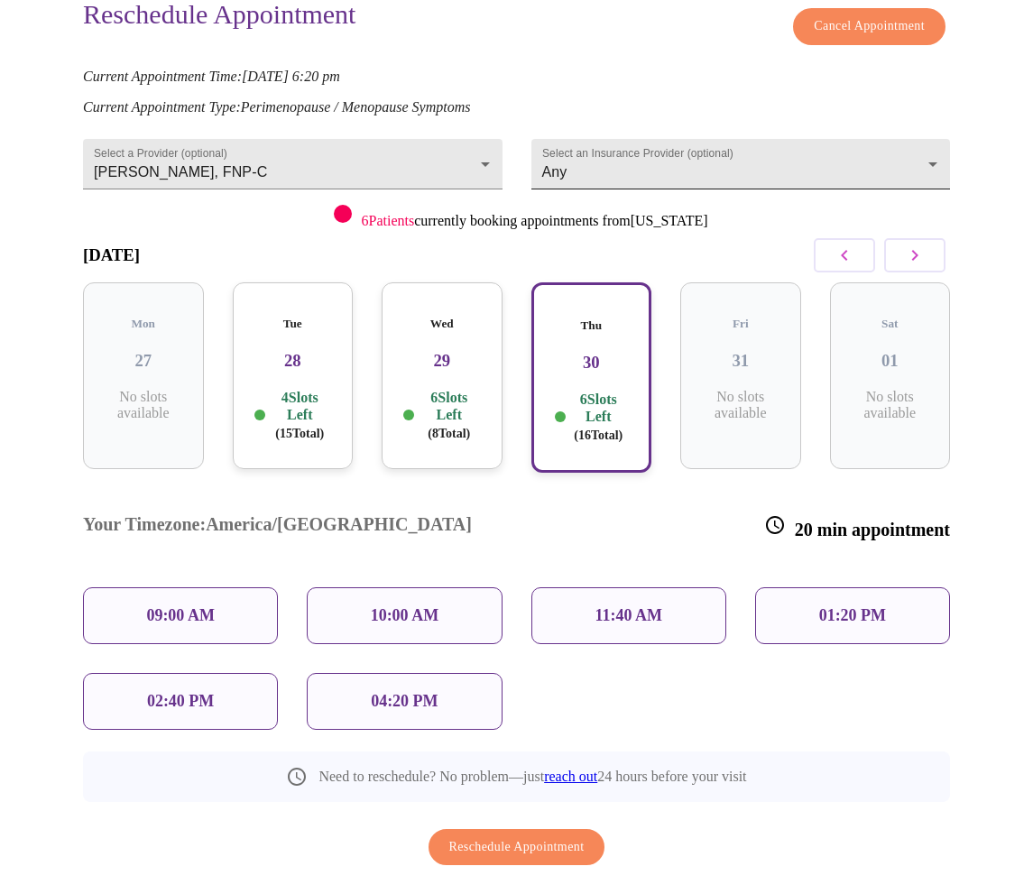
click at [676, 140] on body "MyMenopauseRx Appointments Messaging Labs Uploads Medications Community Refer a…" at bounding box center [516, 383] width 1018 height 1143
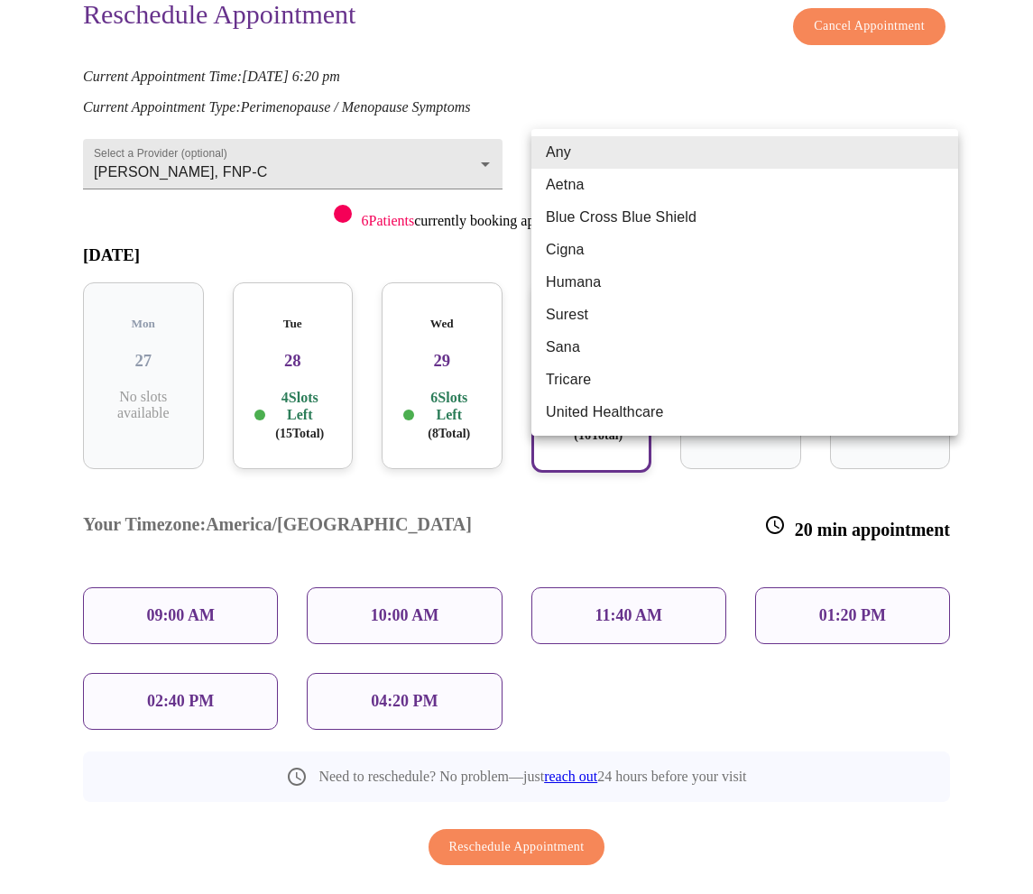
click at [654, 215] on li "Blue Cross Blue Shield" at bounding box center [744, 217] width 427 height 32
type input "Blue Cross Blue Shield"
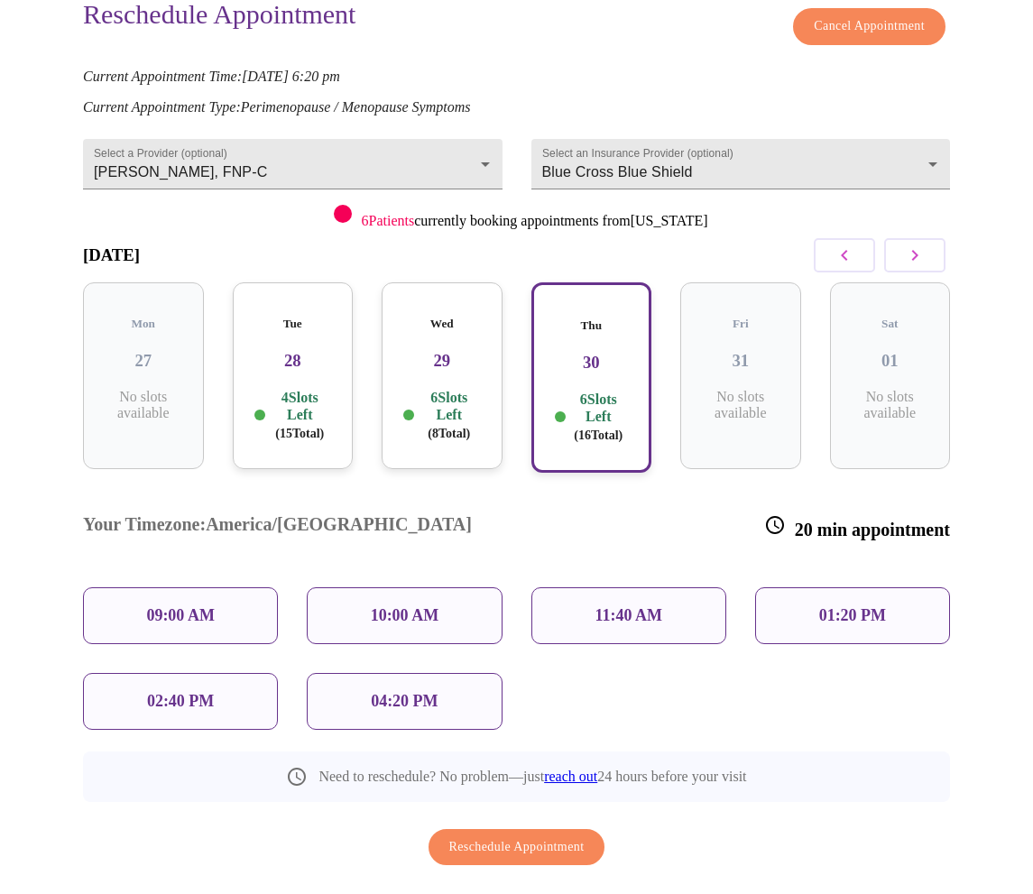
click at [471, 673] on div "04:20 PM" at bounding box center [404, 701] width 195 height 57
click at [543, 836] on span "Reschedule Appointment" at bounding box center [516, 847] width 135 height 23
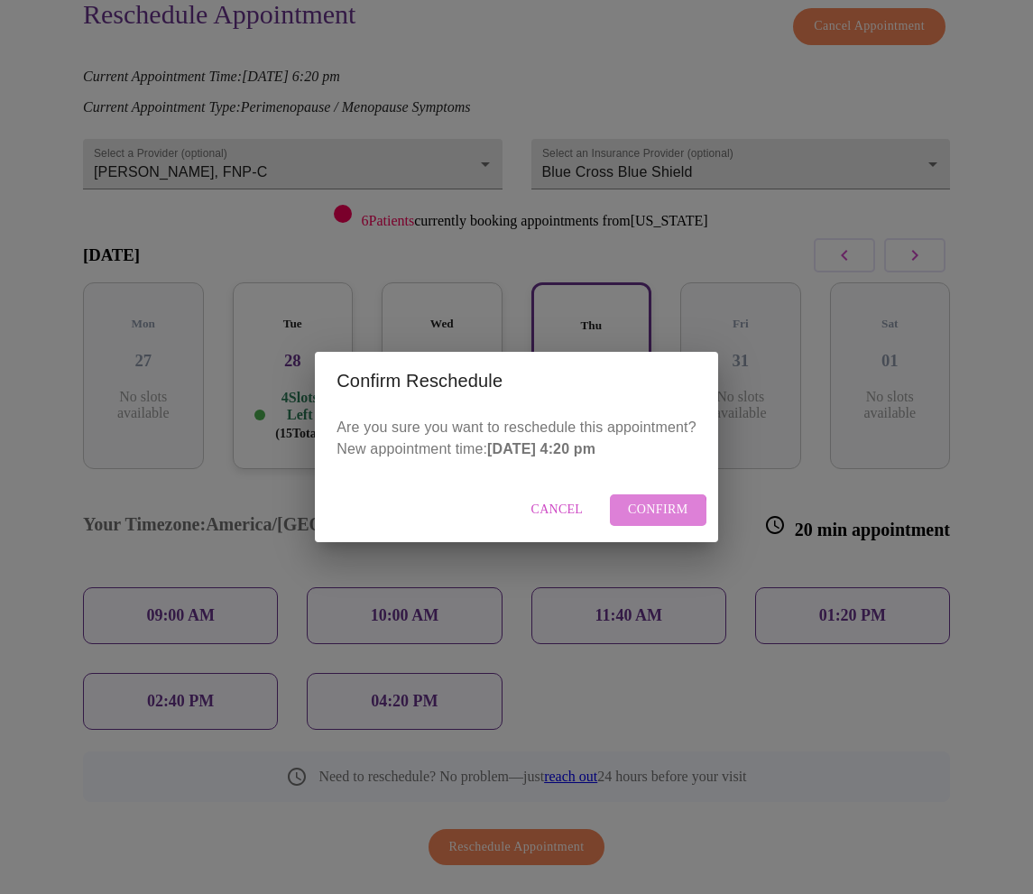
click at [651, 511] on span "Confirm" at bounding box center [658, 510] width 60 height 23
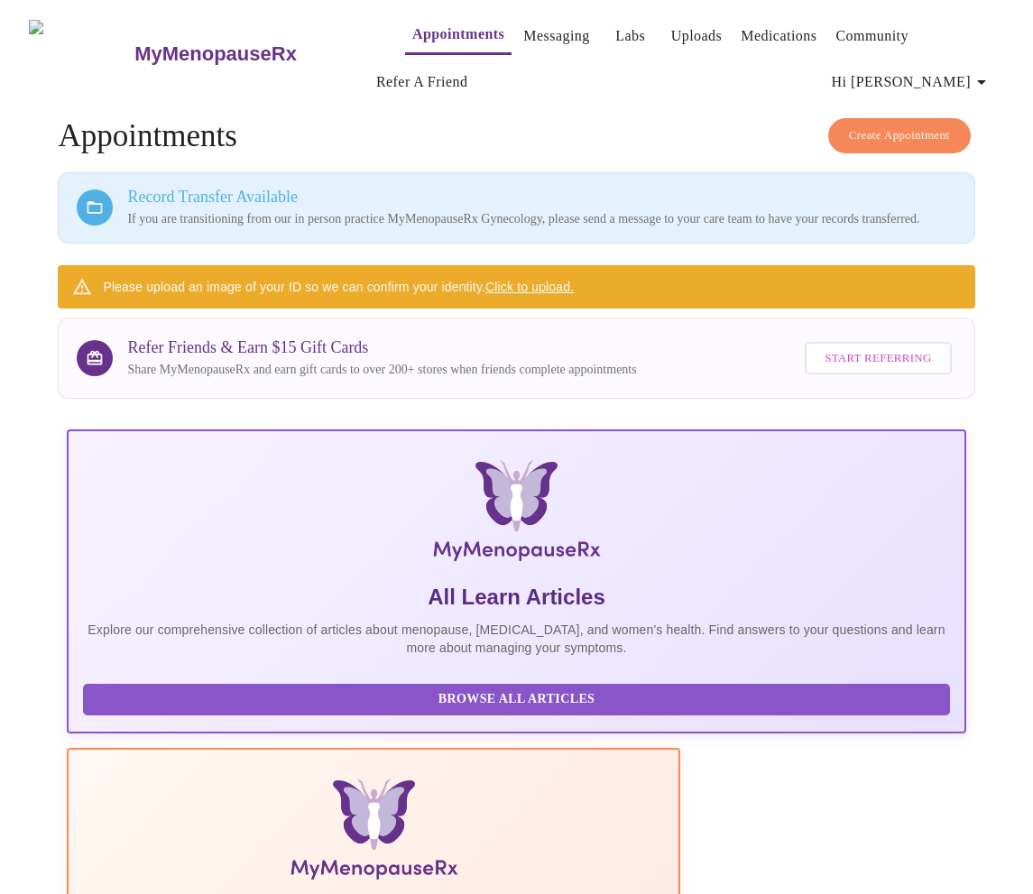
click at [959, 81] on span "Hi [PERSON_NAME]" at bounding box center [912, 81] width 161 height 25
click at [958, 173] on li "Log out" at bounding box center [958, 172] width 83 height 32
